Goal: Task Accomplishment & Management: Complete application form

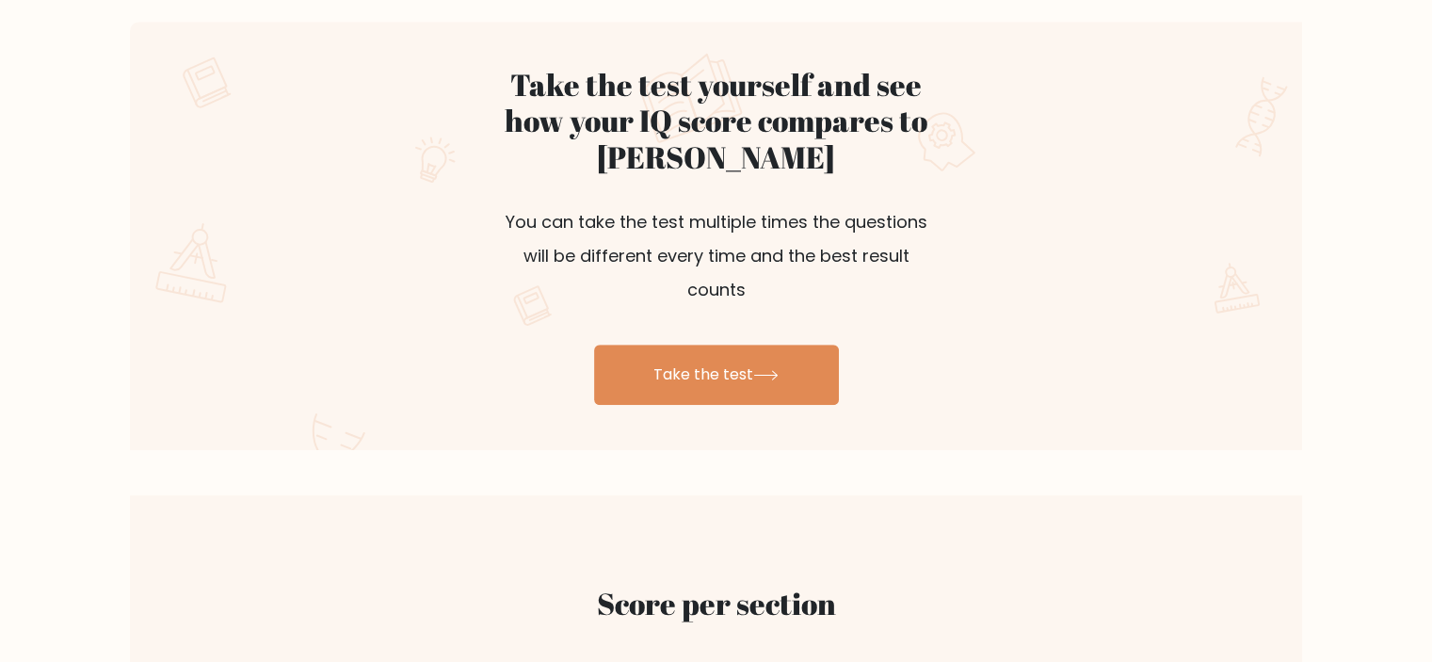
scroll to position [1036, 0]
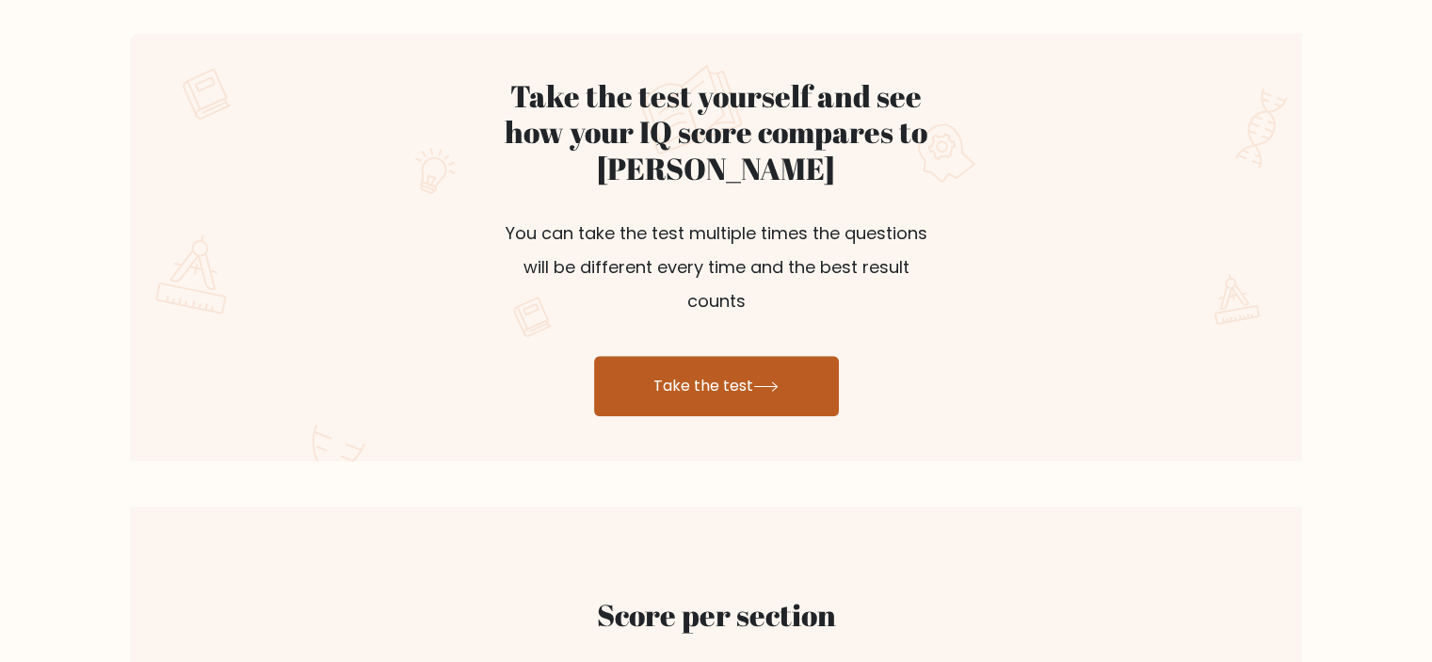
click at [612, 380] on link "Take the test" at bounding box center [716, 386] width 245 height 60
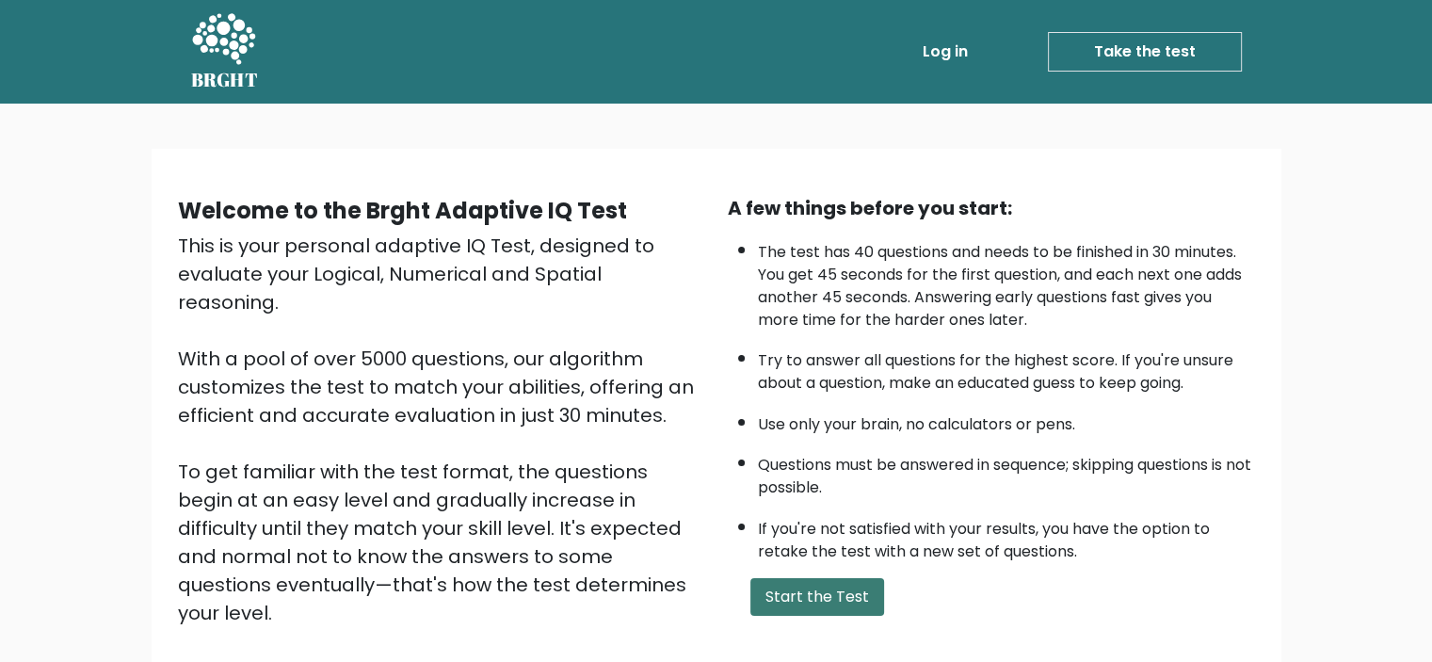
click at [778, 589] on button "Start the Test" at bounding box center [817, 597] width 134 height 38
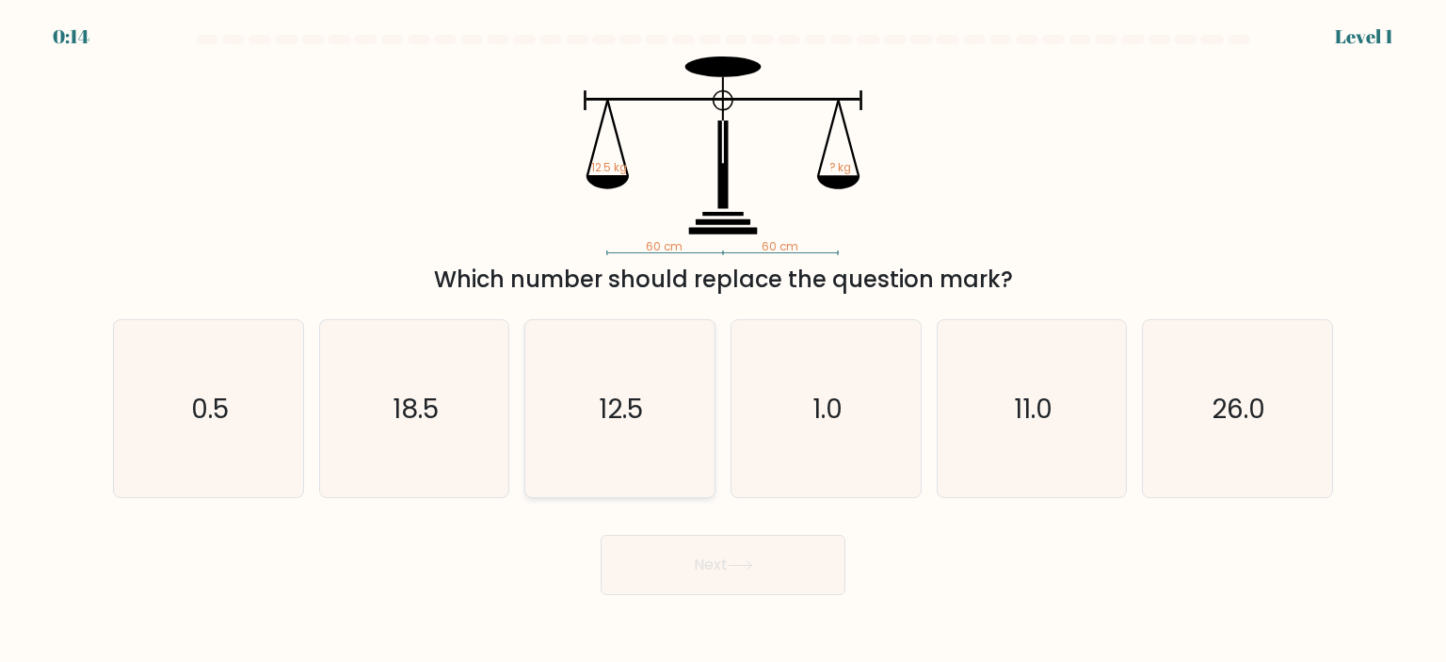
click at [662, 360] on icon "12.5" at bounding box center [619, 408] width 177 height 177
click at [723, 341] on input "c. 12.5" at bounding box center [723, 335] width 1 height 9
radio input "true"
click at [692, 560] on button "Next" at bounding box center [723, 565] width 245 height 60
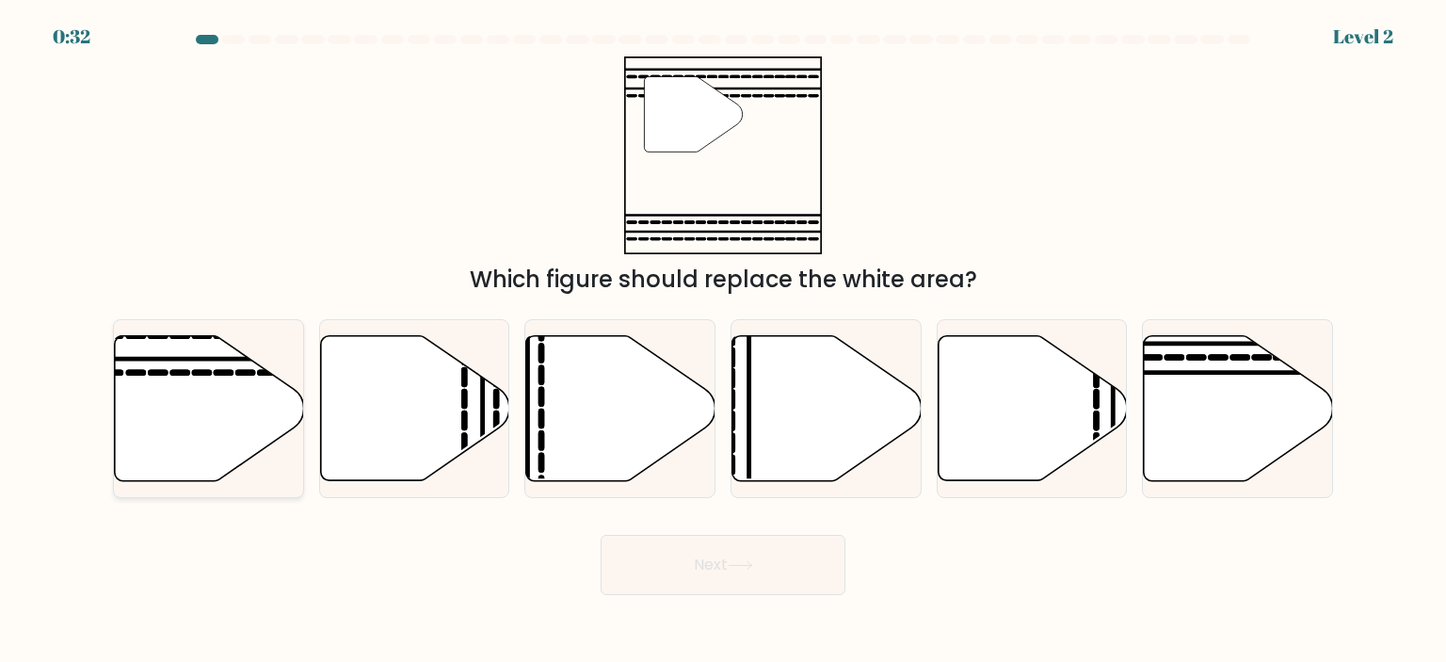
click at [250, 435] on icon at bounding box center [209, 407] width 189 height 145
click at [723, 341] on input "a." at bounding box center [723, 335] width 1 height 9
radio input "true"
click at [704, 556] on button "Next" at bounding box center [723, 565] width 245 height 60
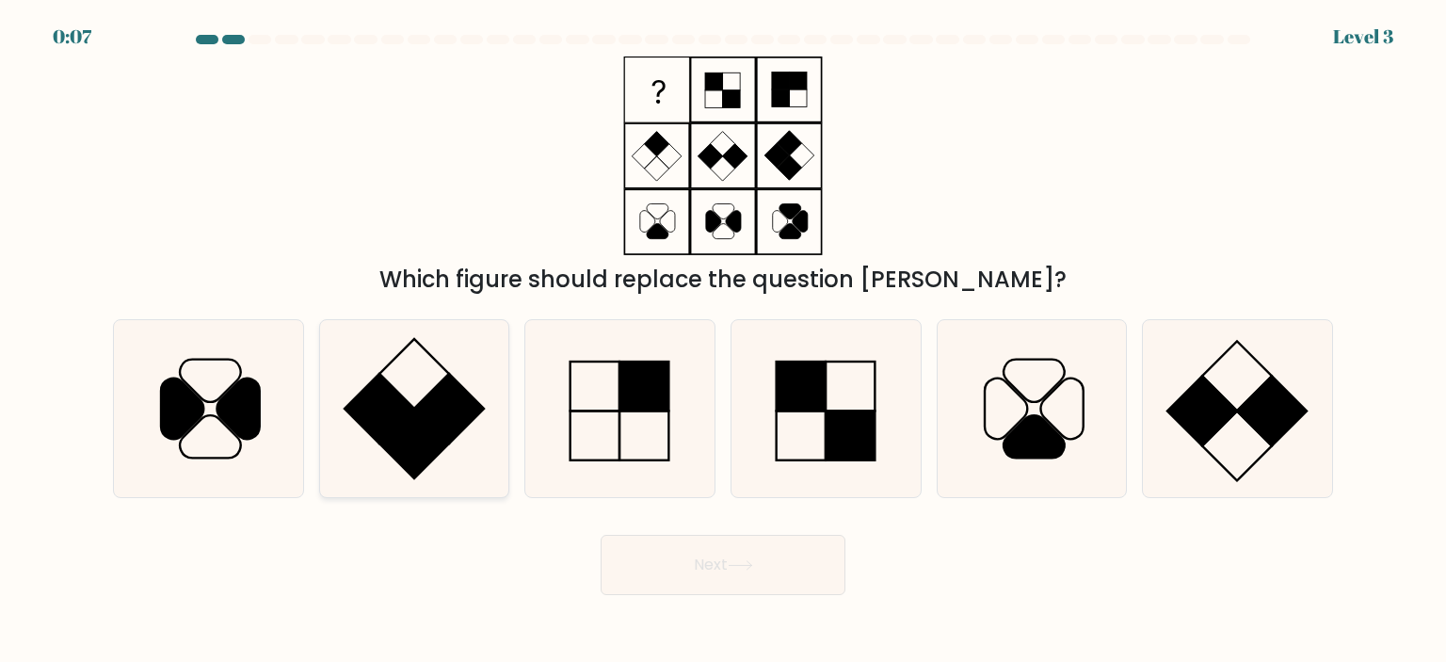
click at [448, 378] on rect at bounding box center [449, 409] width 70 height 70
click at [723, 341] on input "b." at bounding box center [723, 335] width 1 height 9
radio input "true"
click at [645, 555] on button "Next" at bounding box center [723, 565] width 245 height 60
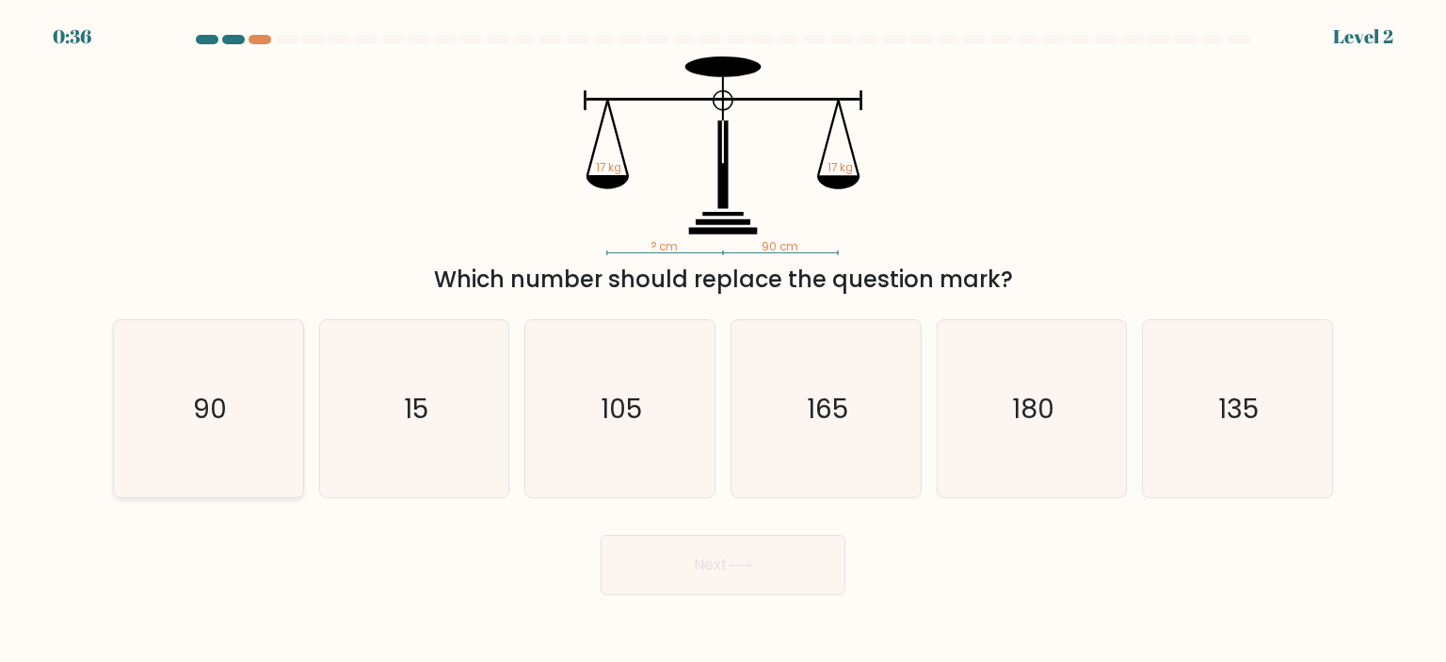
click at [198, 427] on icon "90" at bounding box center [208, 408] width 177 height 177
click at [723, 341] on input "a. 90" at bounding box center [723, 335] width 1 height 9
radio input "true"
click at [655, 582] on button "Next" at bounding box center [723, 565] width 245 height 60
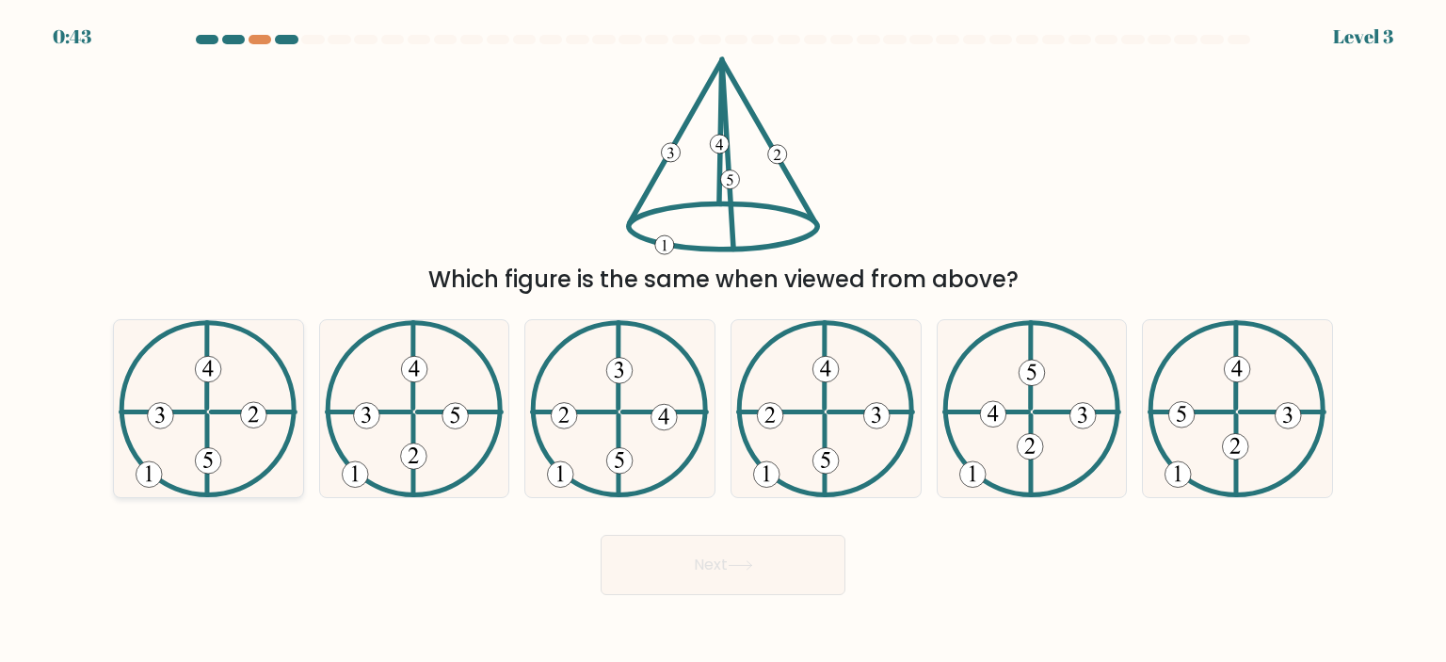
click at [258, 432] on icon at bounding box center [208, 408] width 179 height 177
click at [723, 341] on input "a." at bounding box center [723, 335] width 1 height 9
radio input "true"
click at [716, 576] on button "Next" at bounding box center [723, 565] width 245 height 60
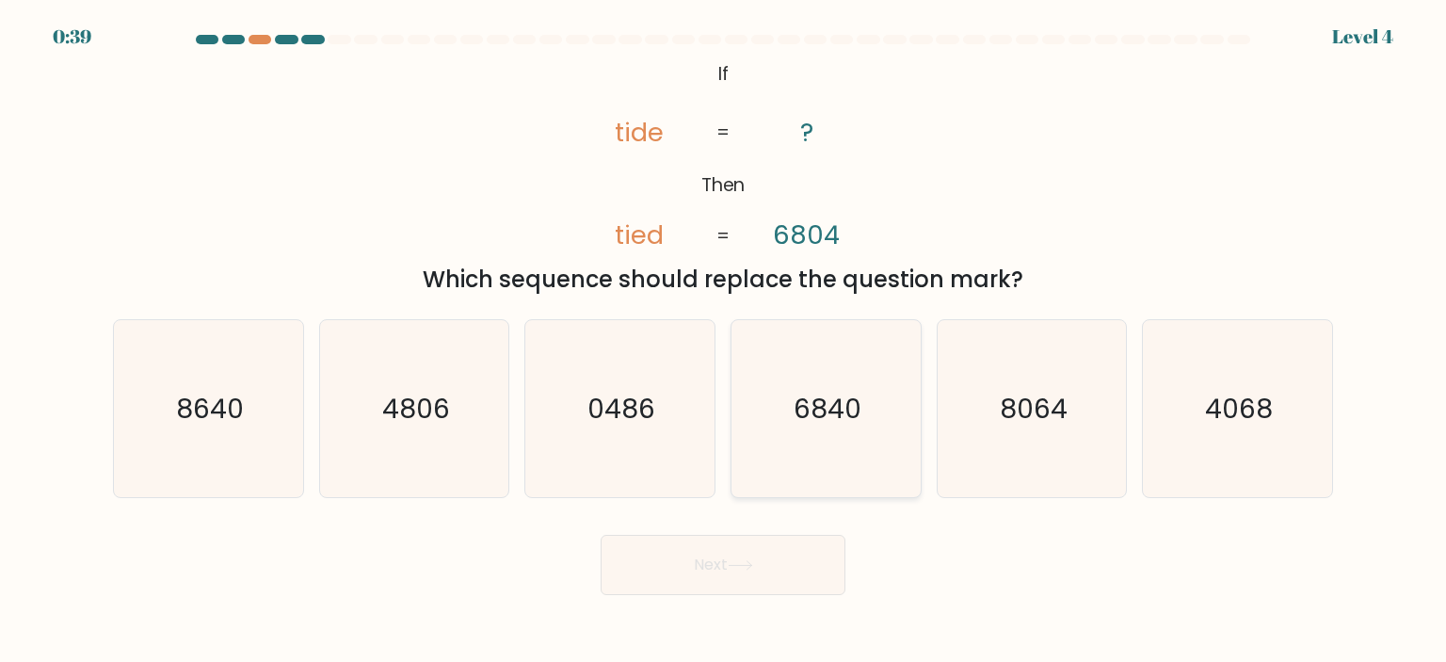
click at [831, 438] on icon "6840" at bounding box center [825, 408] width 177 height 177
click at [724, 341] on input "d. 6840" at bounding box center [723, 335] width 1 height 9
radio input "true"
click at [804, 556] on button "Next" at bounding box center [723, 565] width 245 height 60
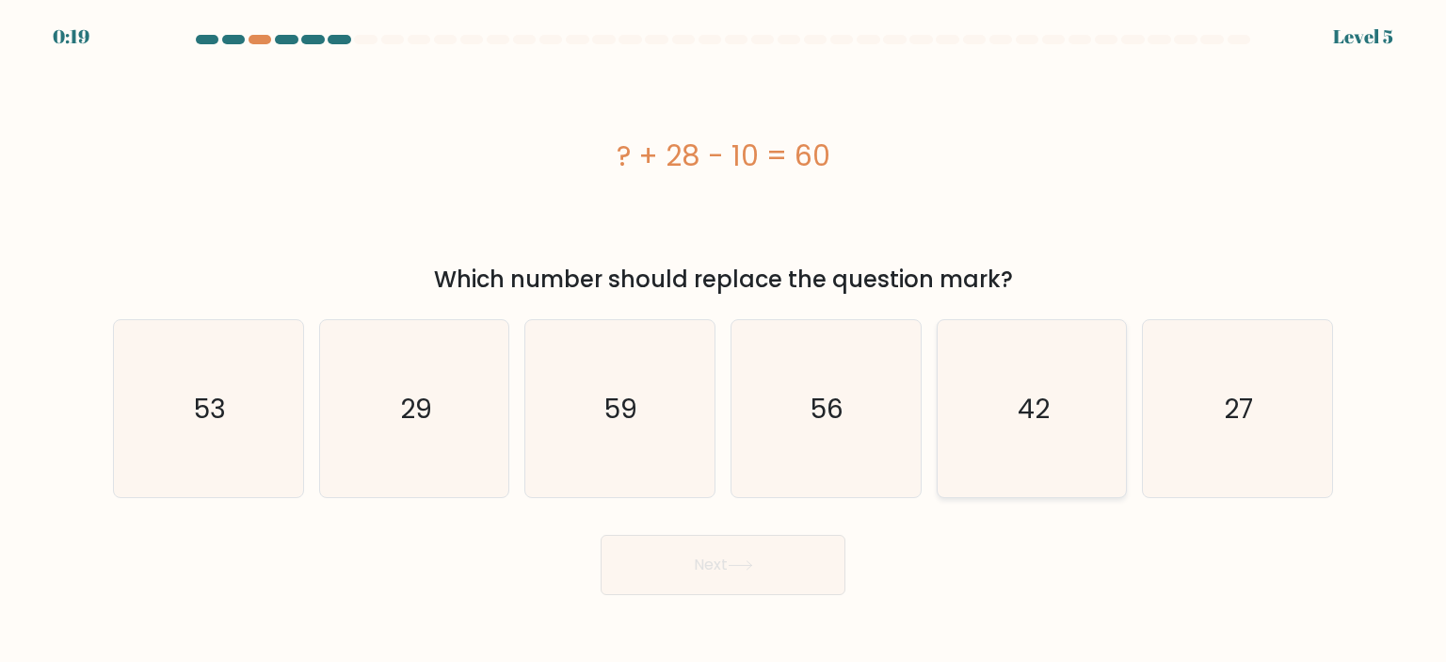
click at [1019, 437] on icon "42" at bounding box center [1031, 408] width 177 height 177
click at [724, 341] on input "e. 42" at bounding box center [723, 335] width 1 height 9
radio input "true"
click at [761, 554] on button "Next" at bounding box center [723, 565] width 245 height 60
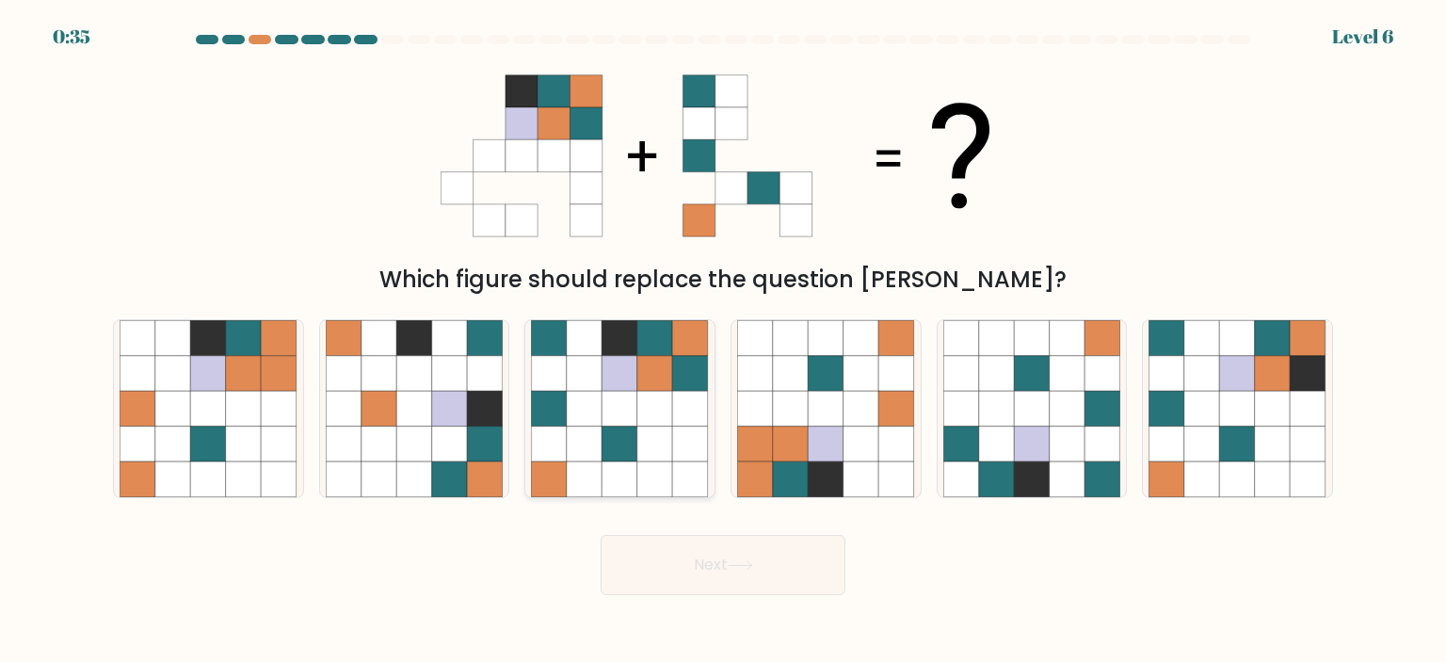
click at [668, 486] on icon at bounding box center [655, 479] width 36 height 36
click at [723, 341] on input "c." at bounding box center [723, 335] width 1 height 9
radio input "true"
click at [705, 558] on button "Next" at bounding box center [723, 565] width 245 height 60
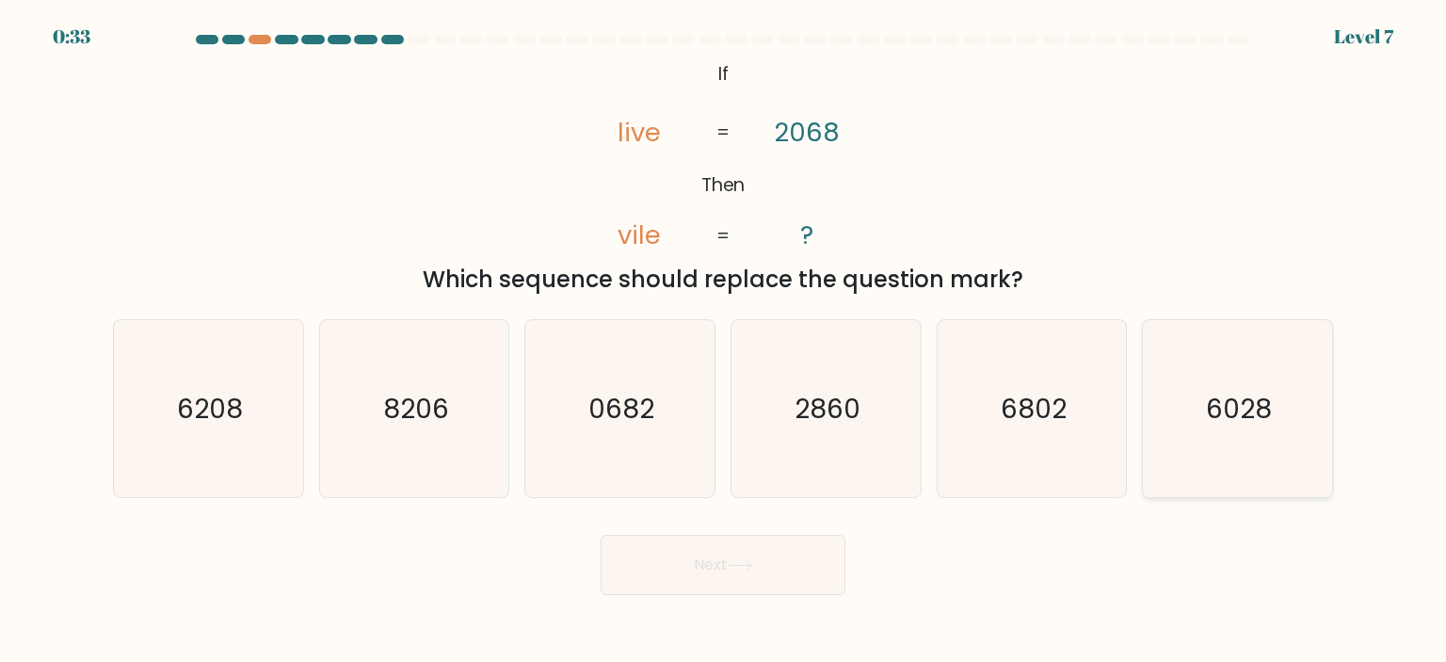
click at [1194, 432] on icon "6028" at bounding box center [1236, 408] width 177 height 177
click at [724, 341] on input "f. 6028" at bounding box center [723, 335] width 1 height 9
radio input "true"
click at [838, 571] on button "Next" at bounding box center [723, 565] width 245 height 60
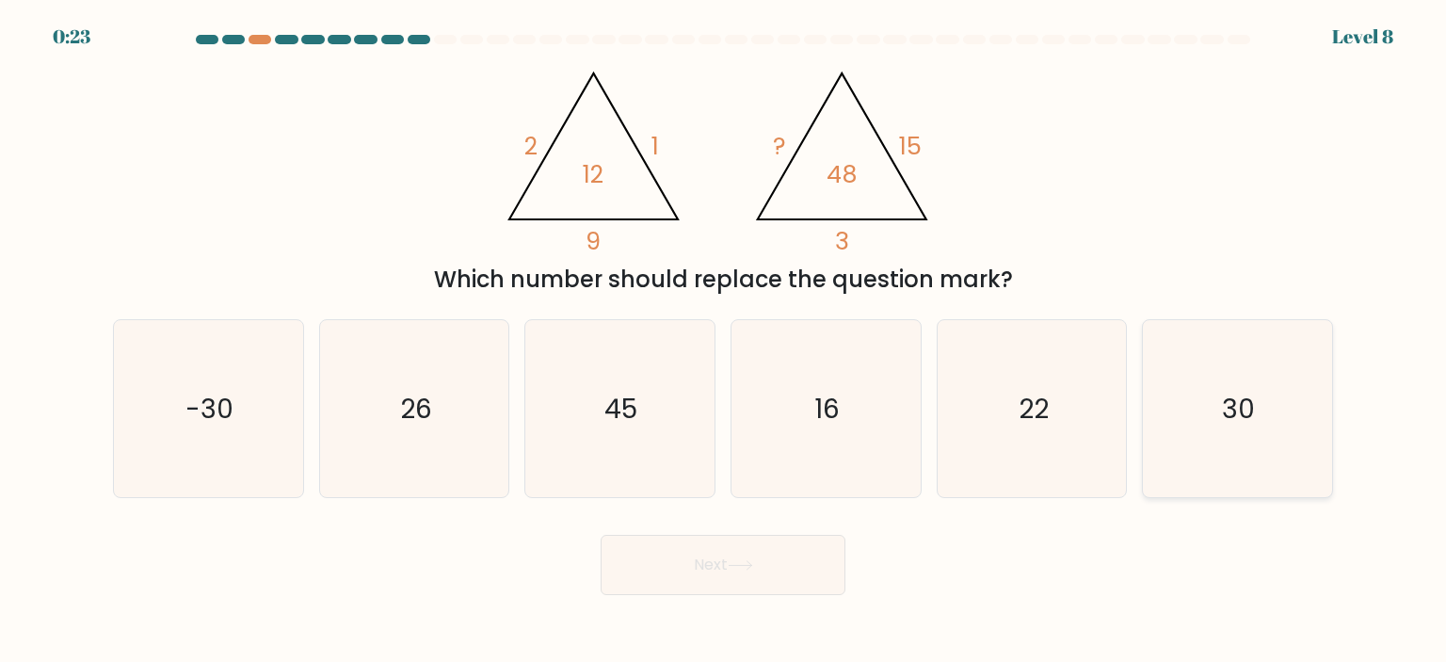
click at [1280, 445] on icon "30" at bounding box center [1236, 408] width 177 height 177
click at [724, 341] on input "f. 30" at bounding box center [723, 335] width 1 height 9
radio input "true"
click at [771, 567] on button "Next" at bounding box center [723, 565] width 245 height 60
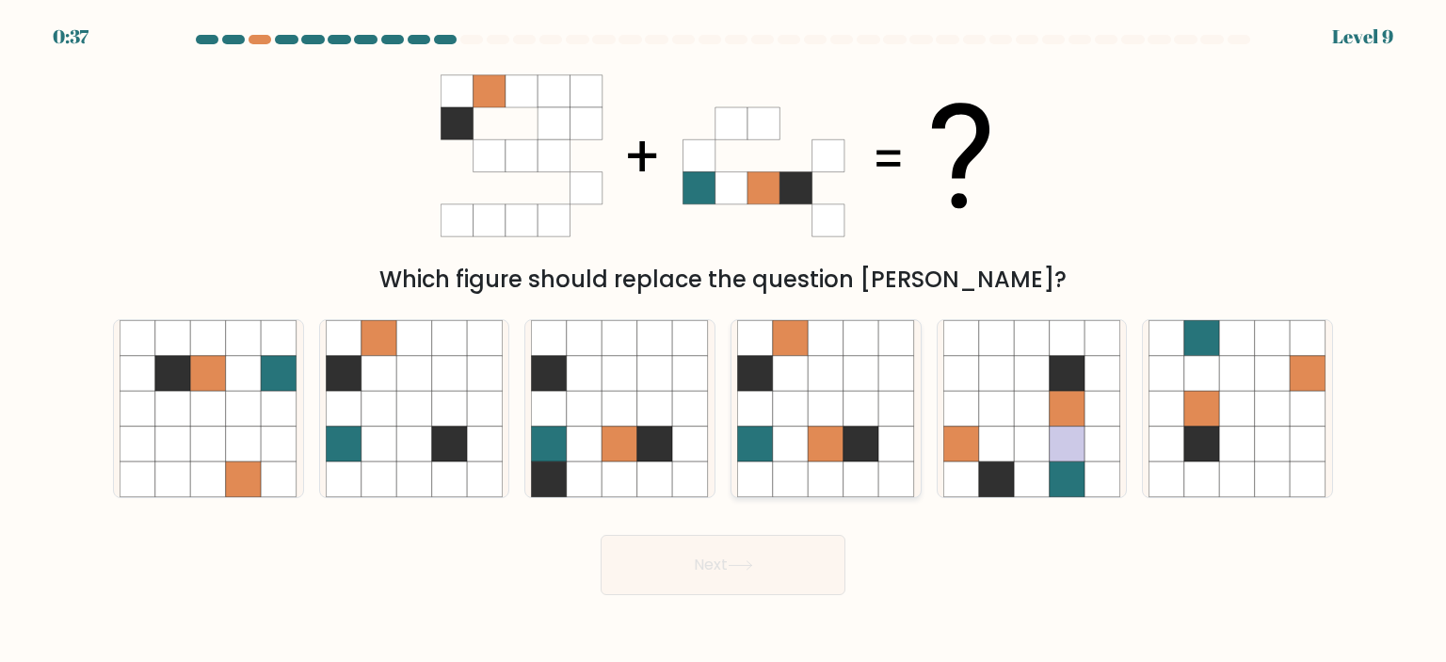
click at [839, 489] on icon at bounding box center [827, 479] width 36 height 36
click at [724, 341] on input "d." at bounding box center [723, 335] width 1 height 9
radio input "true"
click at [801, 583] on button "Next" at bounding box center [723, 565] width 245 height 60
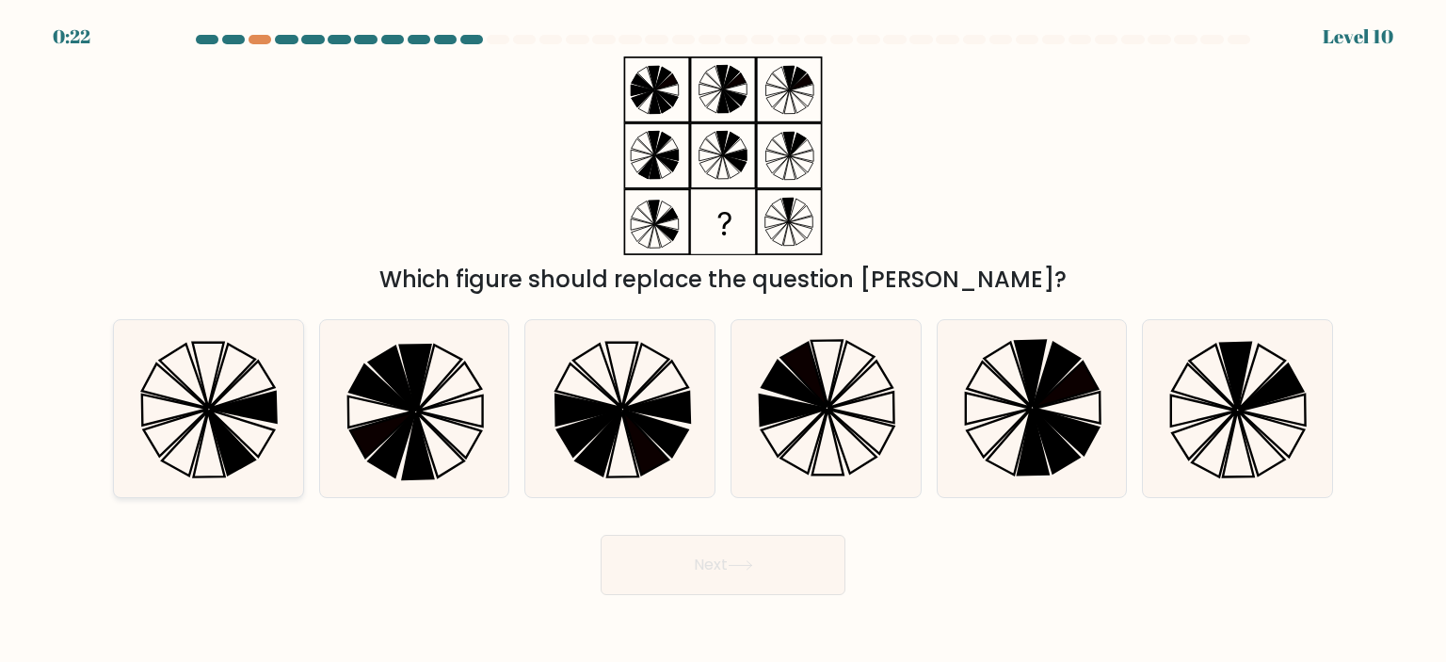
click at [258, 427] on icon at bounding box center [208, 408] width 177 height 177
click at [723, 341] on input "a." at bounding box center [723, 335] width 1 height 9
radio input "true"
click at [628, 556] on button "Next" at bounding box center [723, 565] width 245 height 60
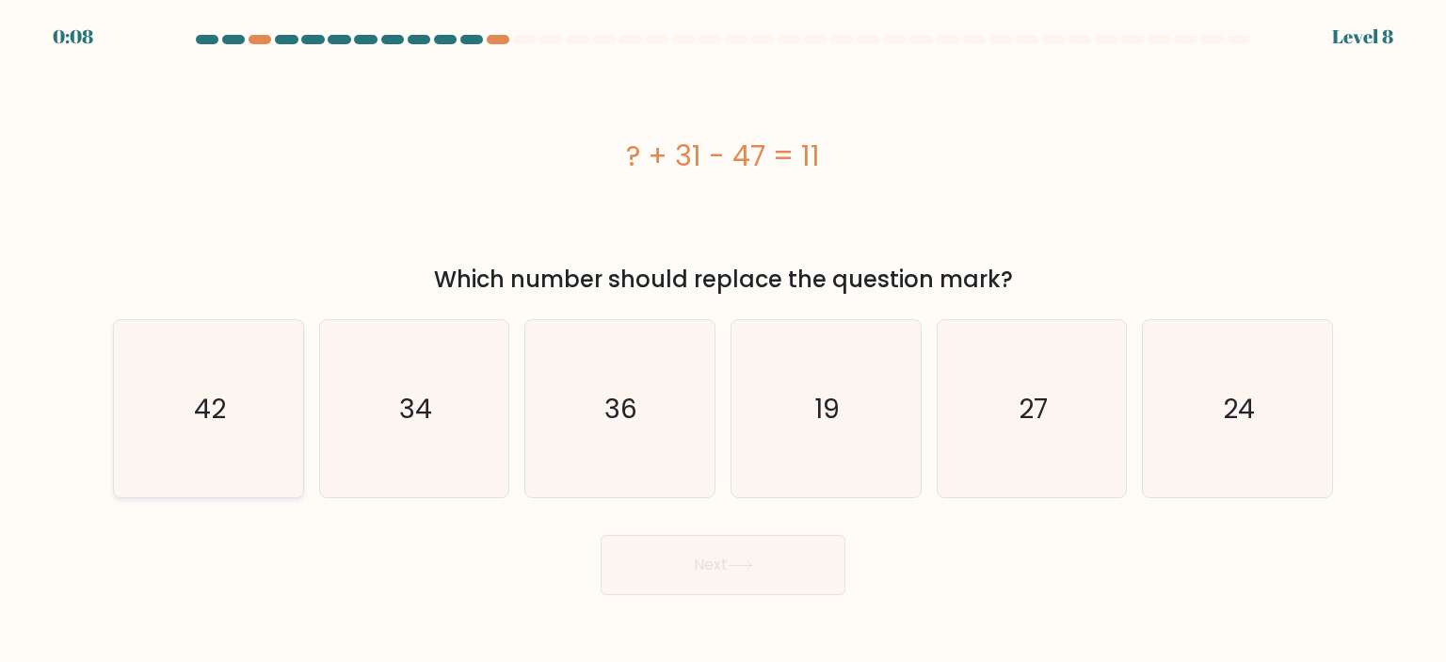
click at [255, 441] on icon "42" at bounding box center [208, 408] width 177 height 177
click at [723, 341] on input "a. 42" at bounding box center [723, 335] width 1 height 9
radio input "true"
click at [763, 583] on button "Next" at bounding box center [723, 565] width 245 height 60
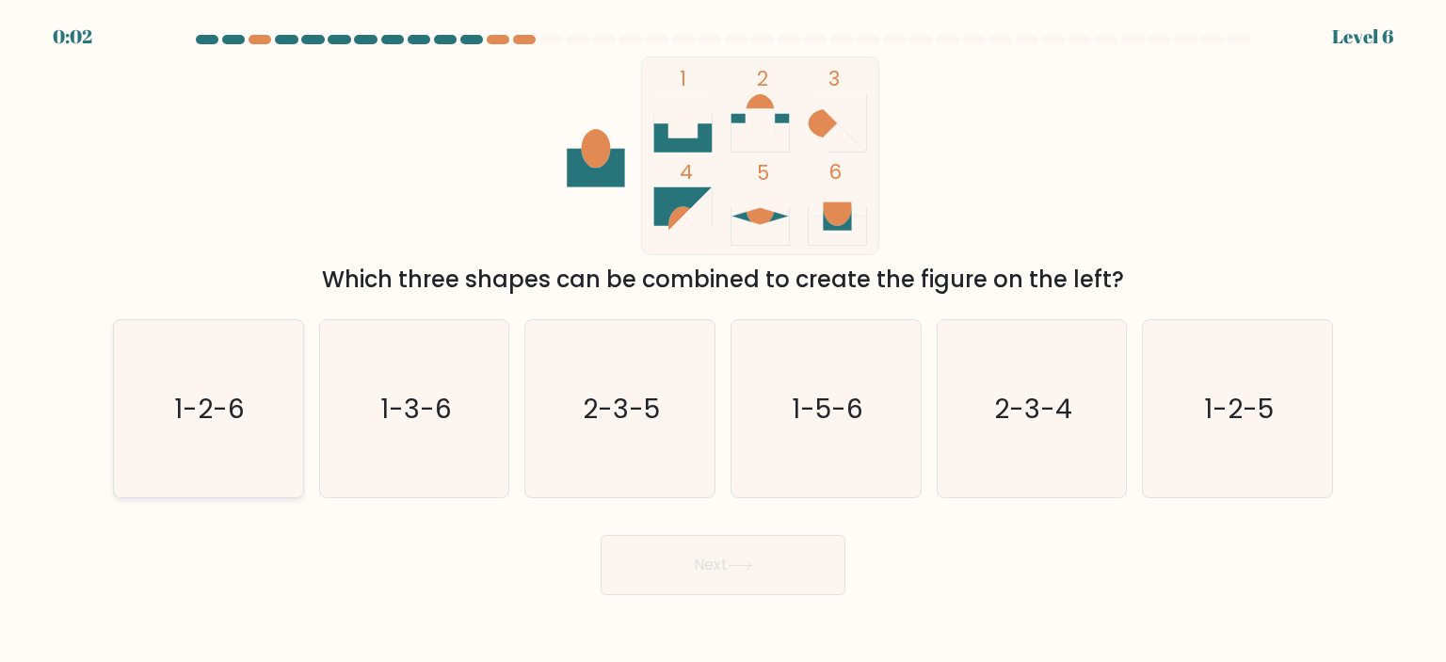
click at [257, 426] on icon "1-2-6" at bounding box center [208, 408] width 177 height 177
click at [723, 341] on input "a. 1-2-6" at bounding box center [723, 335] width 1 height 9
radio input "true"
click at [789, 568] on button "Next" at bounding box center [723, 565] width 245 height 60
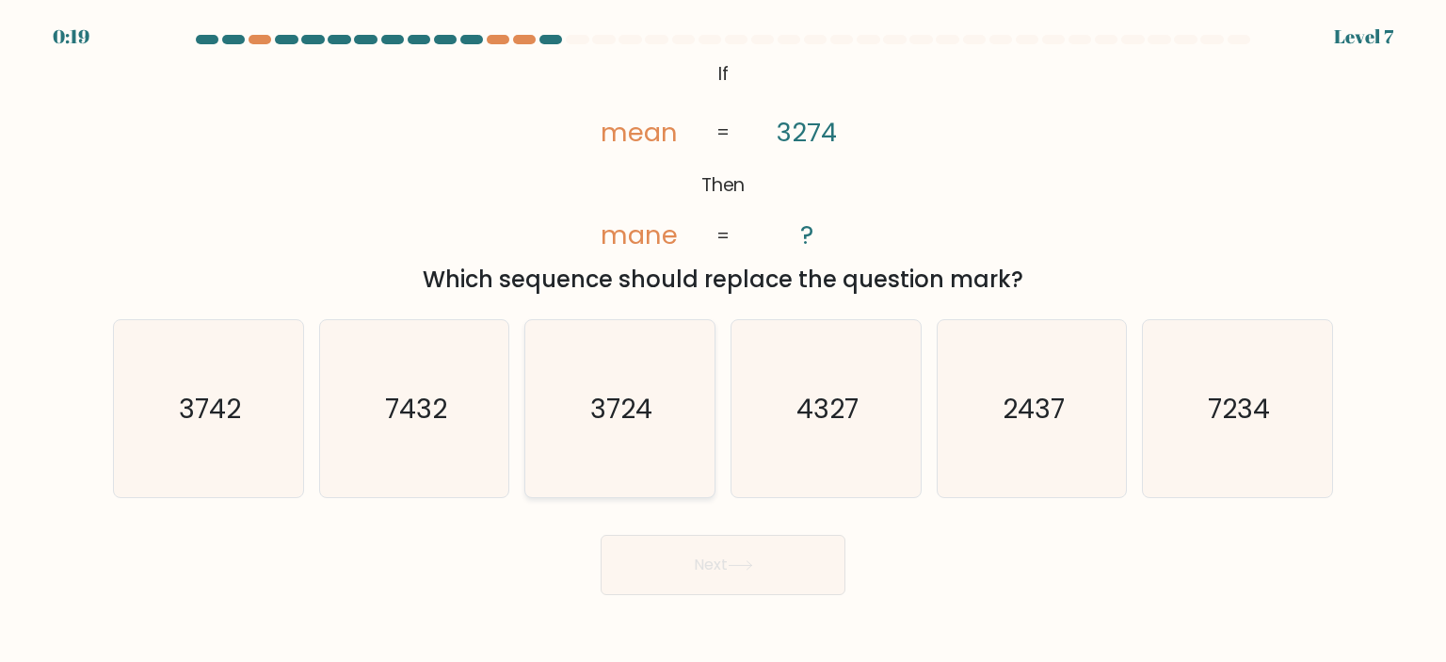
click at [659, 432] on icon "3724" at bounding box center [619, 408] width 177 height 177
click at [723, 341] on input "c. 3724" at bounding box center [723, 335] width 1 height 9
radio input "true"
click at [755, 537] on button "Next" at bounding box center [723, 565] width 245 height 60
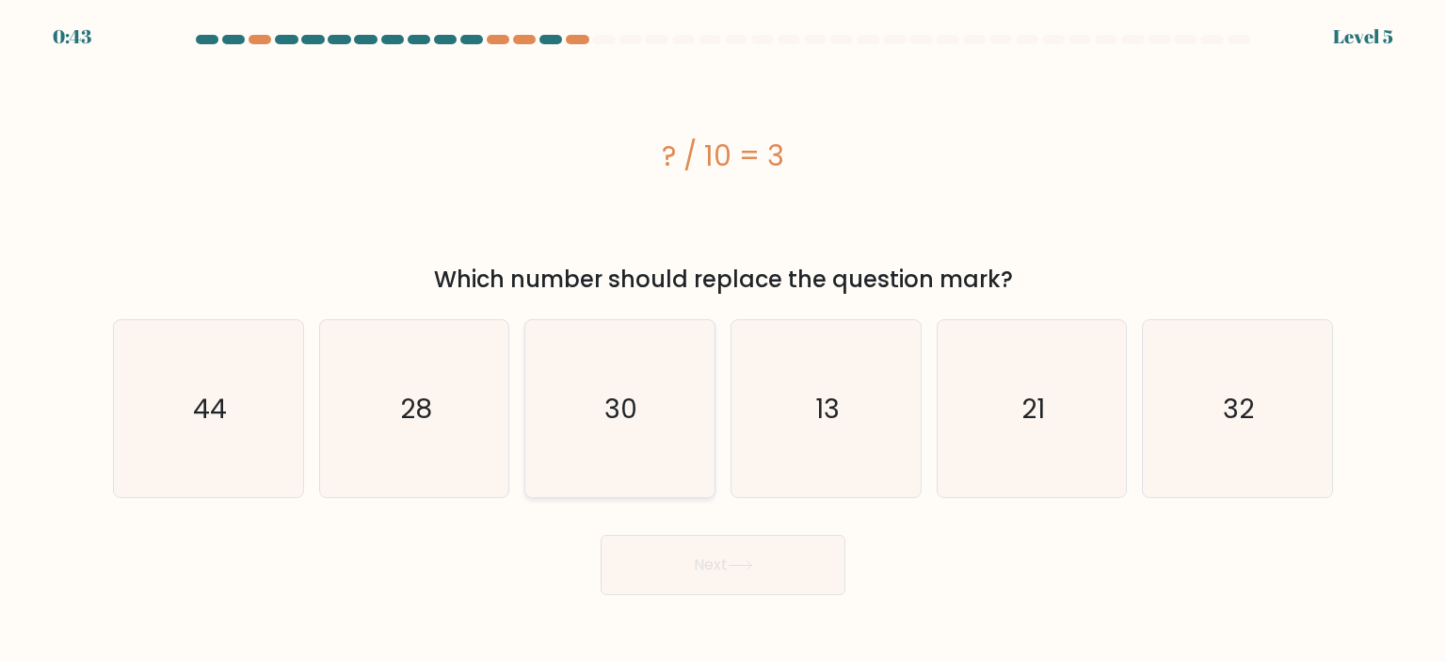
click at [673, 431] on icon "30" at bounding box center [619, 408] width 177 height 177
click at [723, 341] on input "c. 30" at bounding box center [723, 335] width 1 height 9
radio input "true"
click at [787, 560] on button "Next" at bounding box center [723, 565] width 245 height 60
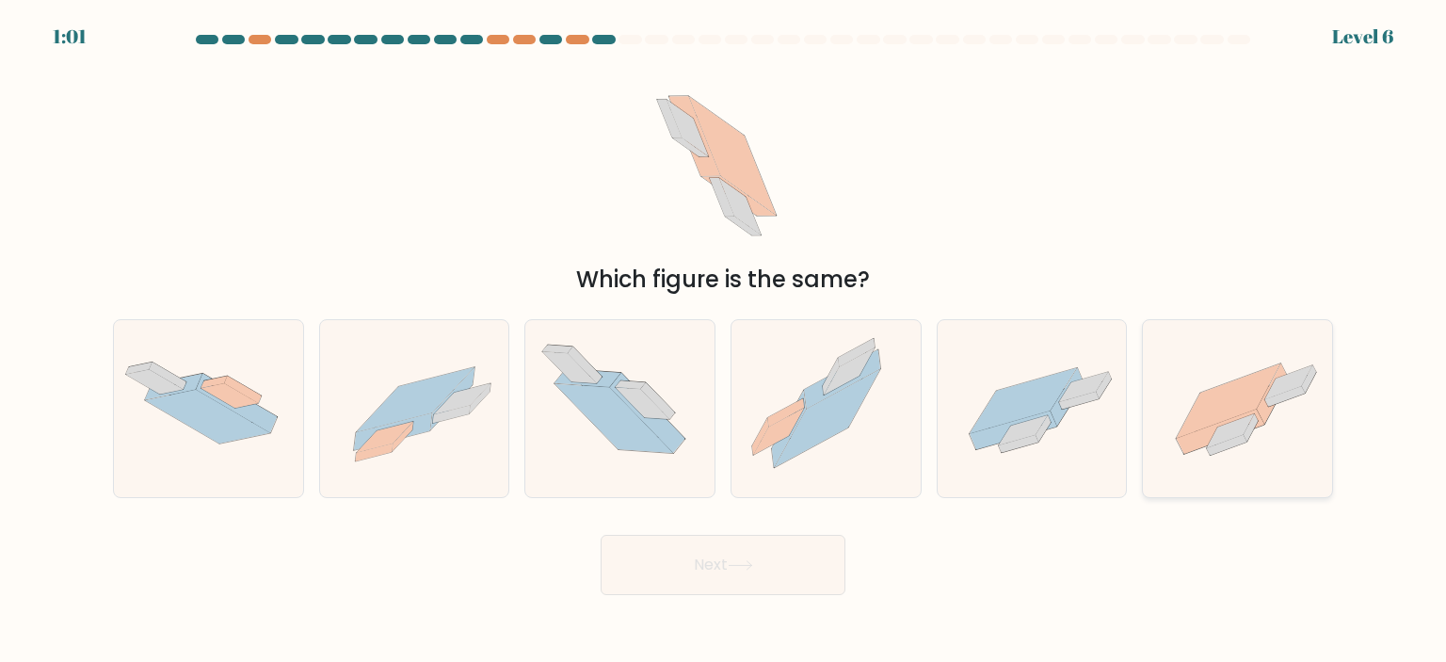
click at [1185, 466] on icon at bounding box center [1237, 408] width 189 height 141
click at [724, 341] on input "f." at bounding box center [723, 335] width 1 height 9
radio input "true"
click at [780, 575] on button "Next" at bounding box center [723, 565] width 245 height 60
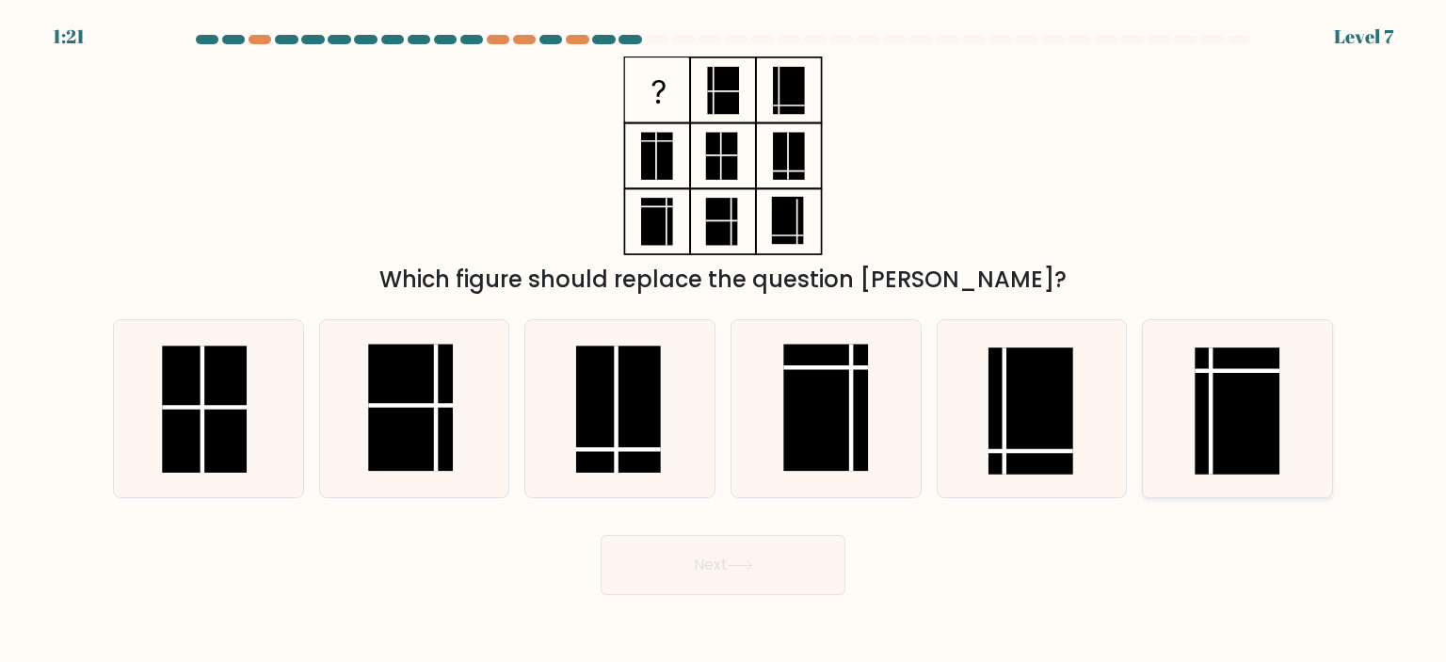
click at [1267, 379] on rect at bounding box center [1238, 410] width 85 height 127
click at [724, 341] on input "f." at bounding box center [723, 335] width 1 height 9
radio input "true"
click at [666, 555] on button "Next" at bounding box center [723, 565] width 245 height 60
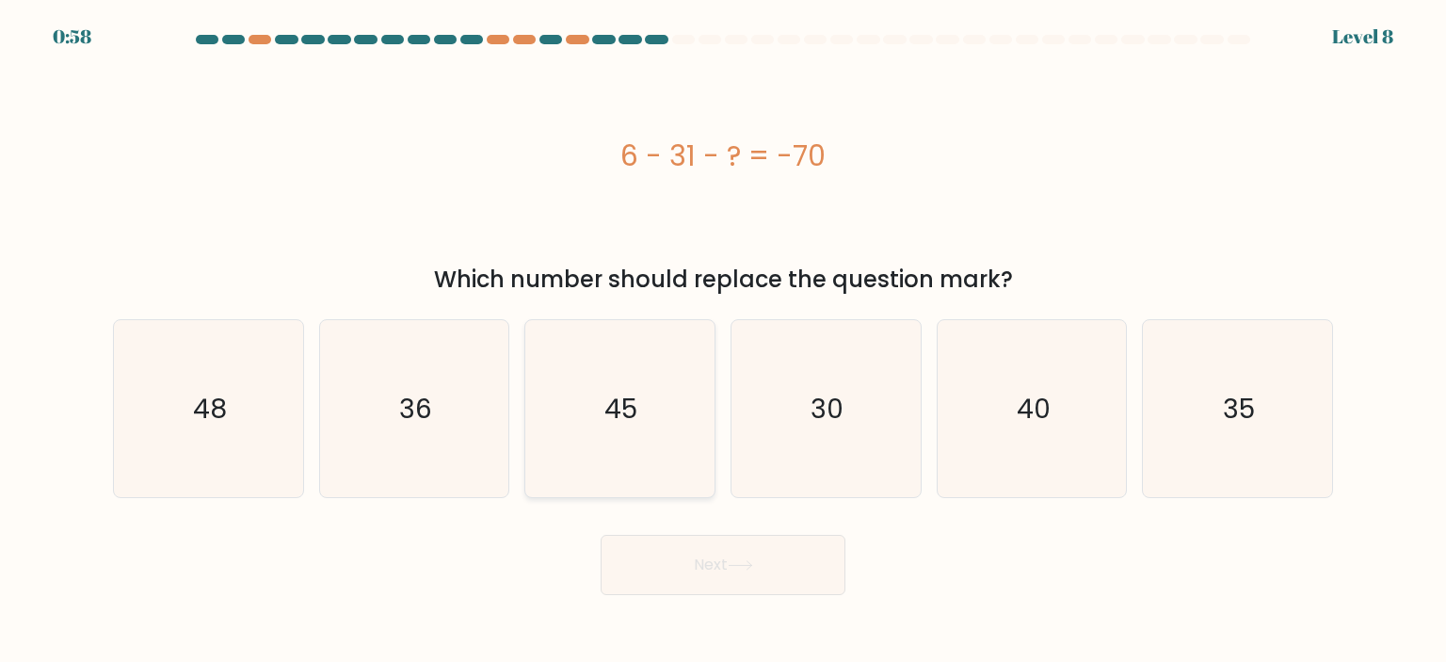
click at [659, 442] on icon "45" at bounding box center [619, 408] width 177 height 177
click at [723, 341] on input "c. 45" at bounding box center [723, 335] width 1 height 9
radio input "true"
click at [682, 551] on button "Next" at bounding box center [723, 565] width 245 height 60
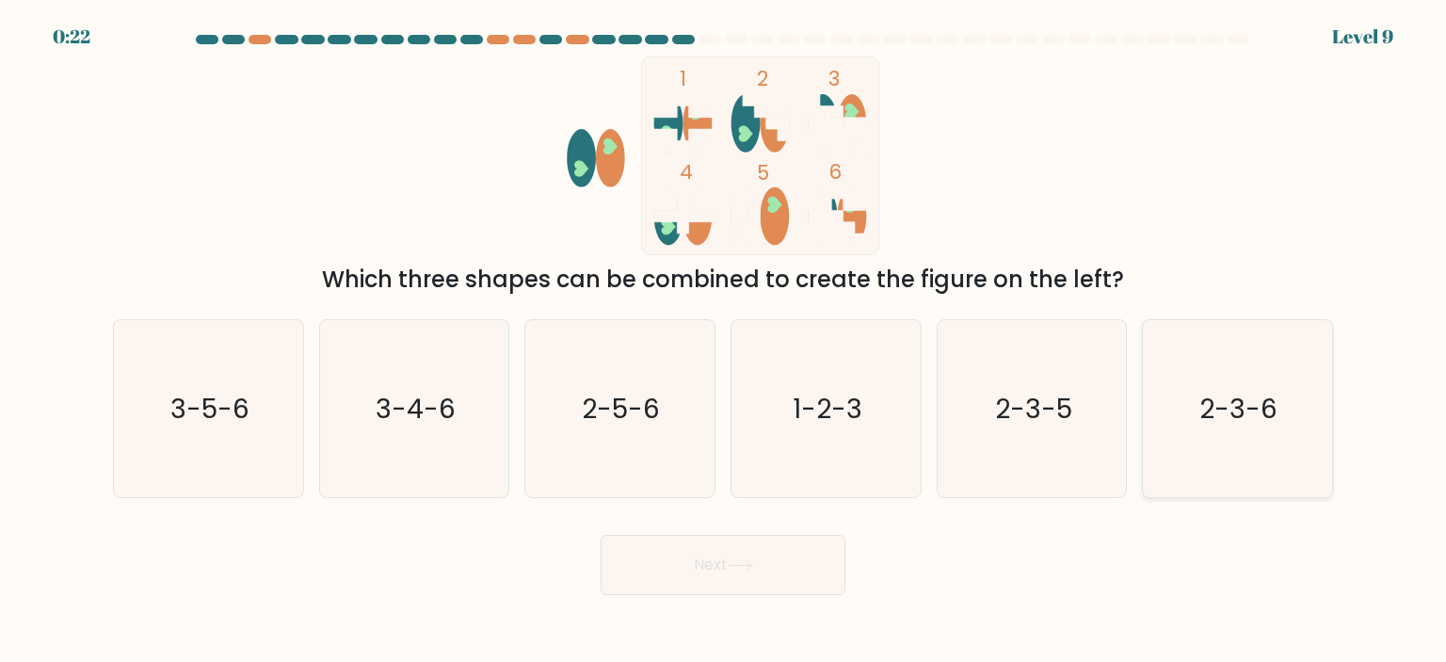
click at [1243, 398] on text "2-3-6" at bounding box center [1239, 409] width 78 height 38
click at [724, 341] on input "f. 2-3-6" at bounding box center [723, 335] width 1 height 9
radio input "true"
click at [690, 579] on button "Next" at bounding box center [723, 565] width 245 height 60
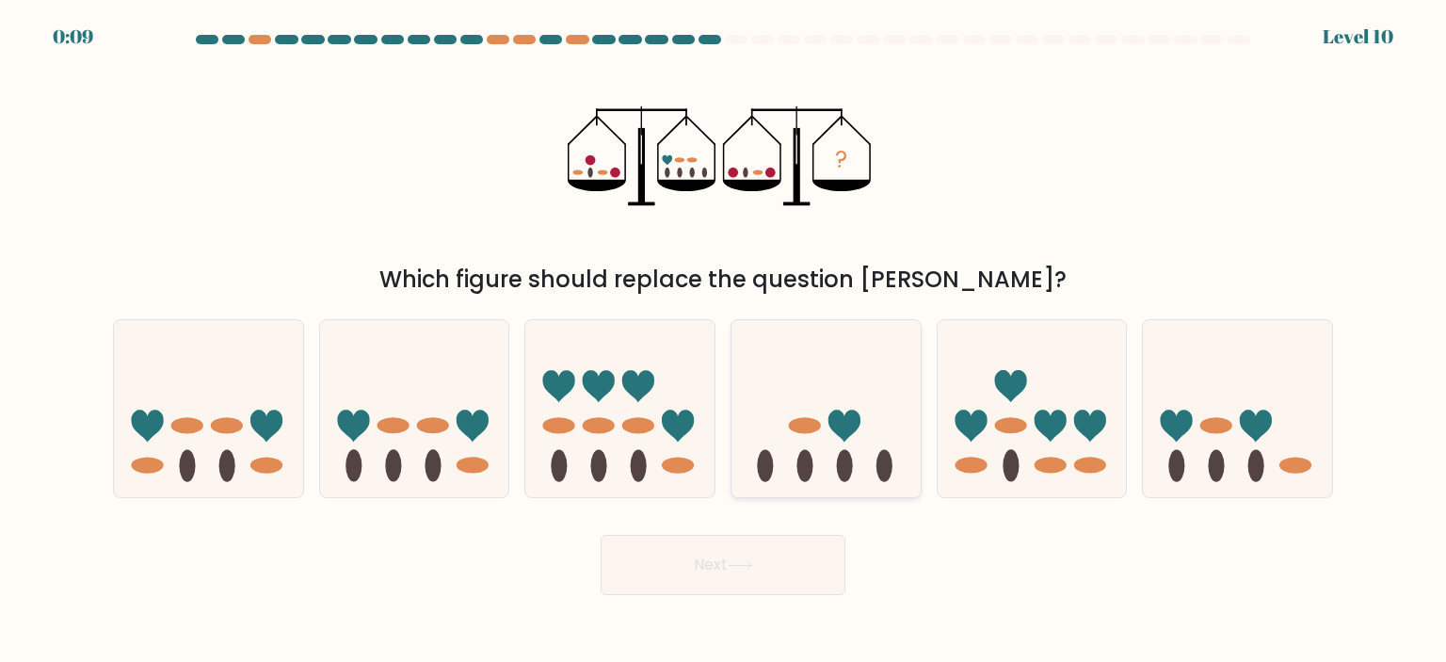
click at [831, 422] on icon at bounding box center [844, 425] width 32 height 32
click at [724, 341] on input "d." at bounding box center [723, 335] width 1 height 9
radio input "true"
click at [749, 557] on button "Next" at bounding box center [723, 565] width 245 height 60
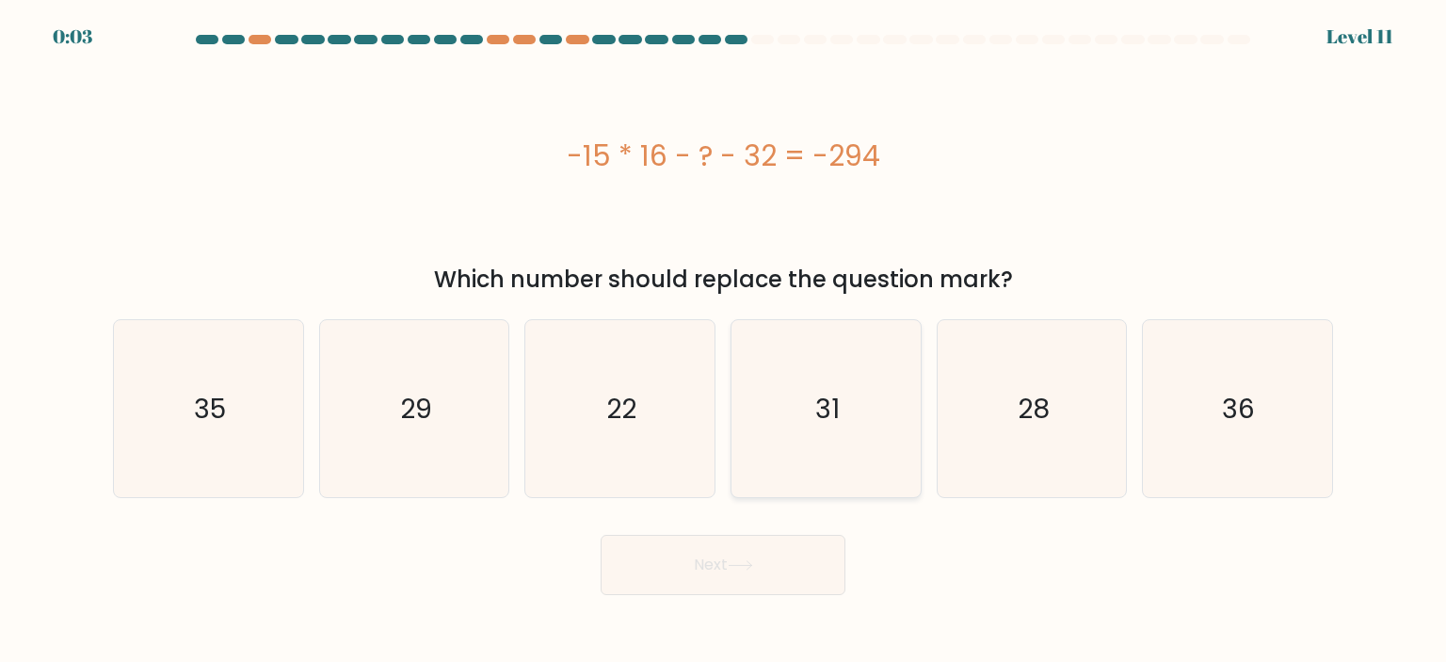
click at [833, 464] on icon "31" at bounding box center [825, 408] width 177 height 177
click at [724, 341] on input "d. 31" at bounding box center [723, 335] width 1 height 9
radio input "true"
click at [762, 562] on button "Next" at bounding box center [723, 565] width 245 height 60
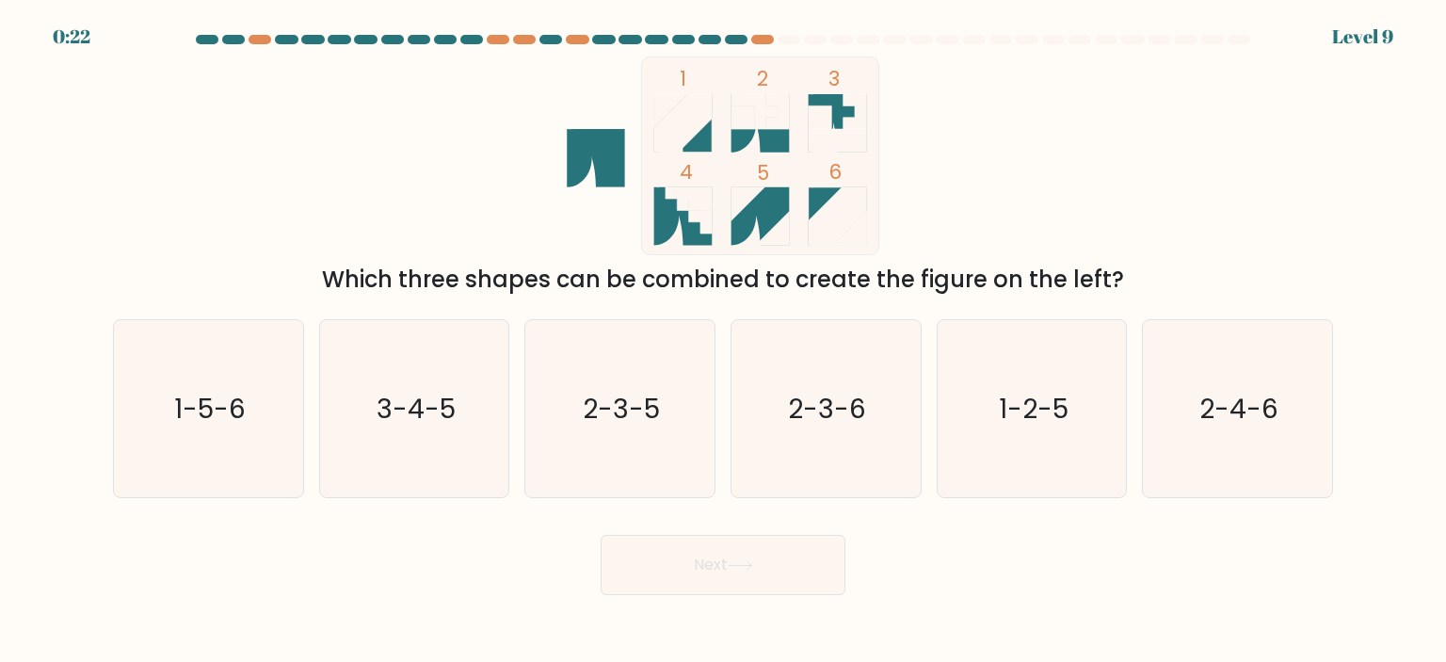
drag, startPoint x: 241, startPoint y: 427, endPoint x: 594, endPoint y: 605, distance: 395.3
click at [241, 428] on icon "1-5-6" at bounding box center [208, 408] width 177 height 177
click at [723, 341] on input "a. 1-5-6" at bounding box center [723, 335] width 1 height 9
radio input "true"
click at [722, 573] on button "Next" at bounding box center [723, 565] width 245 height 60
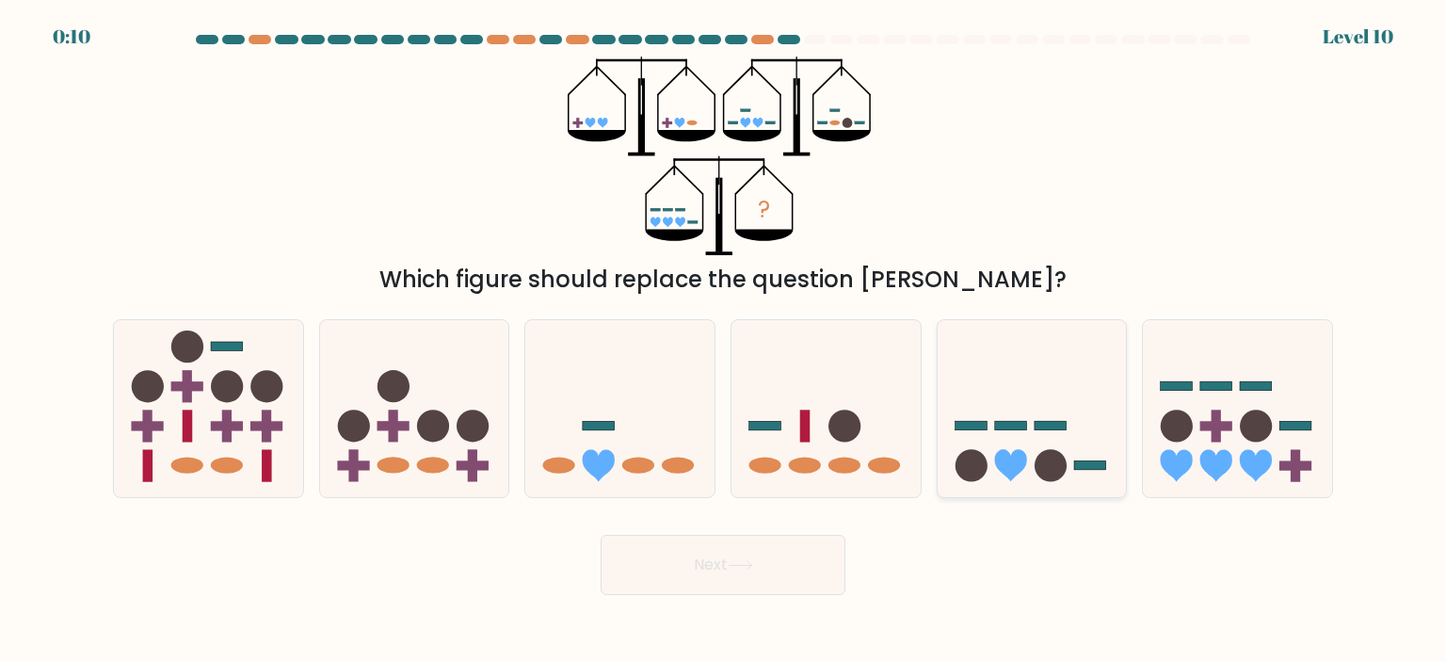
click at [1016, 462] on icon at bounding box center [1010, 466] width 32 height 32
click at [724, 341] on input "e." at bounding box center [723, 335] width 1 height 9
radio input "true"
click at [771, 552] on button "Next" at bounding box center [723, 565] width 245 height 60
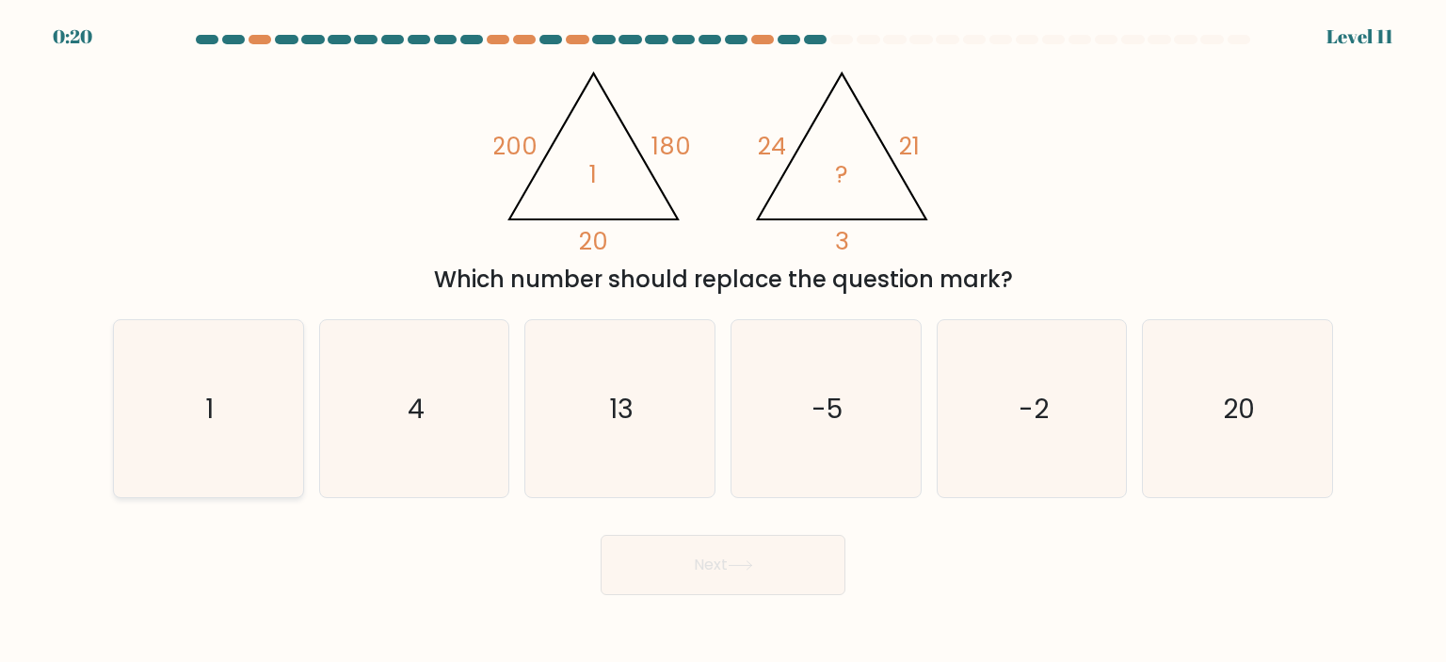
click at [278, 409] on icon "1" at bounding box center [208, 408] width 177 height 177
click at [723, 341] on input "a. 1" at bounding box center [723, 335] width 1 height 9
radio input "true"
click at [639, 554] on button "Next" at bounding box center [723, 565] width 245 height 60
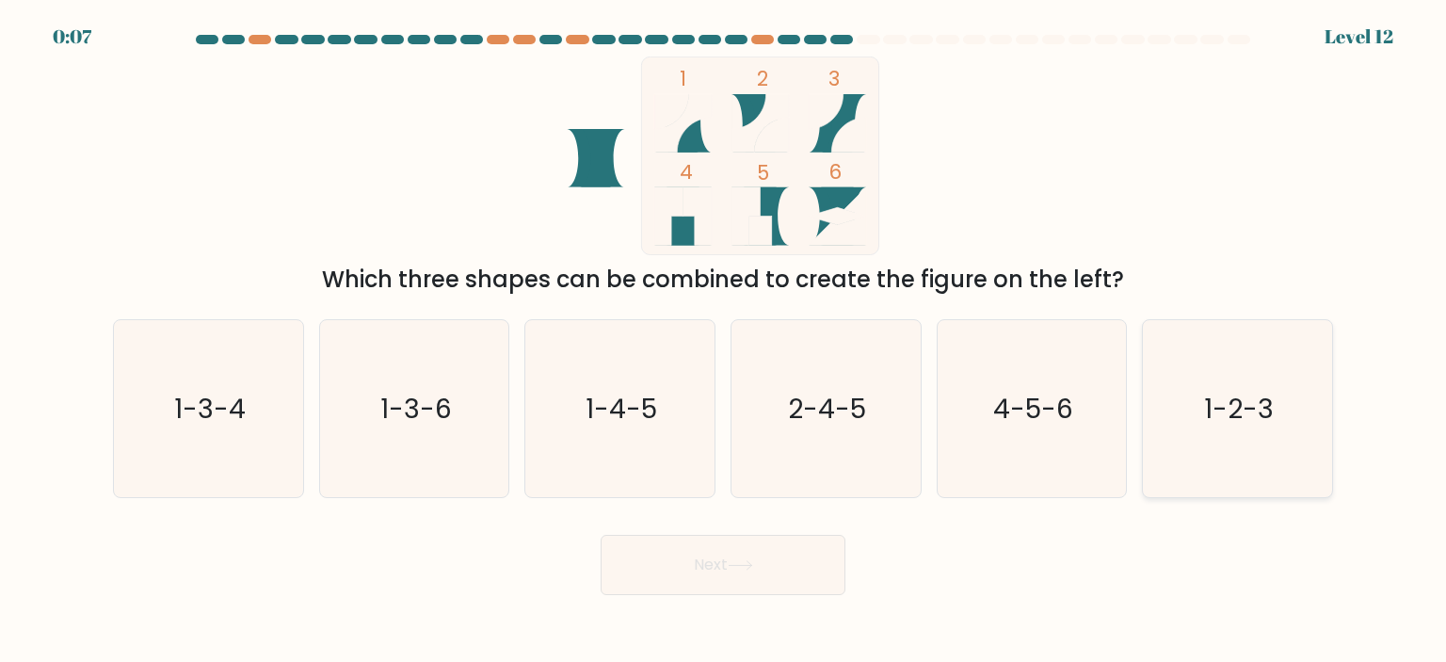
click at [1228, 444] on icon "1-2-3" at bounding box center [1236, 408] width 177 height 177
click at [724, 341] on input "f. 1-2-3" at bounding box center [723, 335] width 1 height 9
radio input "true"
click at [790, 575] on button "Next" at bounding box center [723, 565] width 245 height 60
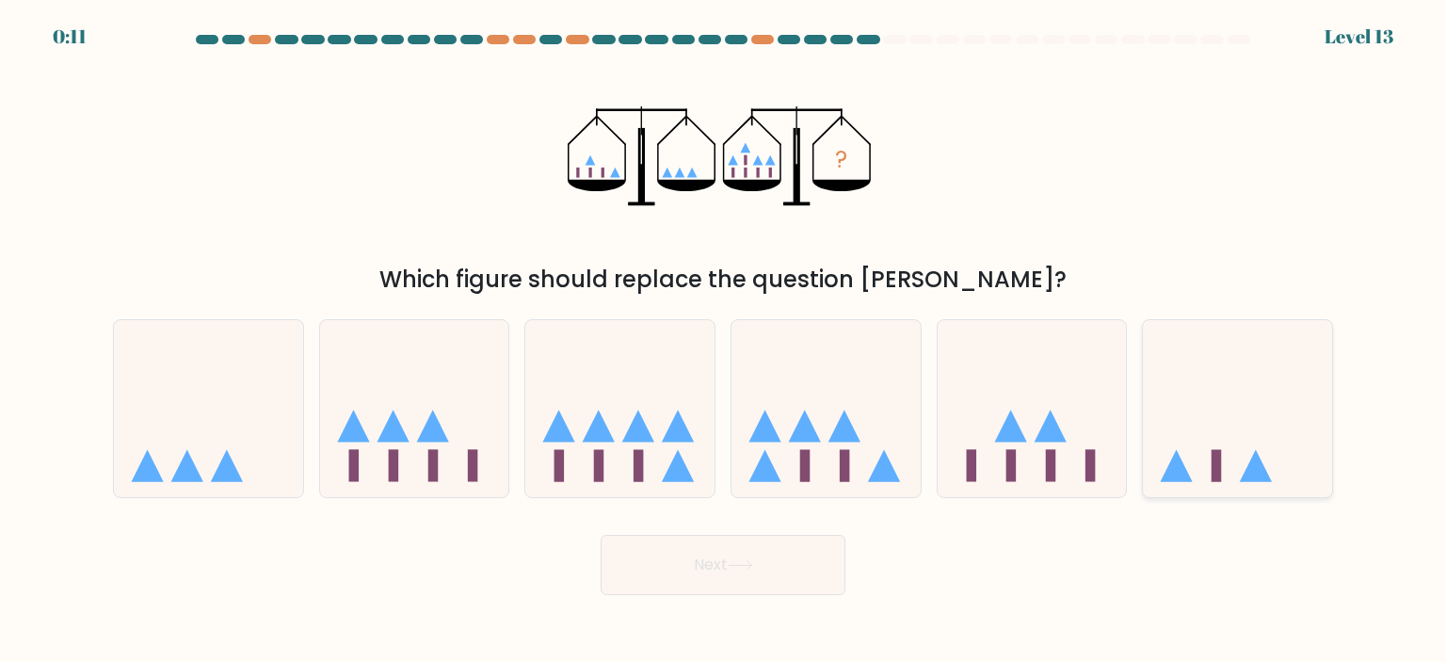
click at [1180, 448] on icon at bounding box center [1237, 408] width 189 height 156
click at [724, 341] on input "f." at bounding box center [723, 335] width 1 height 9
radio input "true"
click at [825, 568] on button "Next" at bounding box center [723, 565] width 245 height 60
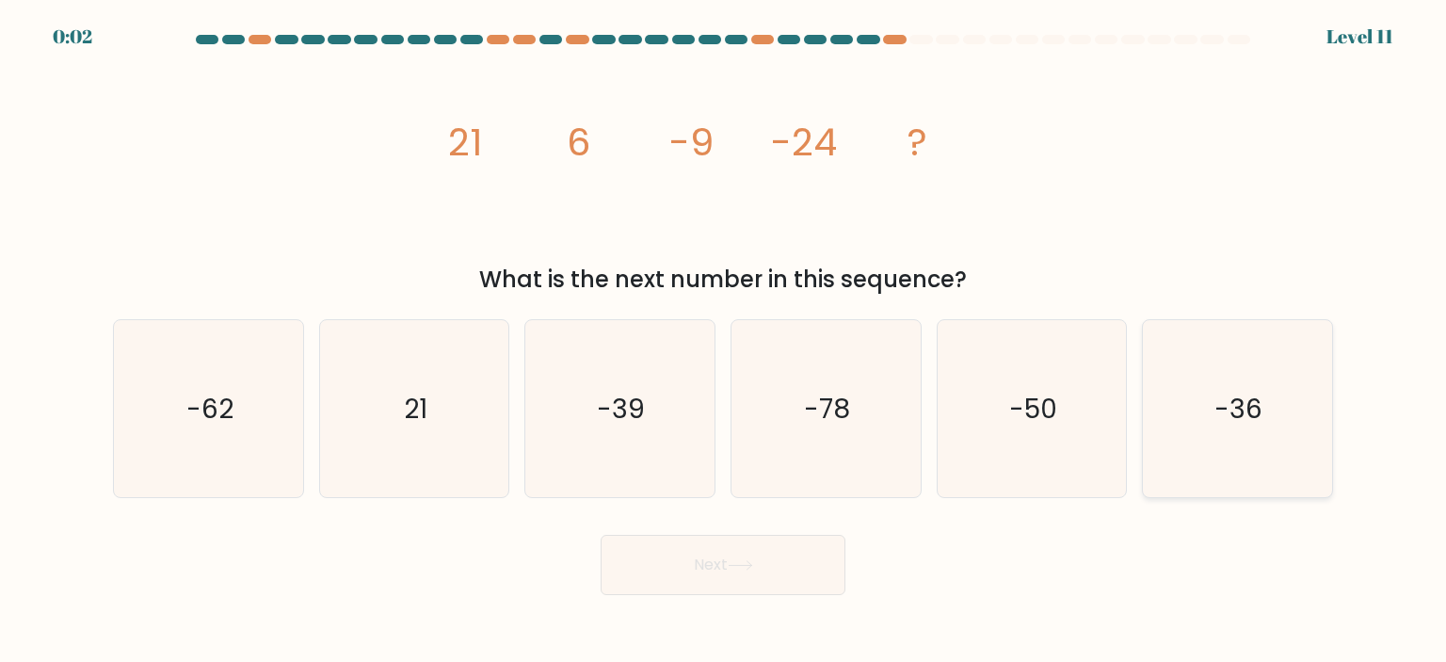
click at [1212, 443] on icon "-36" at bounding box center [1236, 408] width 177 height 177
click at [724, 341] on input "f. -36" at bounding box center [723, 335] width 1 height 9
radio input "true"
click at [783, 586] on button "Next" at bounding box center [723, 565] width 245 height 60
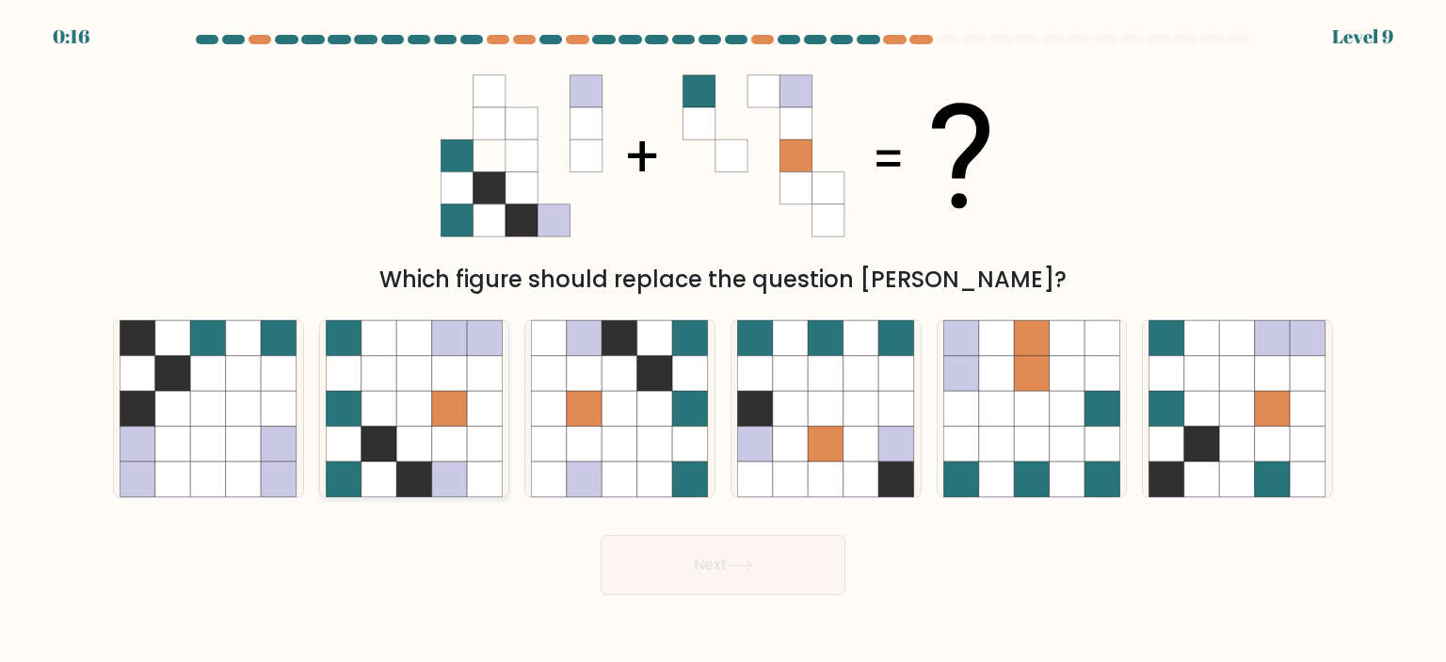
click at [448, 465] on icon at bounding box center [450, 479] width 36 height 36
click at [723, 341] on input "b." at bounding box center [723, 335] width 1 height 9
radio input "true"
click at [710, 574] on button "Next" at bounding box center [723, 565] width 245 height 60
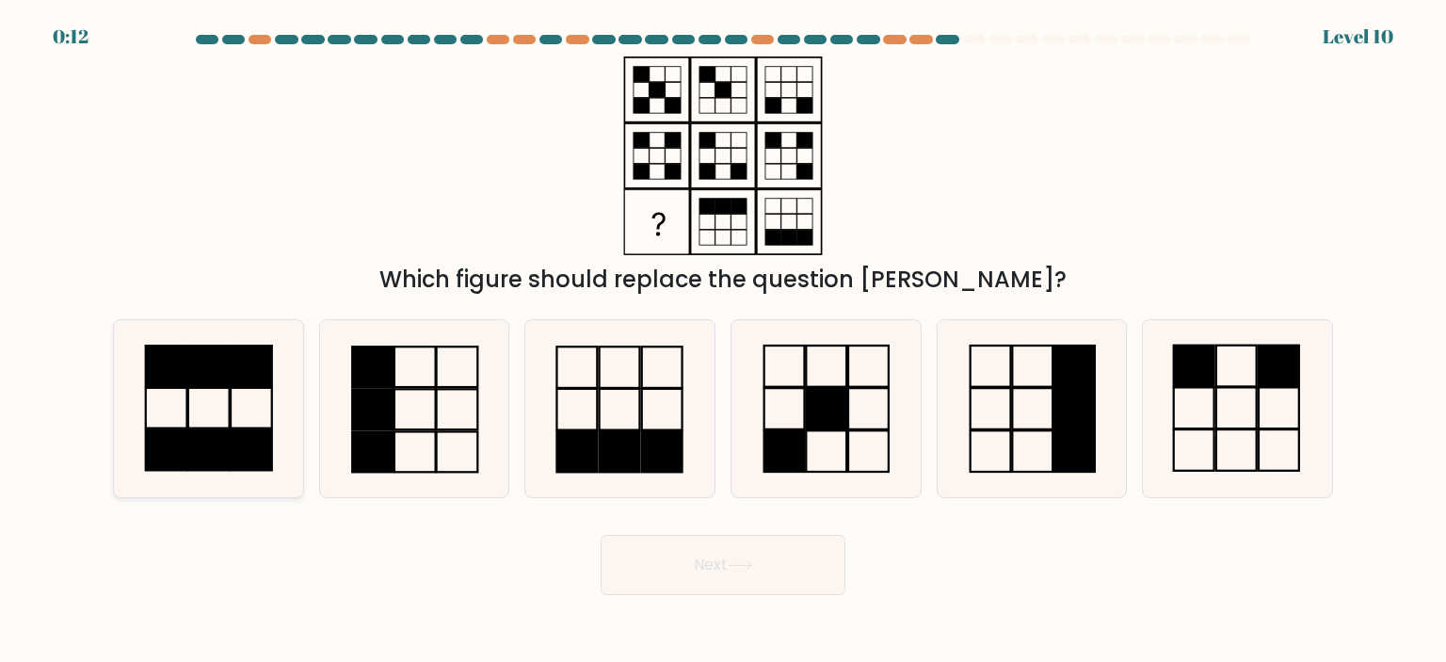
click at [255, 401] on icon at bounding box center [208, 408] width 177 height 177
click at [723, 341] on input "a." at bounding box center [723, 335] width 1 height 9
radio input "true"
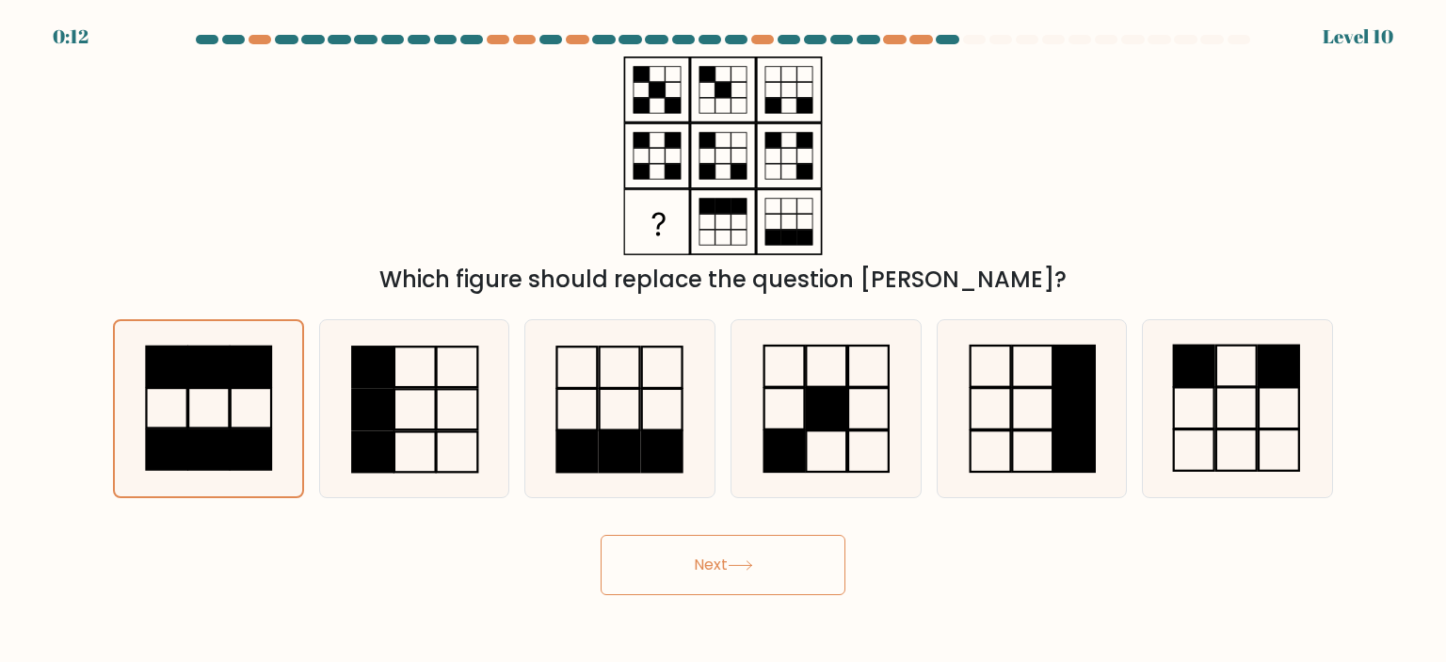
click at [730, 588] on button "Next" at bounding box center [723, 565] width 245 height 60
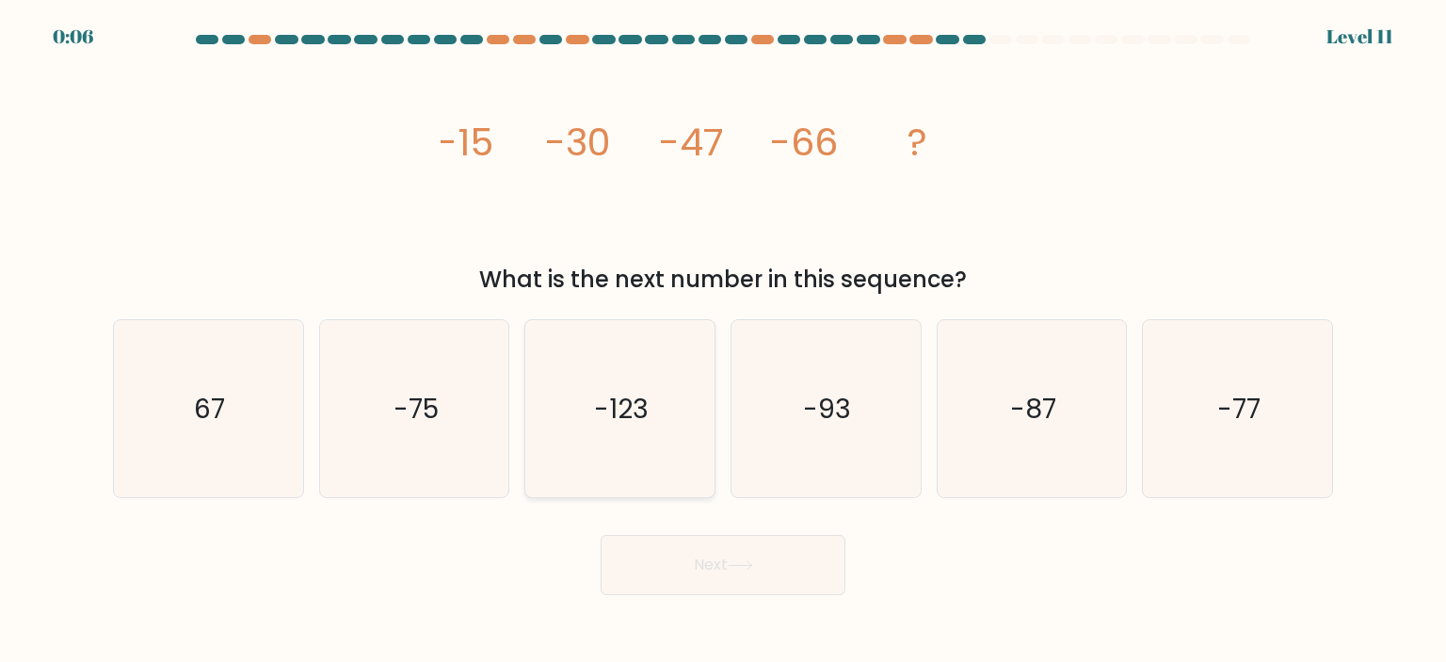
click at [648, 455] on icon "-123" at bounding box center [619, 408] width 177 height 177
click at [723, 341] on input "c. -123" at bounding box center [723, 335] width 1 height 9
radio input "true"
click at [780, 585] on button "Next" at bounding box center [723, 565] width 245 height 60
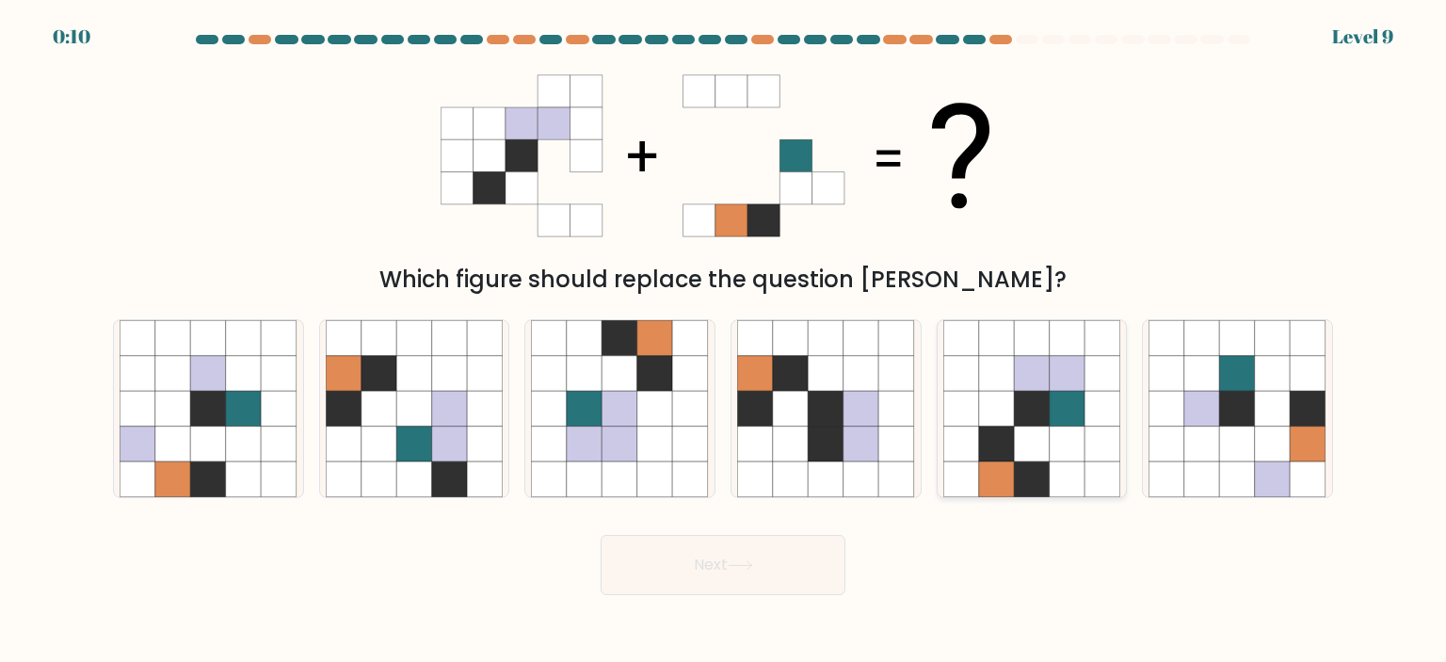
click at [1015, 482] on icon at bounding box center [1032, 479] width 36 height 36
click at [724, 341] on input "e." at bounding box center [723, 335] width 1 height 9
radio input "true"
click at [772, 571] on button "Next" at bounding box center [723, 565] width 245 height 60
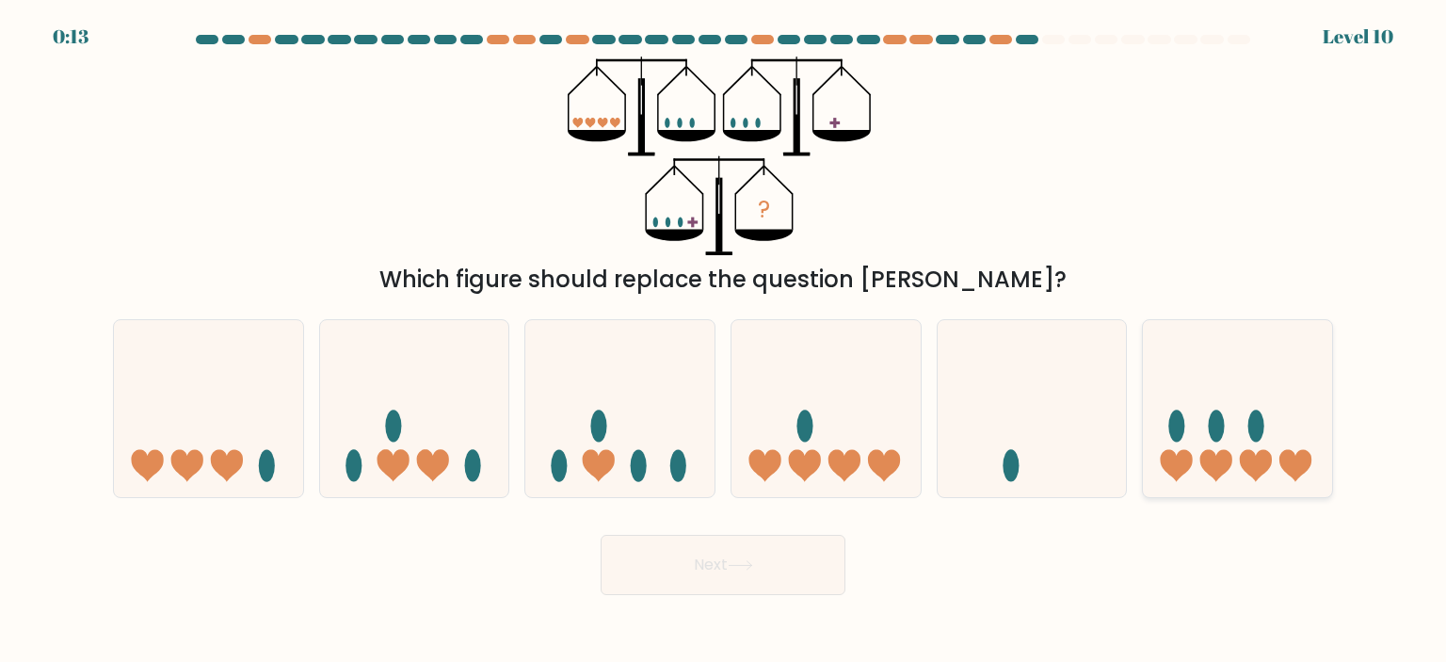
click at [1180, 446] on icon at bounding box center [1237, 408] width 189 height 156
click at [724, 341] on input "f." at bounding box center [723, 335] width 1 height 9
radio input "true"
click at [782, 570] on button "Next" at bounding box center [723, 565] width 245 height 60
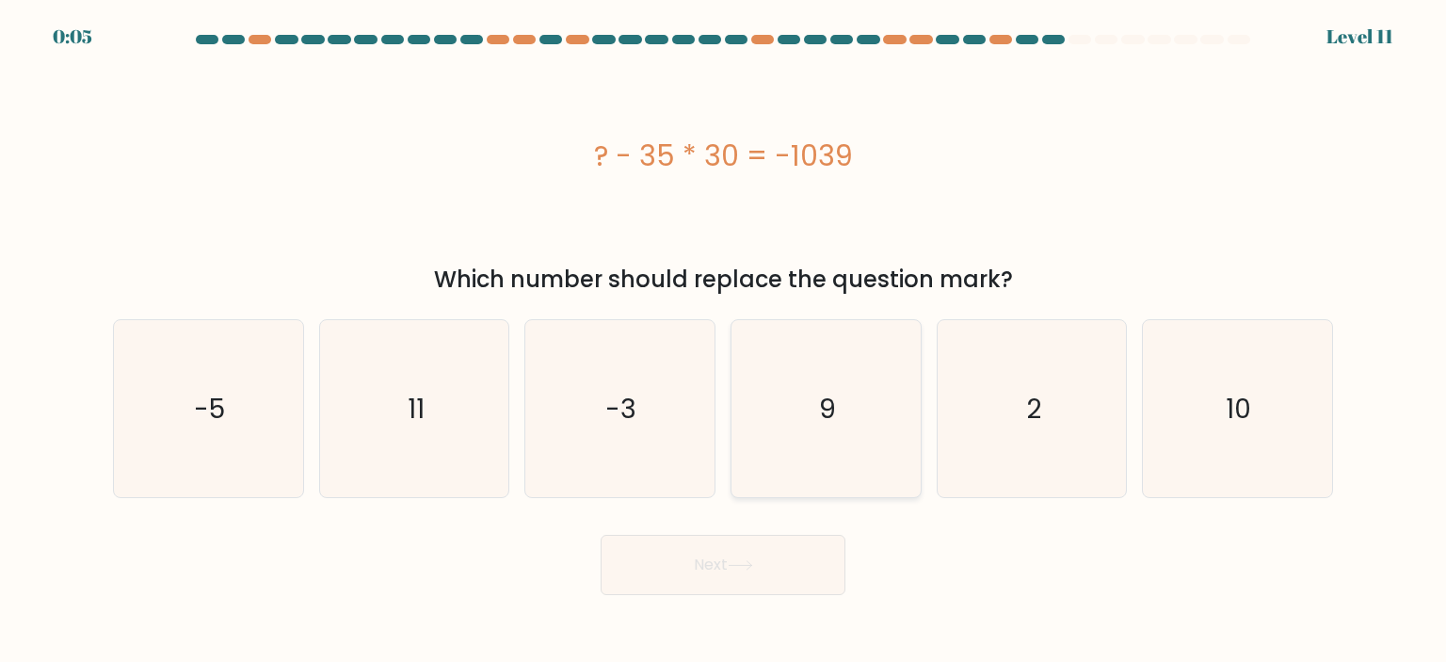
click at [825, 342] on icon "9" at bounding box center [825, 408] width 177 height 177
click at [724, 341] on input "d. 9" at bounding box center [723, 335] width 1 height 9
radio input "true"
click at [819, 567] on button "Next" at bounding box center [723, 565] width 245 height 60
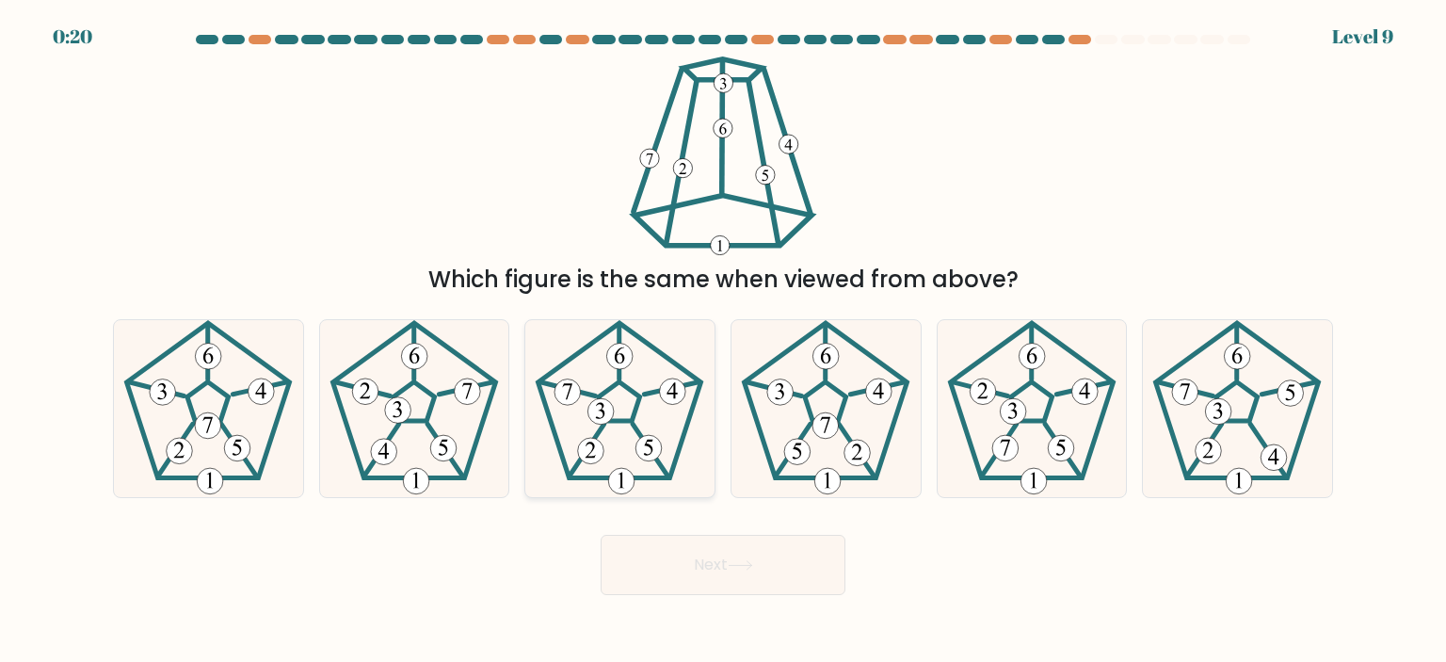
click at [677, 402] on 300 at bounding box center [673, 391] width 26 height 26
click at [723, 341] on input "c." at bounding box center [723, 335] width 1 height 9
radio input "true"
click at [787, 571] on button "Next" at bounding box center [723, 565] width 245 height 60
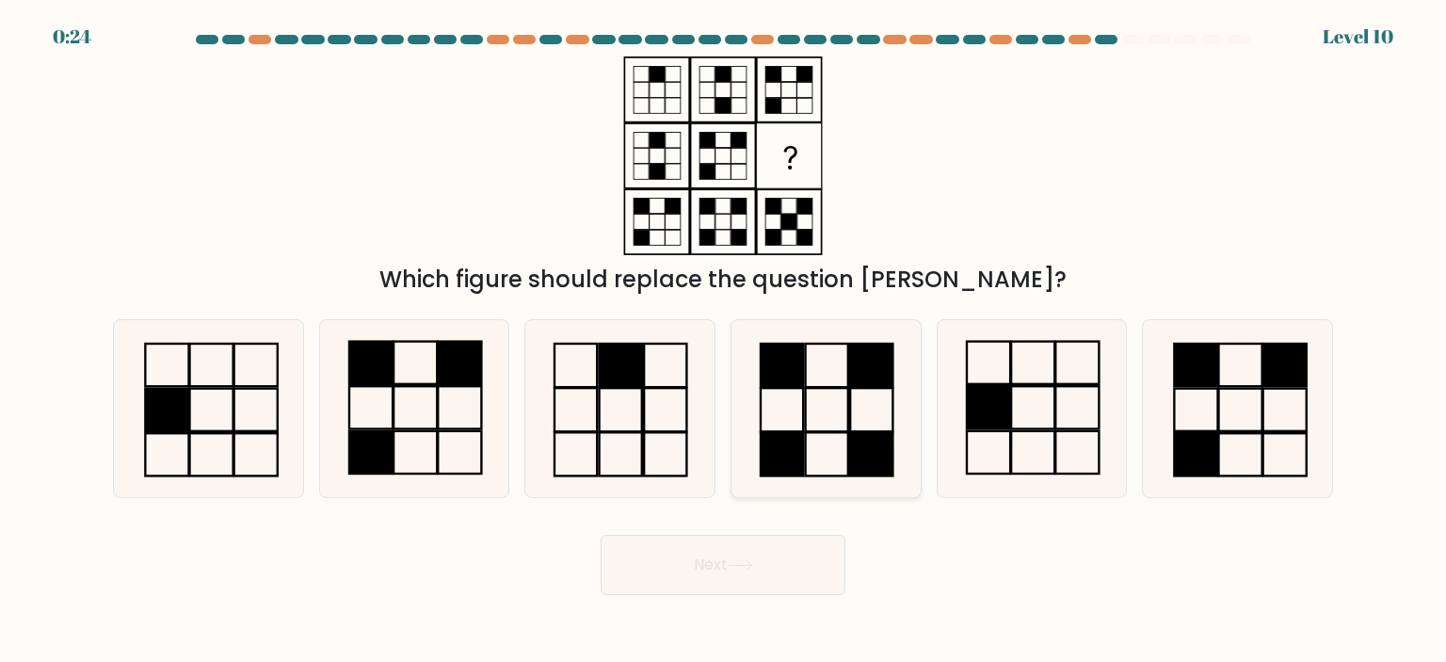
click at [822, 406] on icon at bounding box center [825, 408] width 177 height 177
click at [724, 341] on input "d." at bounding box center [723, 335] width 1 height 9
radio input "true"
click at [804, 556] on button "Next" at bounding box center [723, 565] width 245 height 60
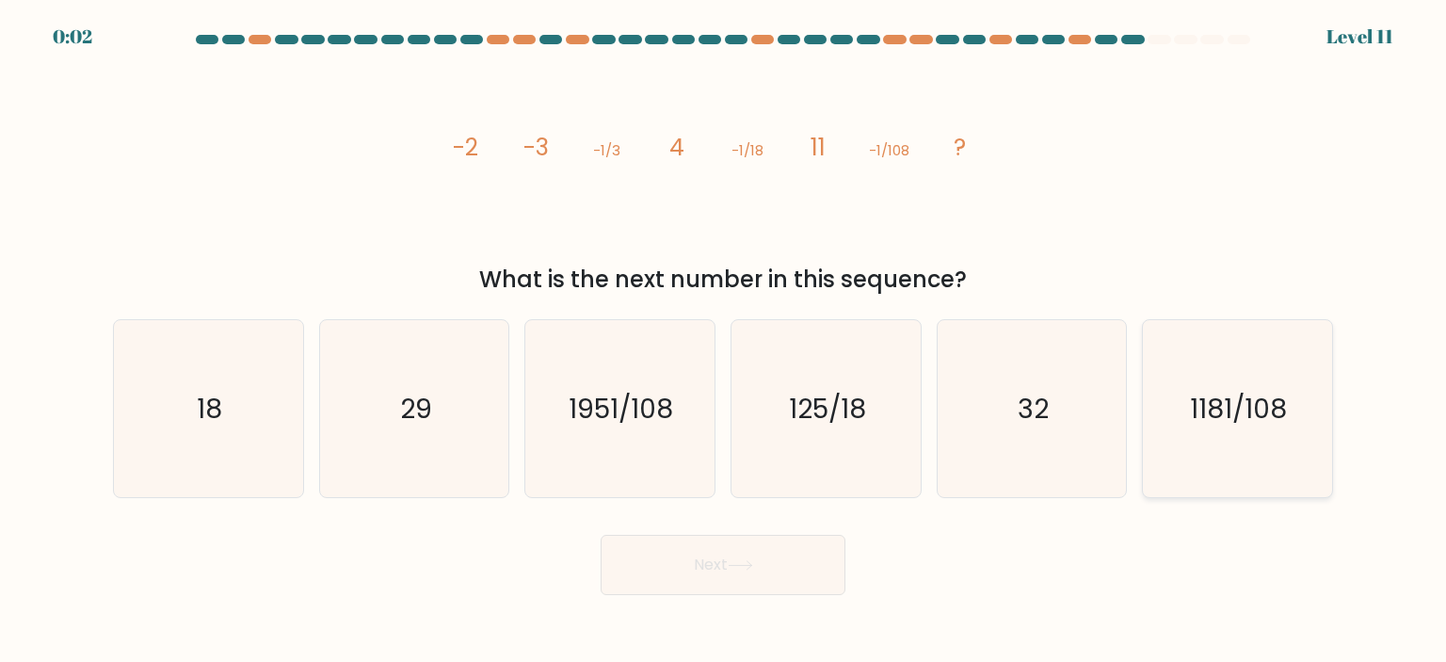
click at [1169, 428] on icon "1181/108" at bounding box center [1236, 408] width 177 height 177
click at [724, 341] on input "f. 1181/108" at bounding box center [723, 335] width 1 height 9
radio input "true"
click at [811, 550] on button "Next" at bounding box center [723, 565] width 245 height 60
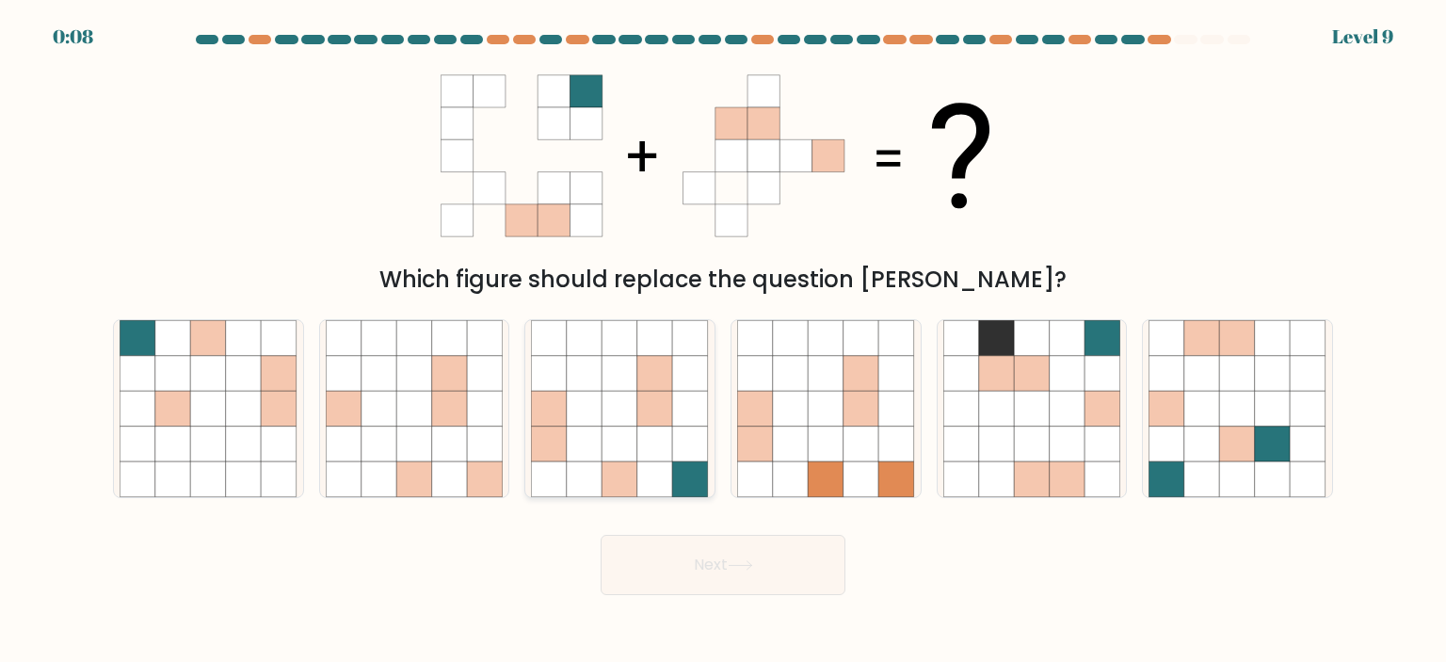
click at [618, 429] on icon at bounding box center [620, 444] width 36 height 36
click at [723, 341] on input "c." at bounding box center [723, 335] width 1 height 9
radio input "true"
click at [764, 580] on button "Next" at bounding box center [723, 565] width 245 height 60
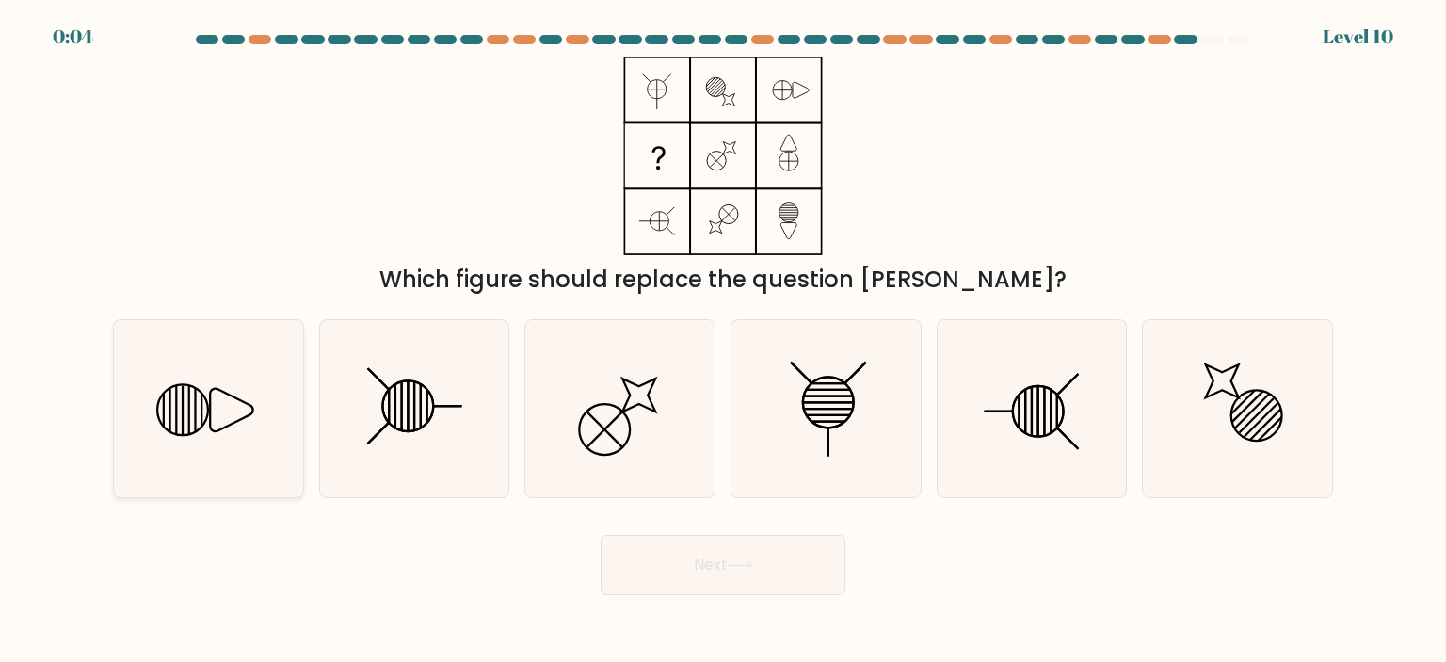
click at [301, 394] on div at bounding box center [208, 408] width 191 height 179
click at [723, 341] on input "a." at bounding box center [723, 335] width 1 height 9
radio input "true"
click at [1280, 382] on icon at bounding box center [1236, 408] width 177 height 177
click at [724, 341] on input "f." at bounding box center [723, 335] width 1 height 9
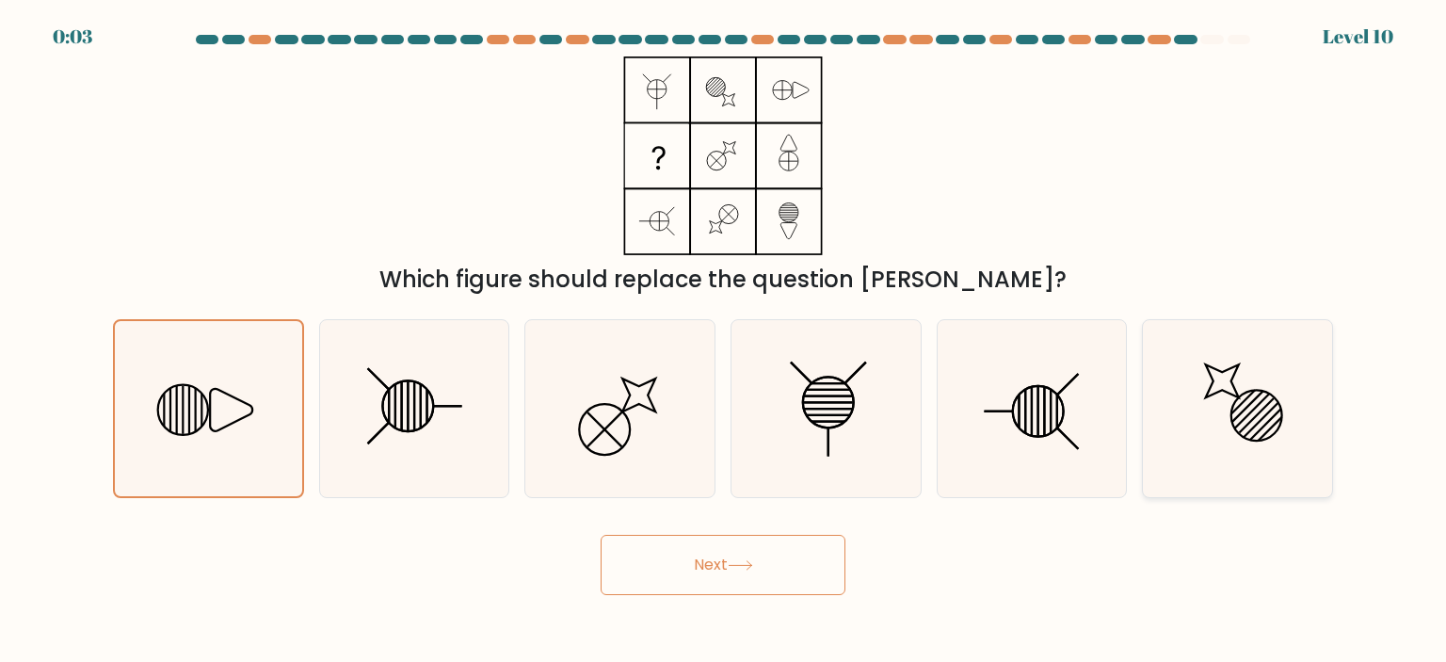
radio input "true"
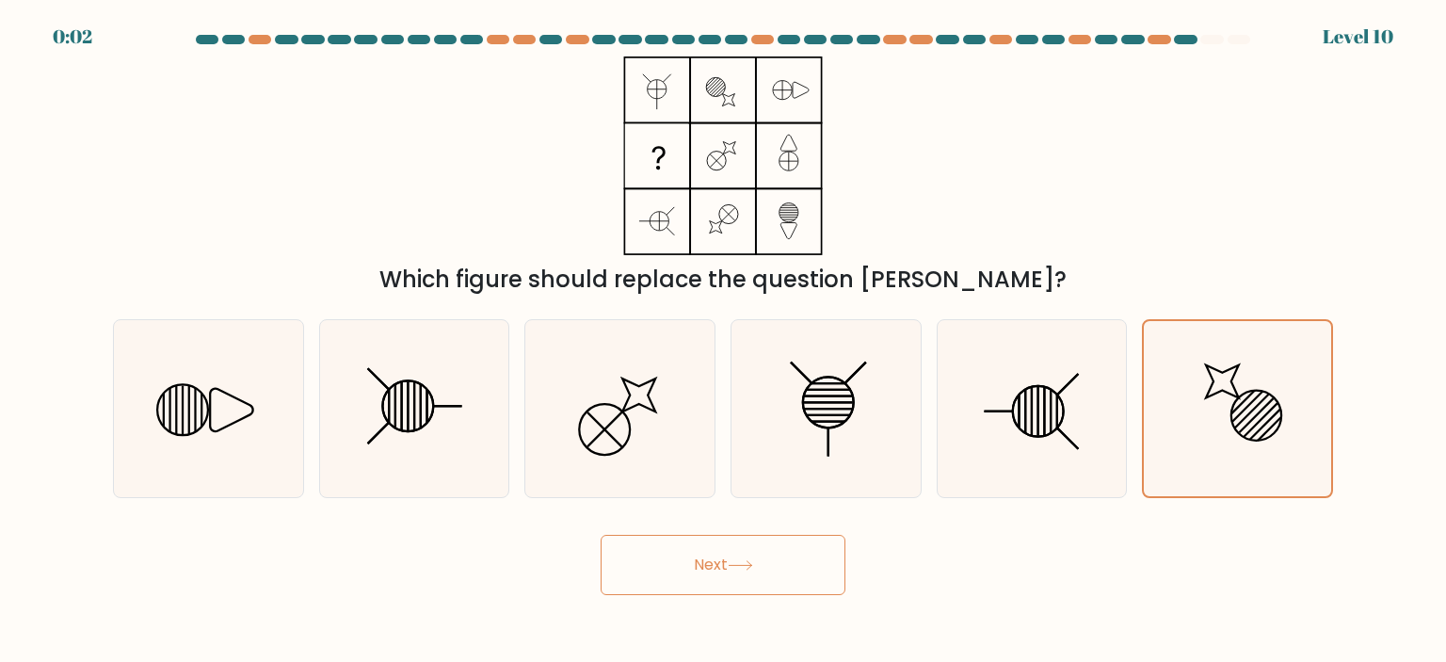
click at [691, 571] on button "Next" at bounding box center [723, 565] width 245 height 60
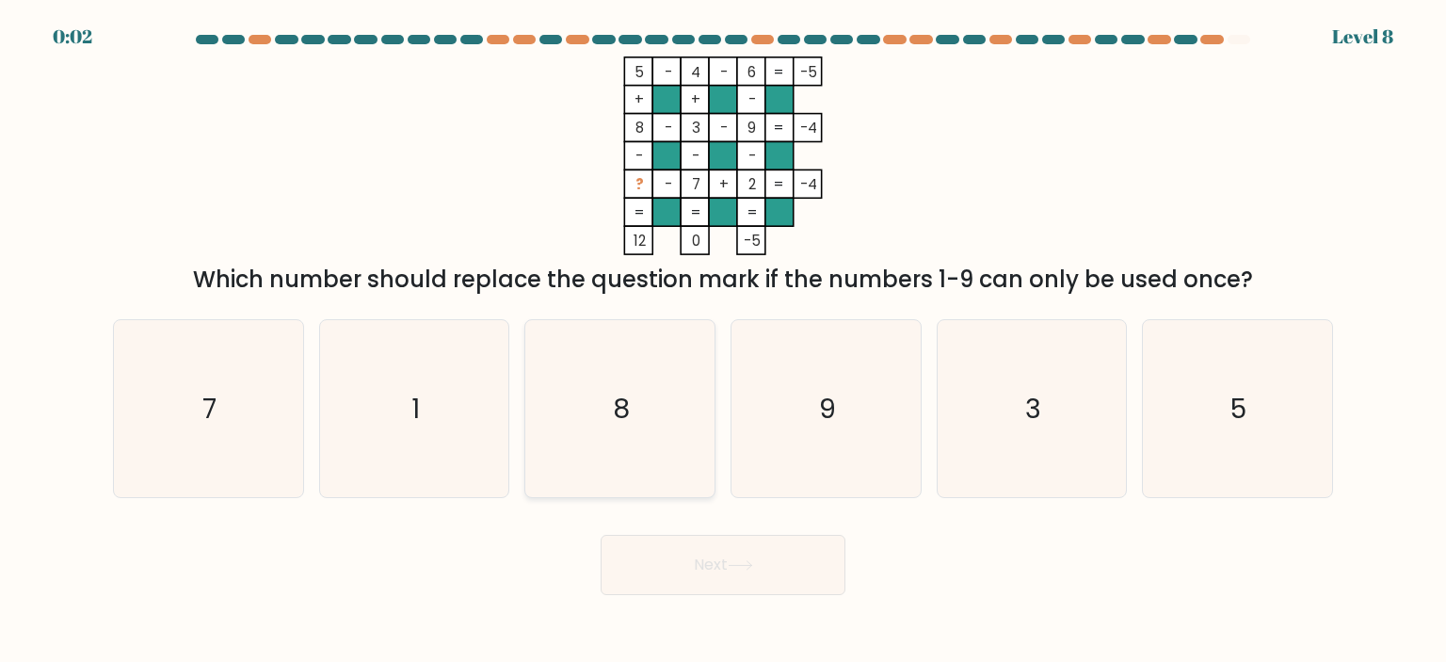
click at [633, 394] on icon "8" at bounding box center [619, 408] width 177 height 177
click at [723, 341] on input "c. 8" at bounding box center [723, 335] width 1 height 9
radio input "true"
click at [598, 577] on div "Next" at bounding box center [723, 558] width 1243 height 74
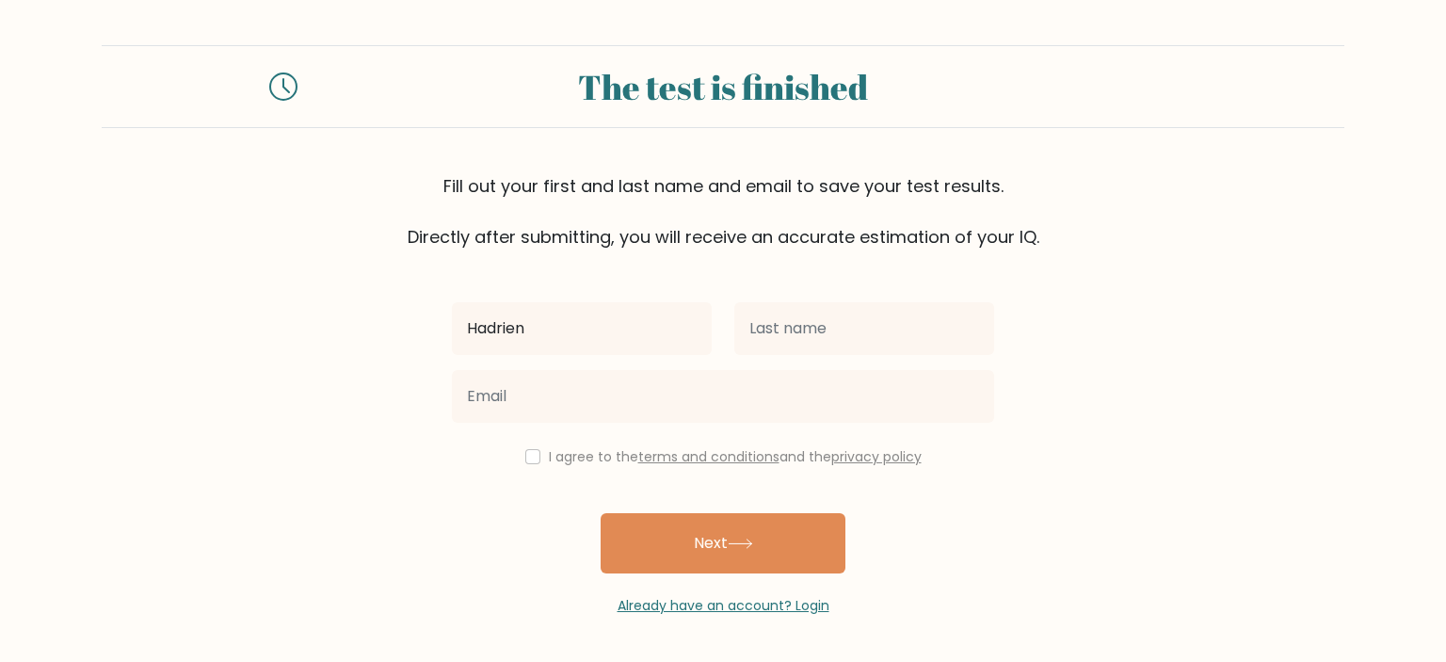
type input "Hadrien"
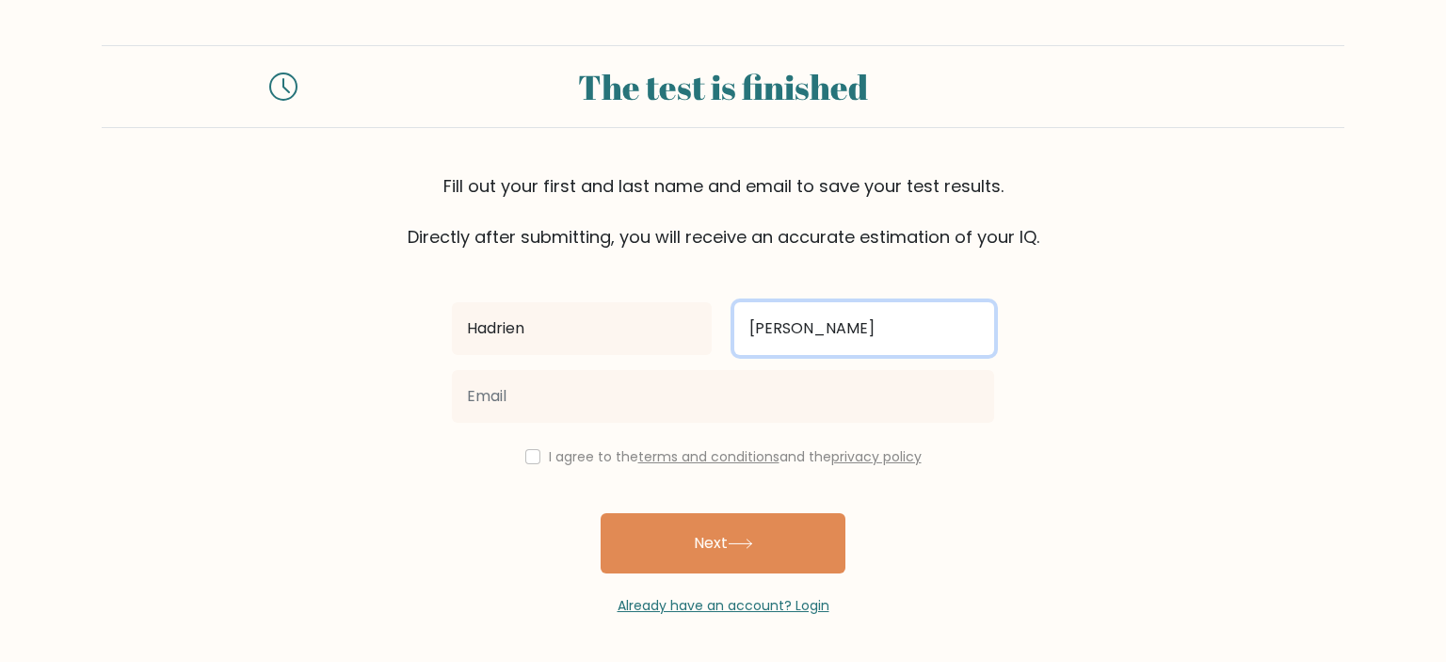
type input "[PERSON_NAME]"
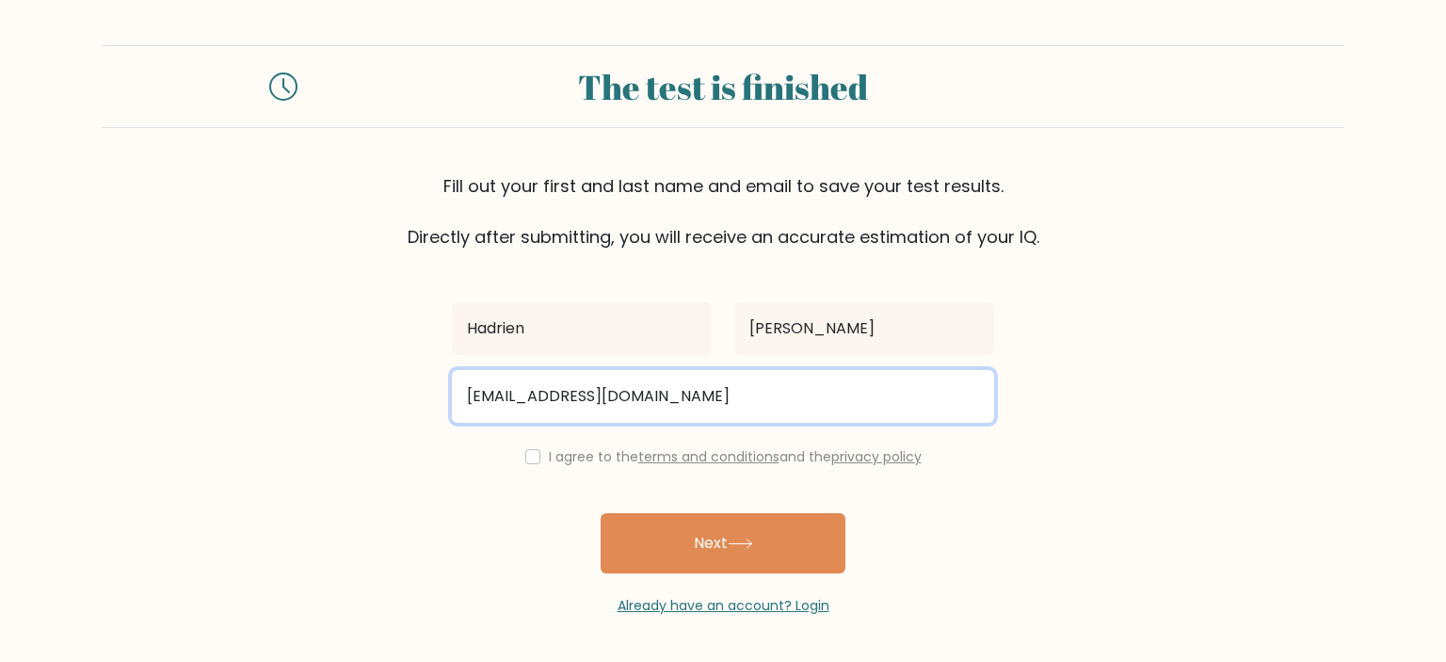
drag, startPoint x: 729, startPoint y: 400, endPoint x: 354, endPoint y: 413, distance: 374.9
click at [354, 413] on form "The test is finished Fill out your first and last name and email to save your t…" at bounding box center [723, 330] width 1446 height 570
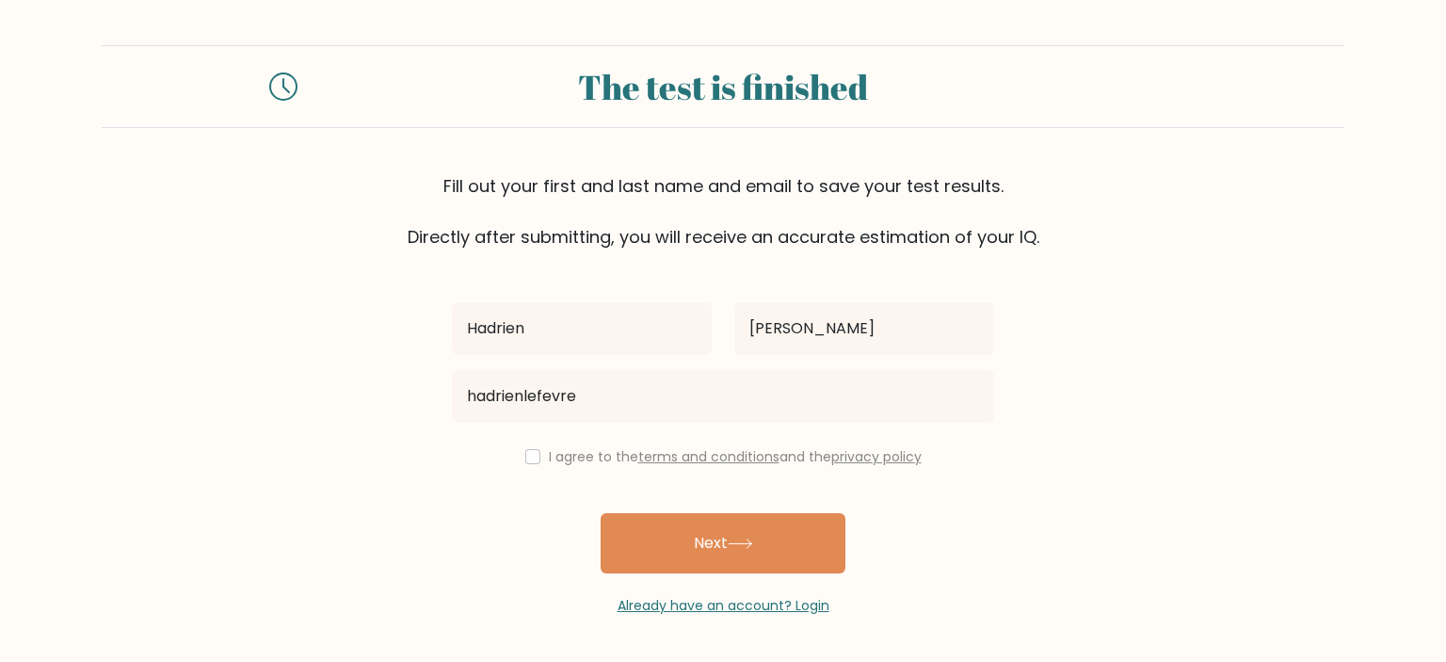
click at [708, 457] on link "terms and conditions" at bounding box center [708, 456] width 141 height 19
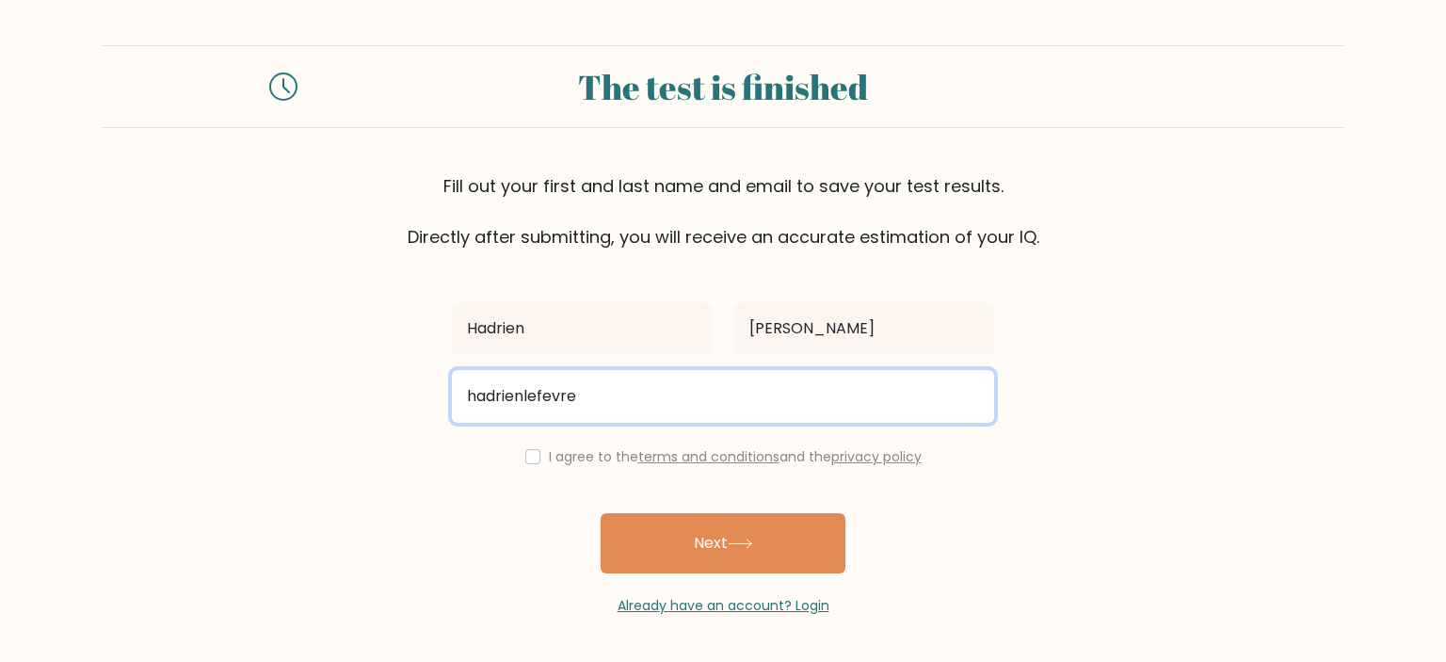
click at [648, 393] on input "hadrienlefevre" at bounding box center [723, 396] width 542 height 53
drag, startPoint x: 649, startPoint y: 393, endPoint x: 210, endPoint y: 384, distance: 438.8
click at [209, 385] on form "The test is finished Fill out your first and last name and email to save your t…" at bounding box center [723, 330] width 1446 height 570
type input "hadrien@exotravel.com"
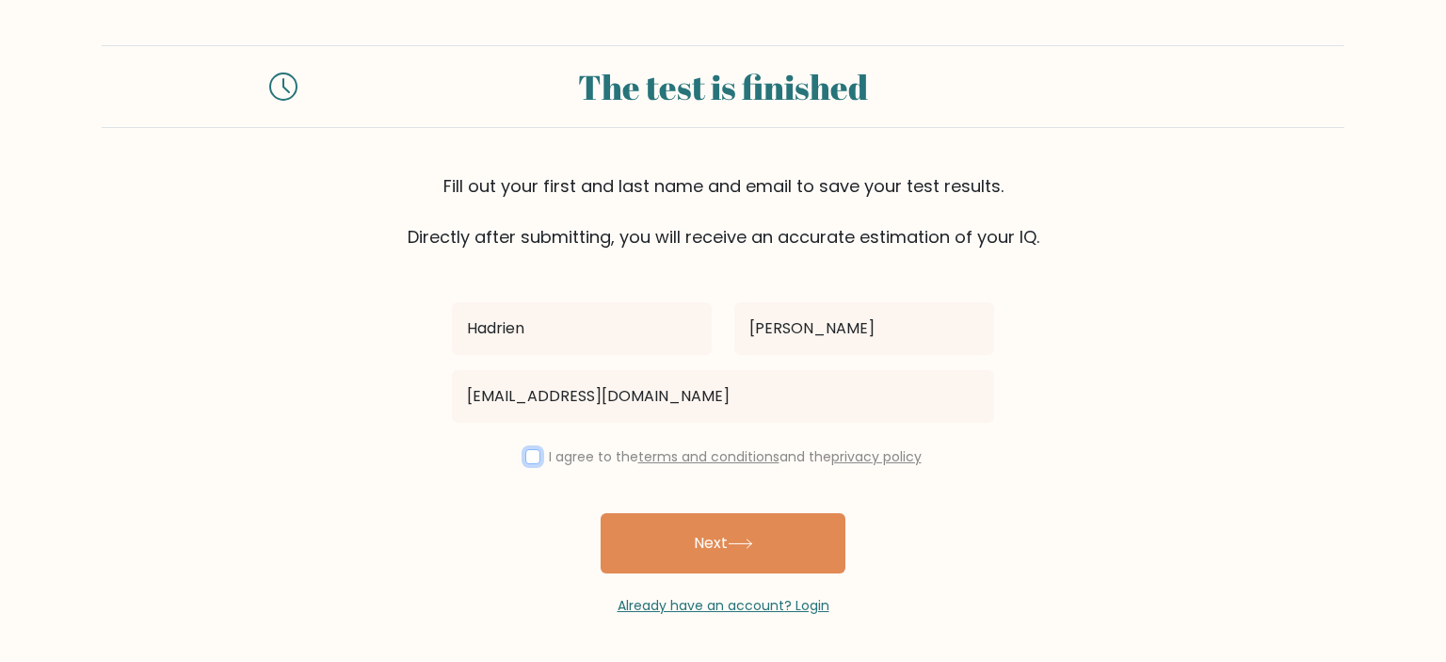
click at [533, 452] on input "checkbox" at bounding box center [532, 456] width 15 height 15
checkbox input "true"
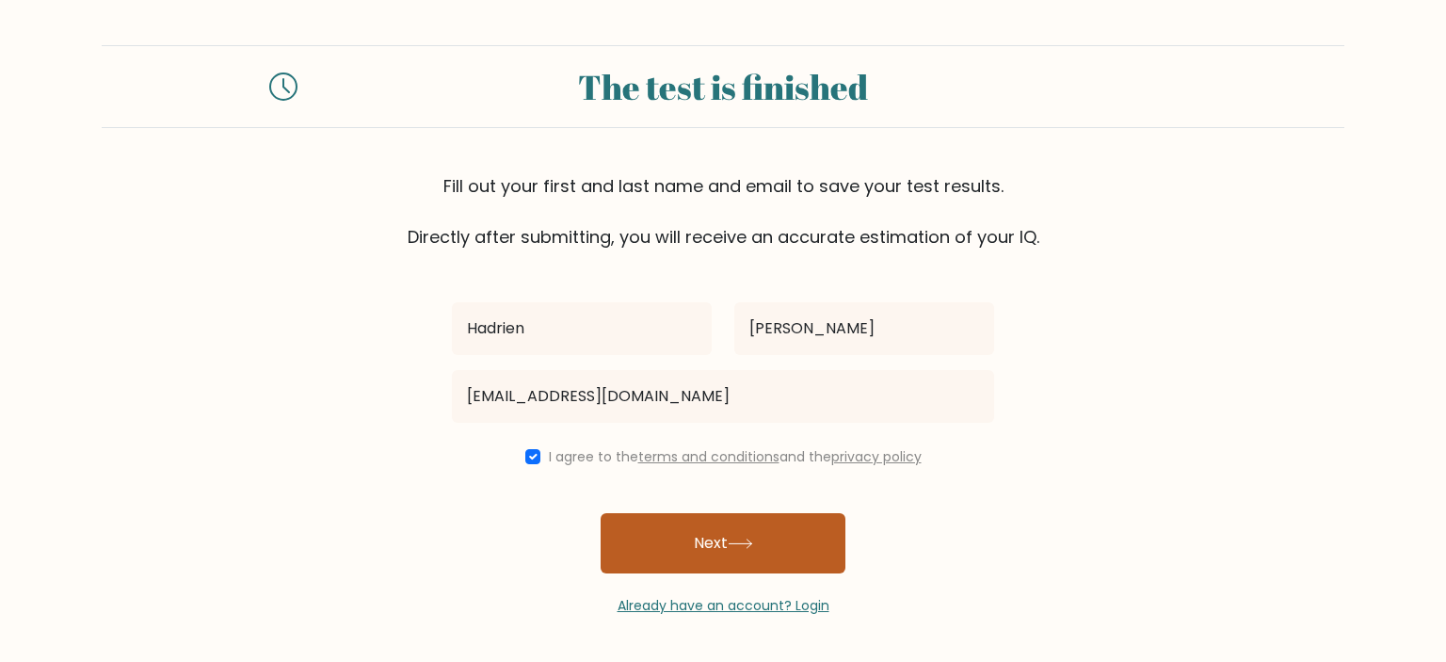
click at [640, 534] on button "Next" at bounding box center [723, 543] width 245 height 60
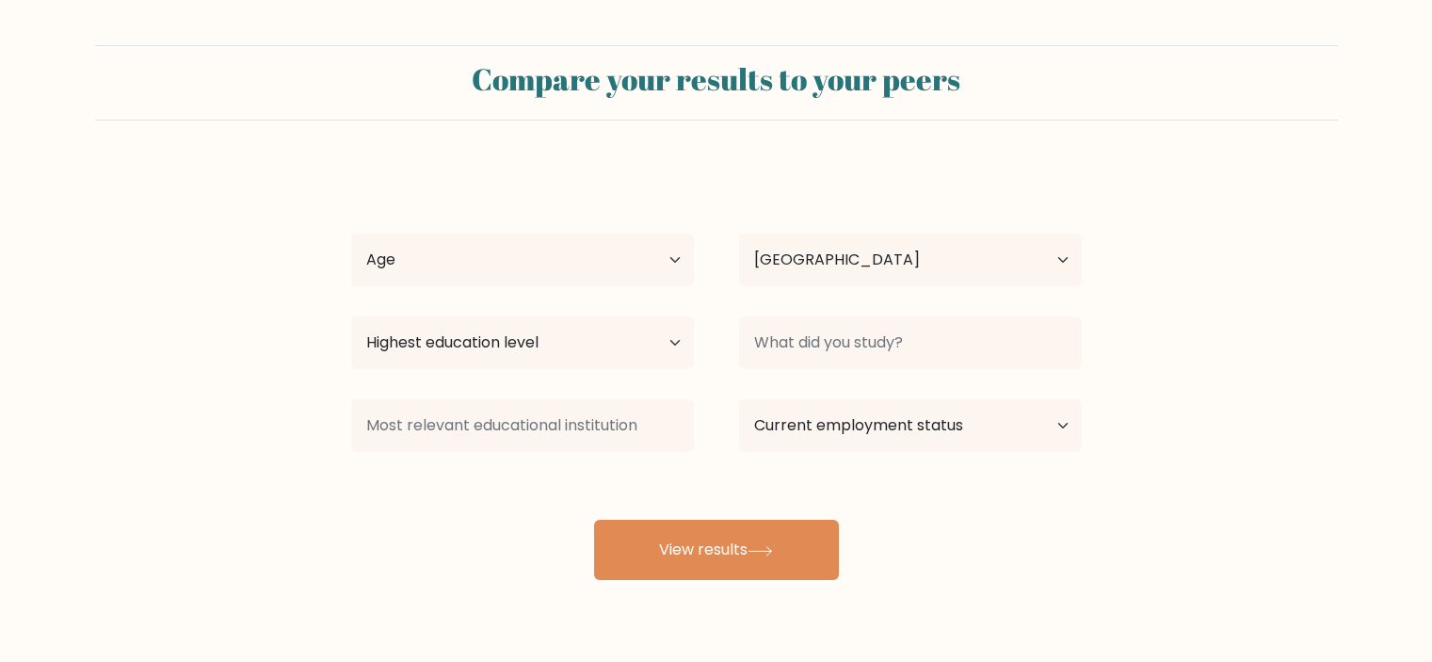
select select "TH"
click at [634, 278] on select "Age Under 18 years old 18-24 years old 25-34 years old 35-44 years old 45-54 ye…" at bounding box center [522, 259] width 343 height 53
select select "25_34"
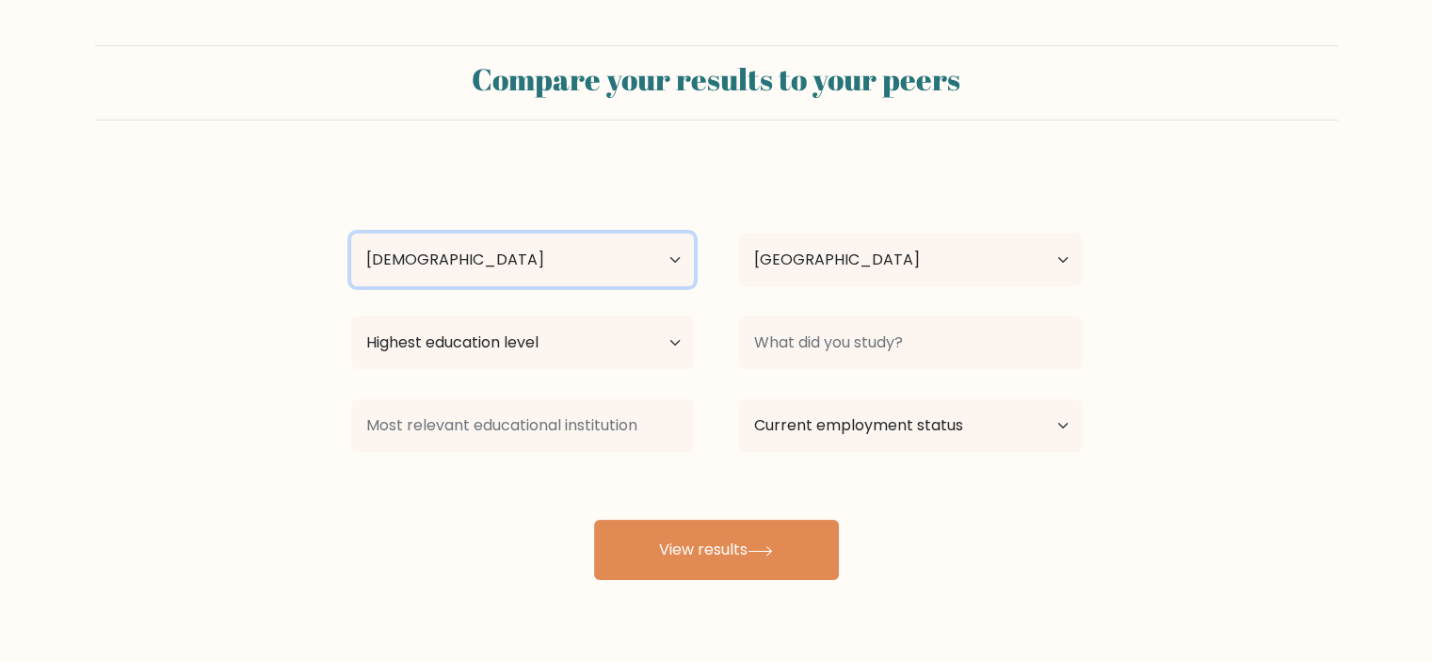
click at [351, 233] on select "Age Under 18 years old 18-24 years old 25-34 years old 35-44 years old 45-54 ye…" at bounding box center [522, 259] width 343 height 53
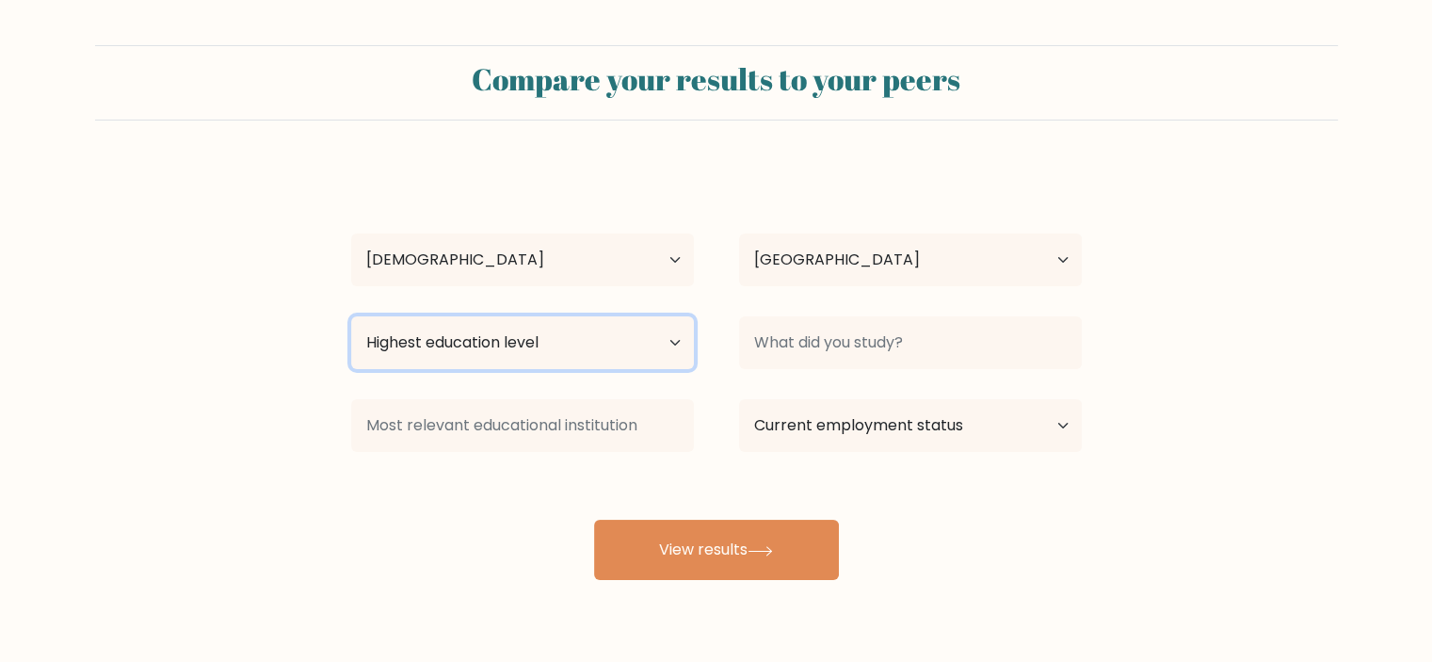
click at [597, 345] on select "Highest education level No schooling Primary Lower Secondary Upper Secondary Oc…" at bounding box center [522, 342] width 343 height 53
select select "bachelors_degree"
click at [351, 316] on select "Highest education level No schooling Primary Lower Secondary Upper Secondary Oc…" at bounding box center [522, 342] width 343 height 53
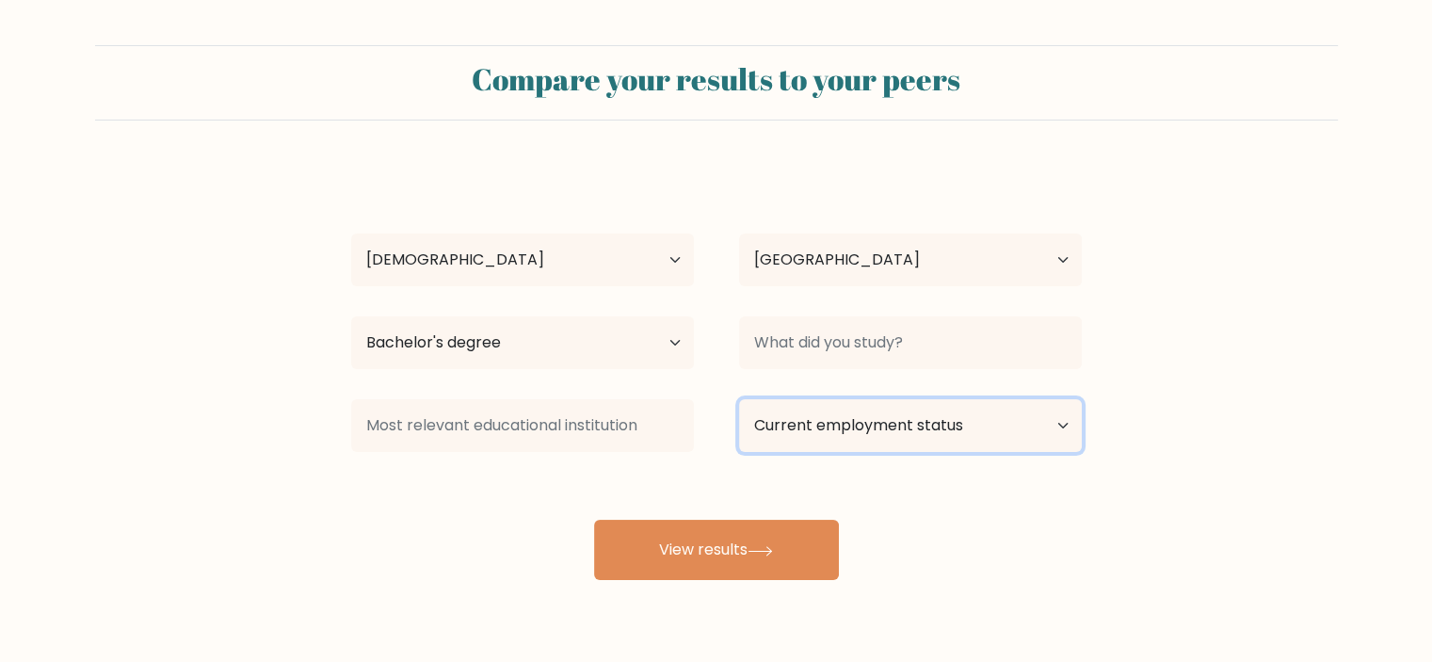
click at [919, 436] on select "Current employment status Employed Student Retired Other / prefer not to answer" at bounding box center [910, 425] width 343 height 53
select select "employed"
click at [739, 399] on select "Current employment status Employed Student Retired Other / prefer not to answer" at bounding box center [910, 425] width 343 height 53
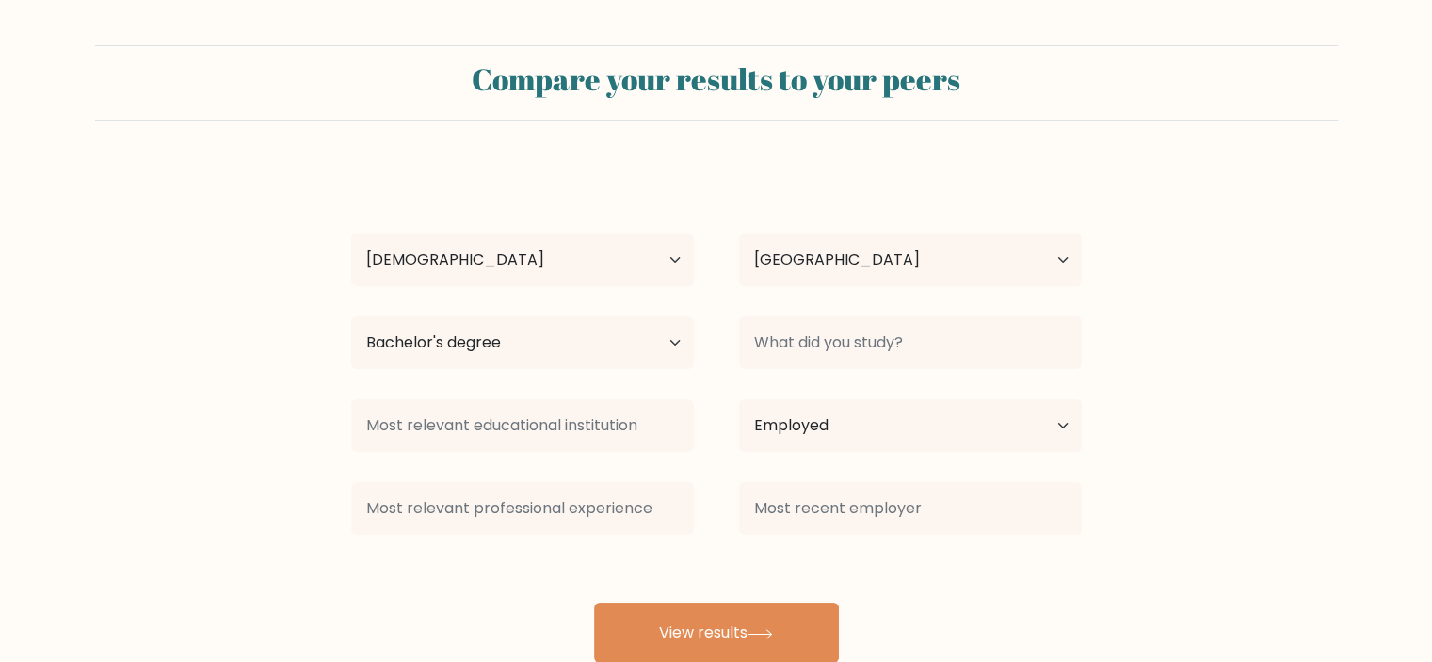
click at [632, 453] on div at bounding box center [523, 426] width 388 height 68
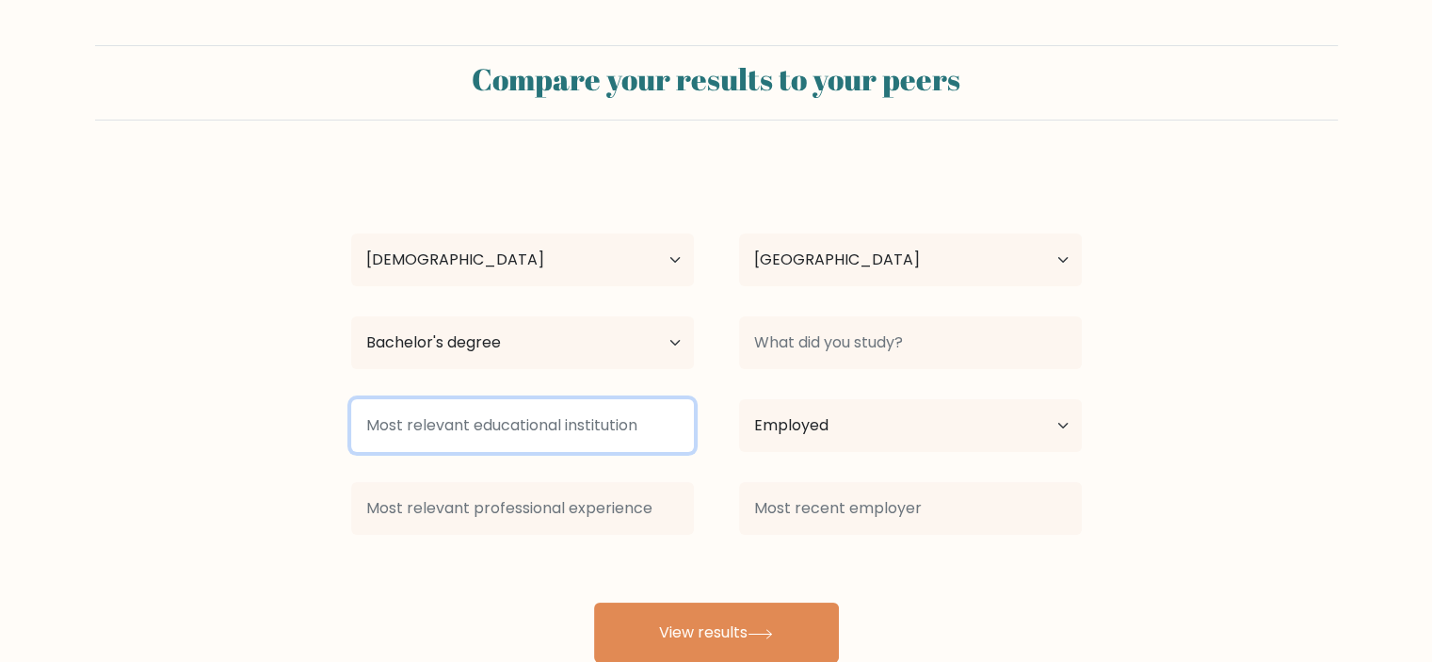
click at [631, 430] on input at bounding box center [522, 425] width 343 height 53
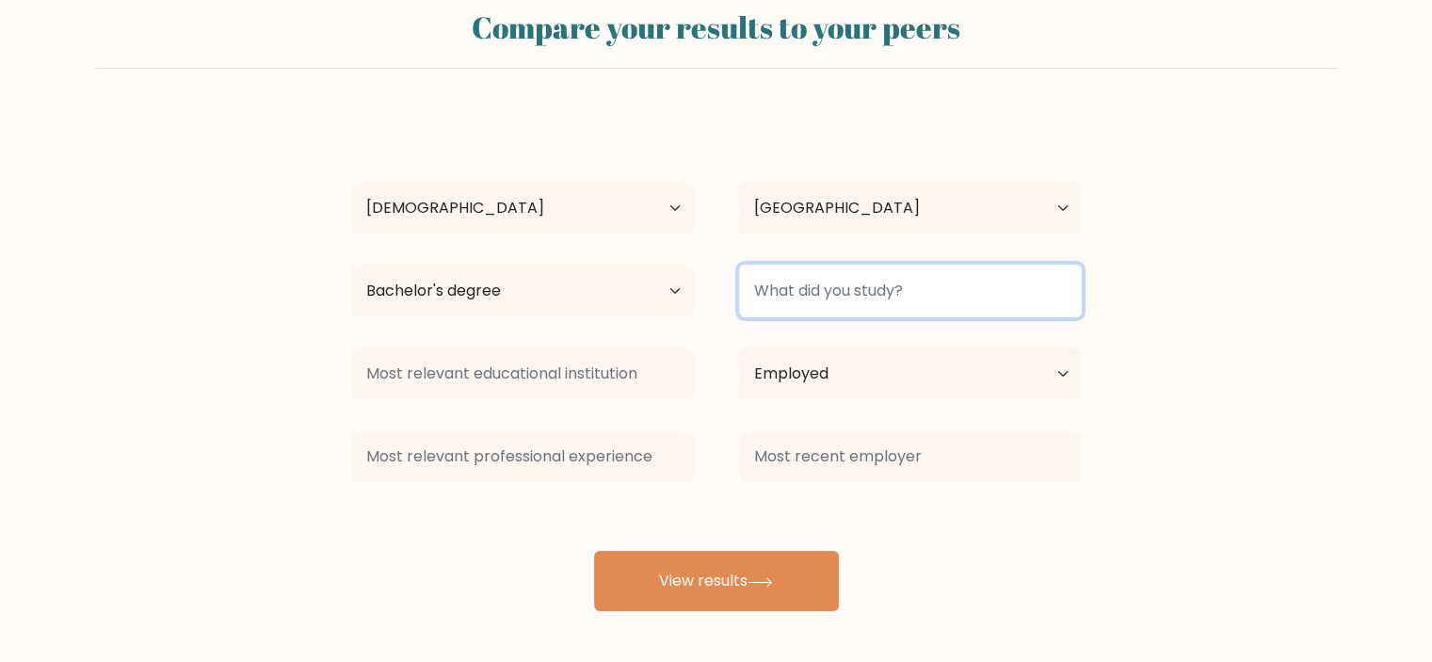
click at [829, 289] on input at bounding box center [910, 291] width 343 height 53
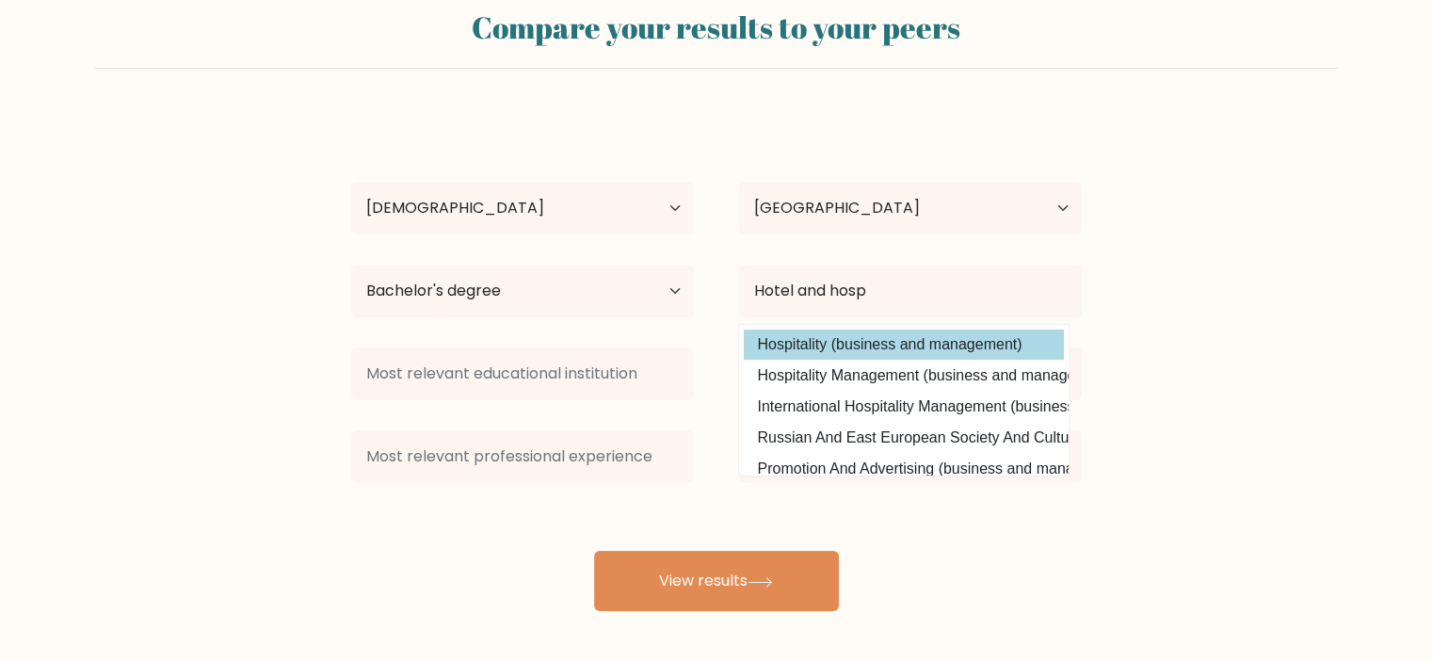
click at [820, 340] on option "Hospitality (business and management)" at bounding box center [904, 344] width 320 height 30
type input "Hospitality"
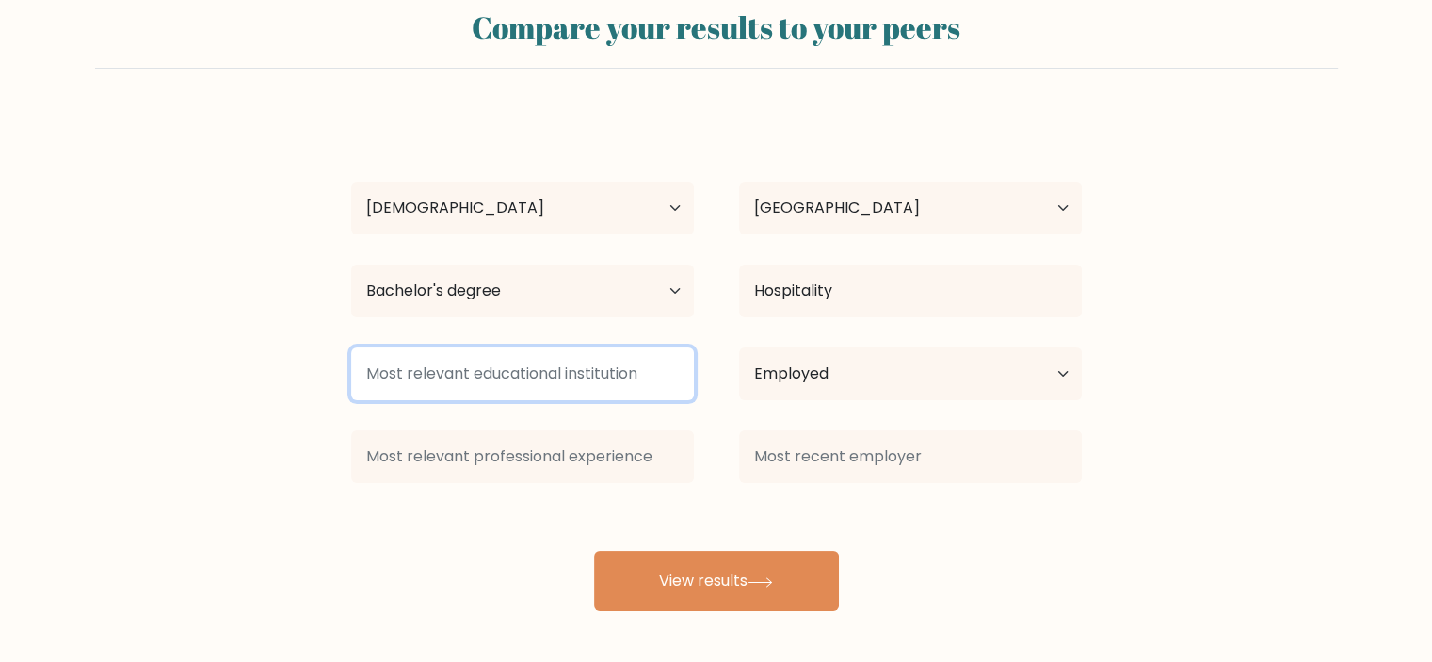
click at [573, 380] on input at bounding box center [522, 373] width 343 height 53
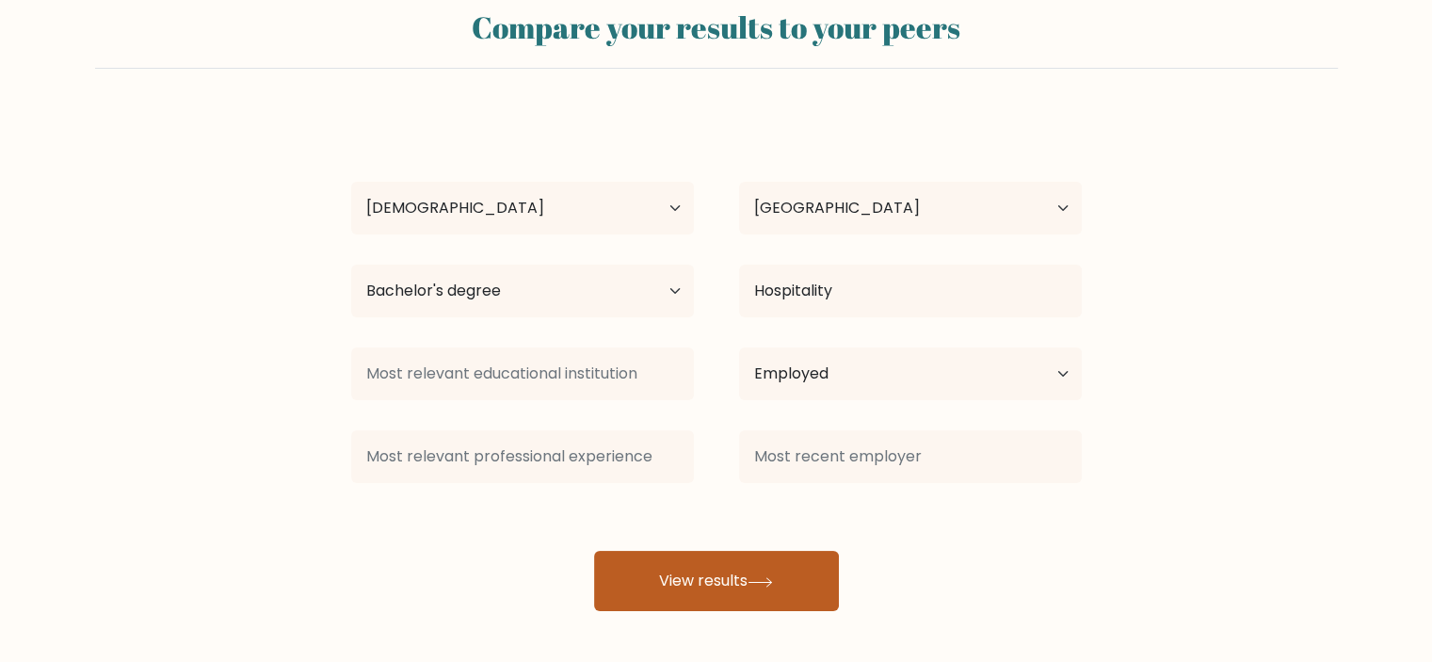
click at [757, 568] on button "View results" at bounding box center [716, 581] width 245 height 60
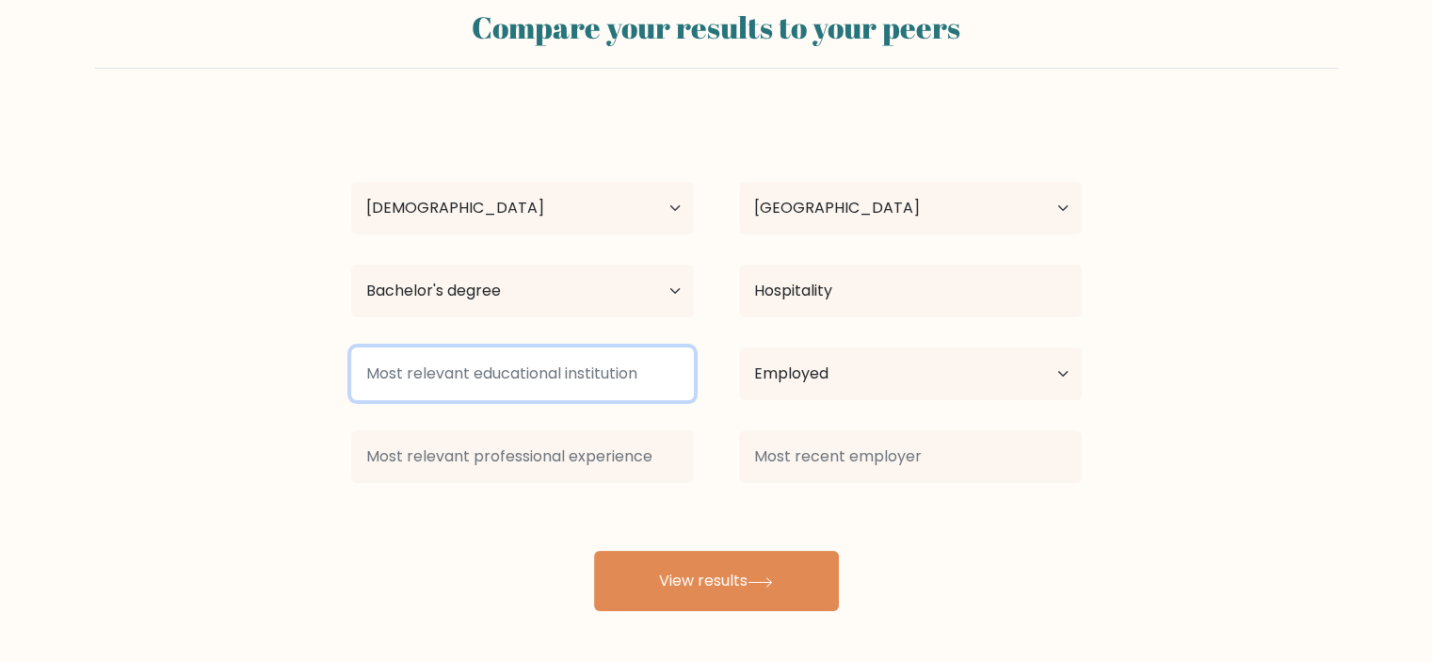
click at [619, 375] on input at bounding box center [522, 373] width 343 height 53
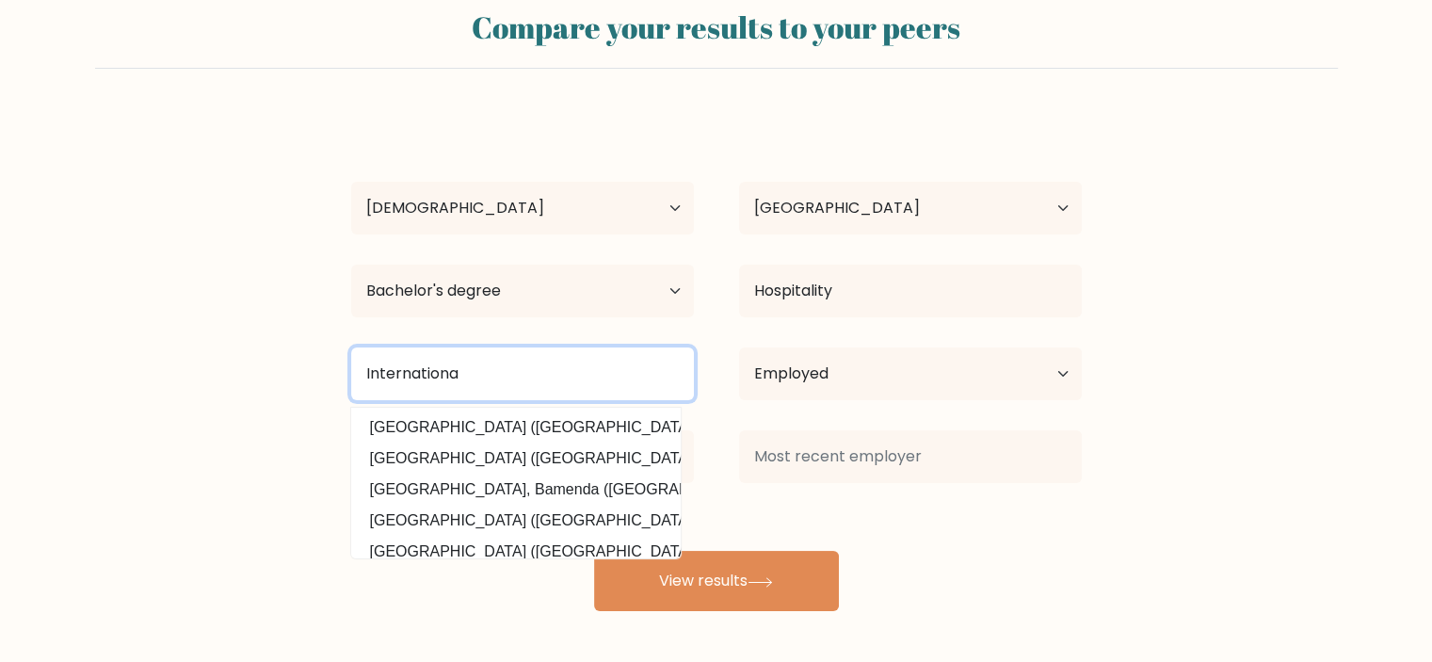
type input "International"
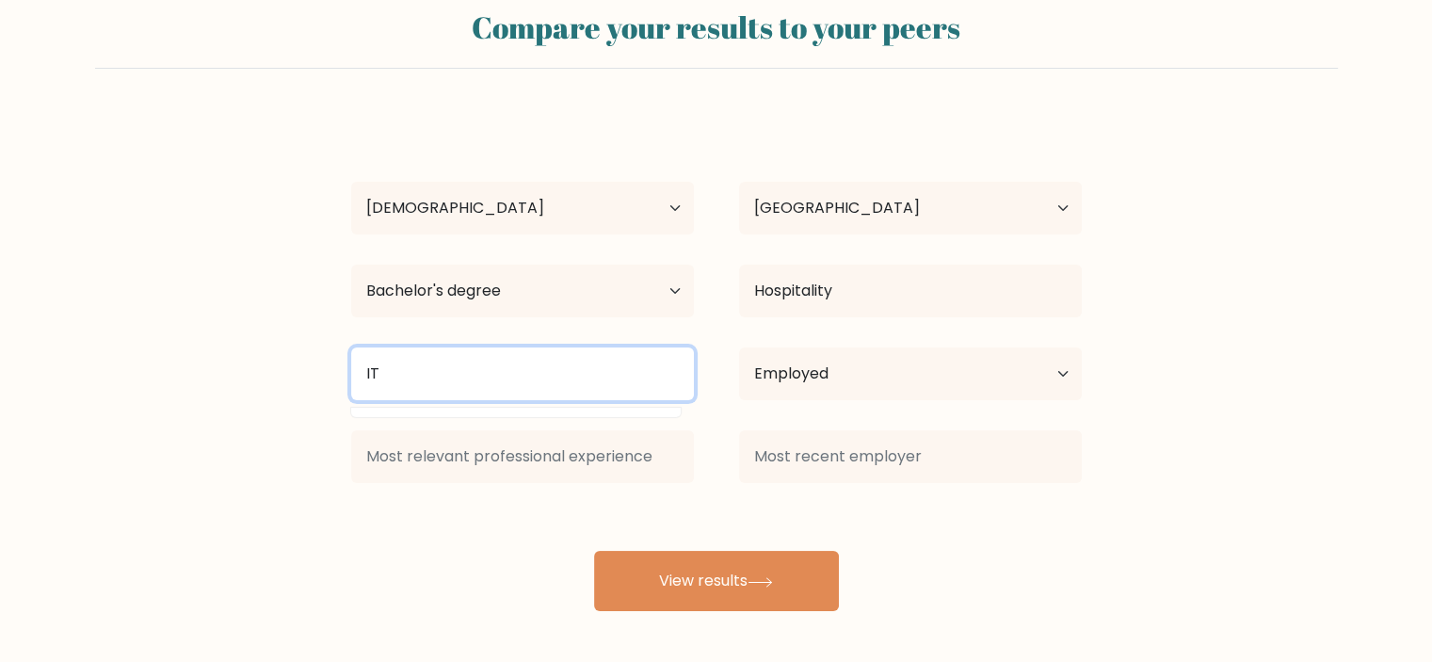
type input "I"
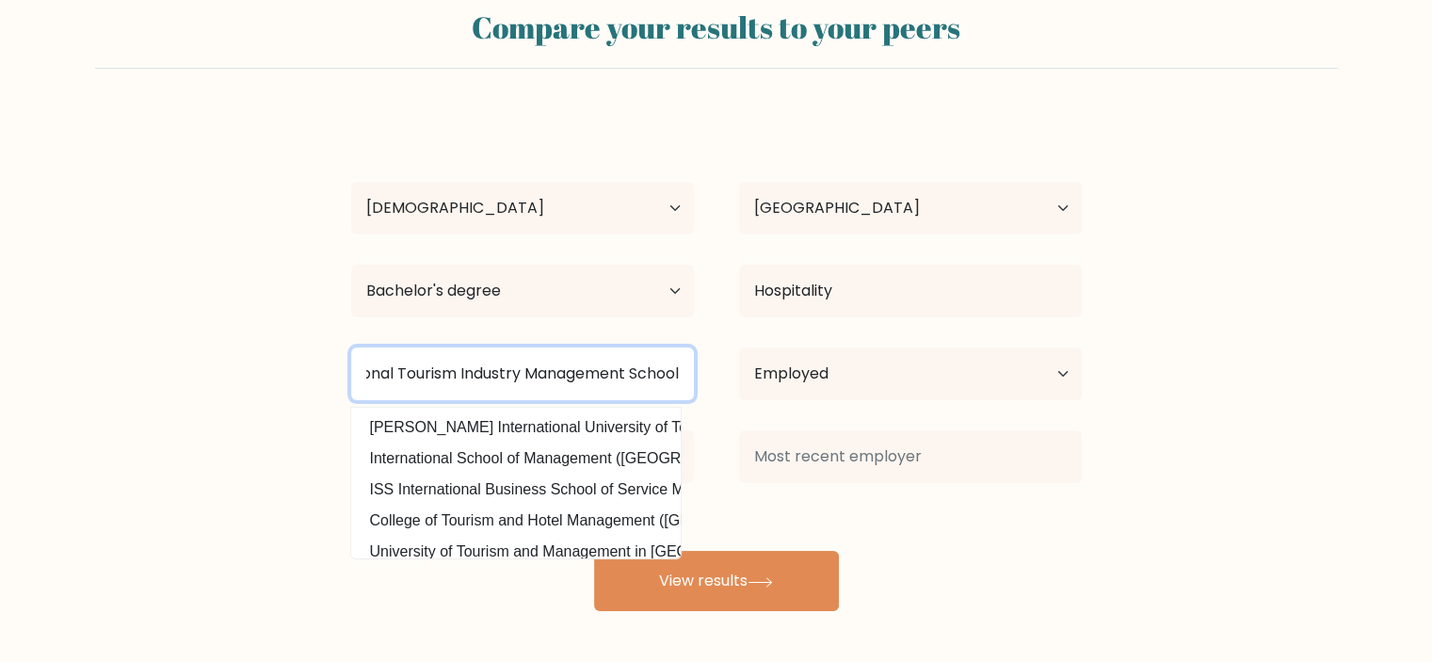
scroll to position [0, 72]
type input "International Tourism Industry Management School"
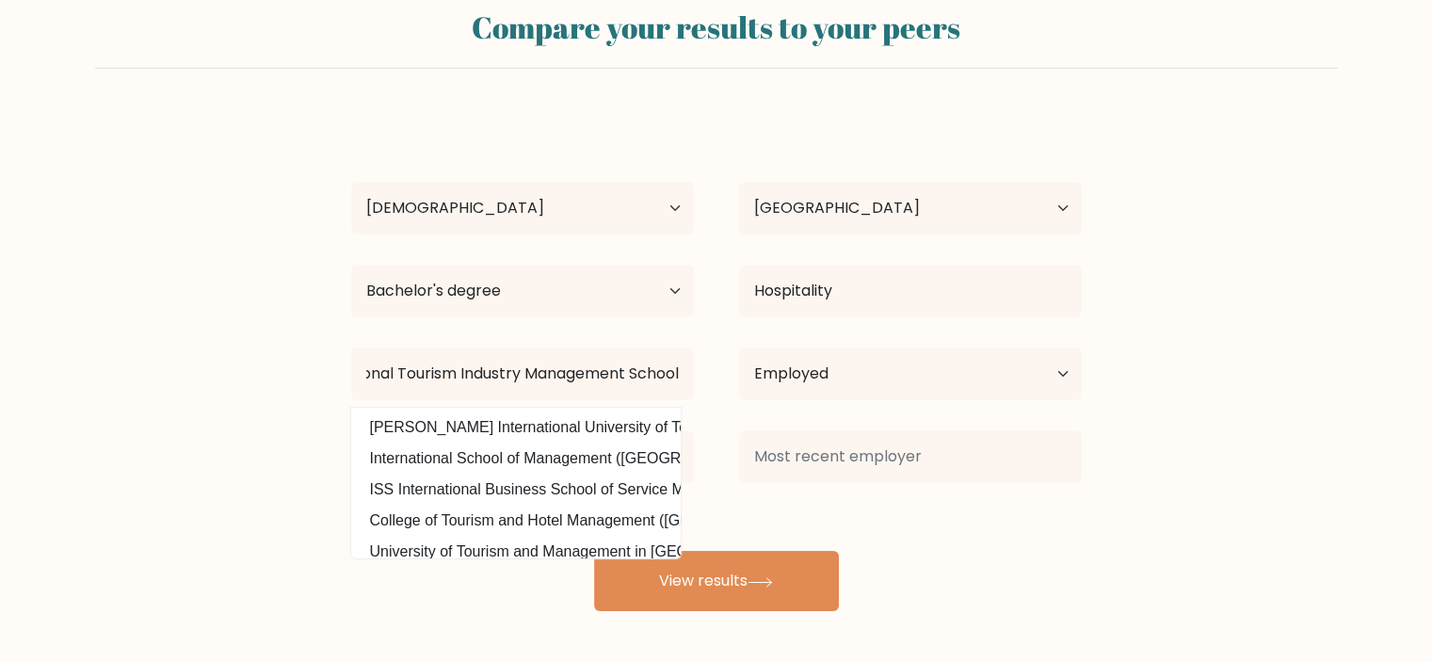
click at [1050, 575] on div "Hadrien Lefèvre Age Under 18 years old 18-24 years old 25-34 years old 35-44 ye…" at bounding box center [716, 362] width 753 height 497
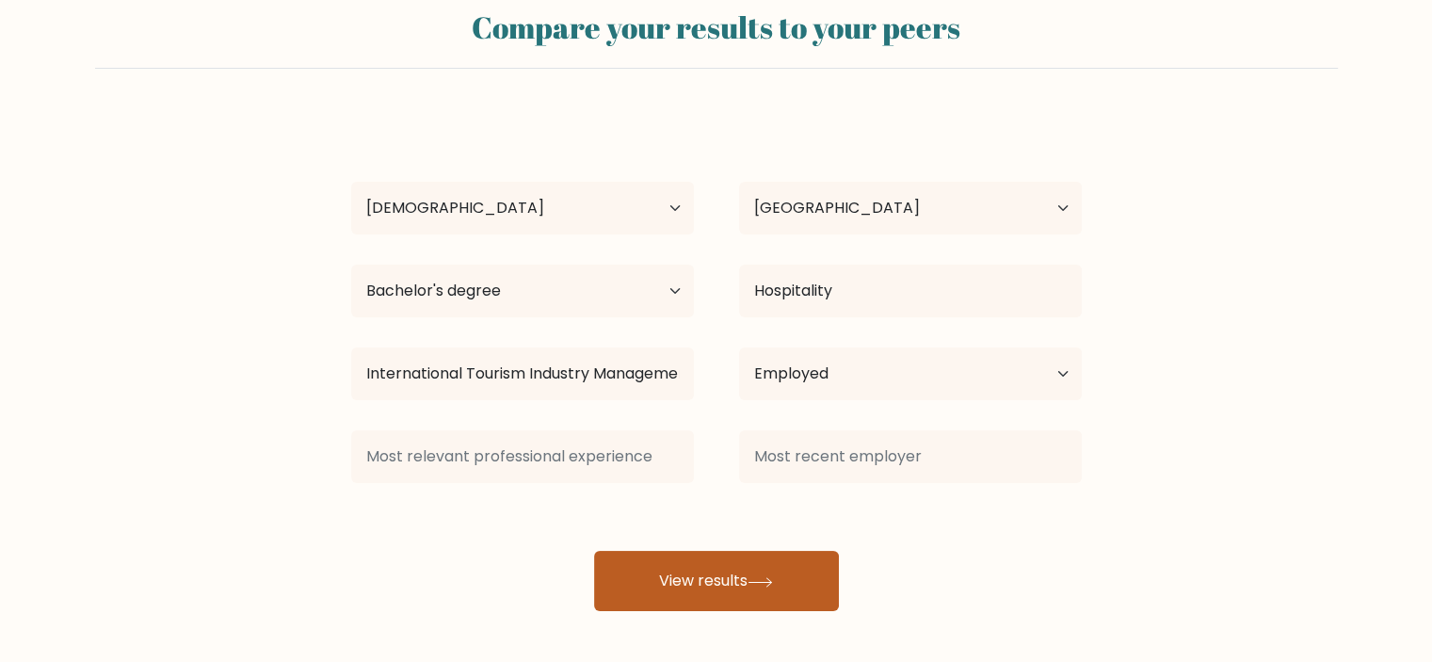
click at [778, 575] on button "View results" at bounding box center [716, 581] width 245 height 60
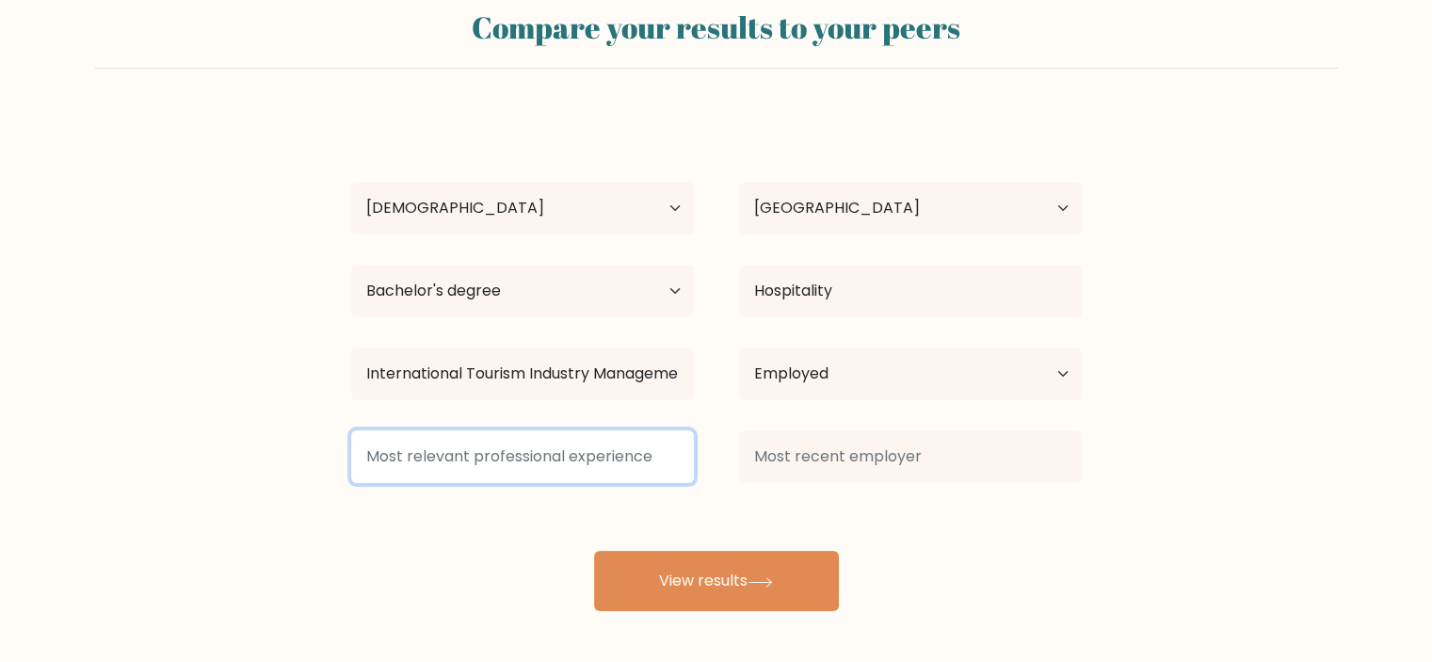
click at [582, 458] on input at bounding box center [522, 456] width 343 height 53
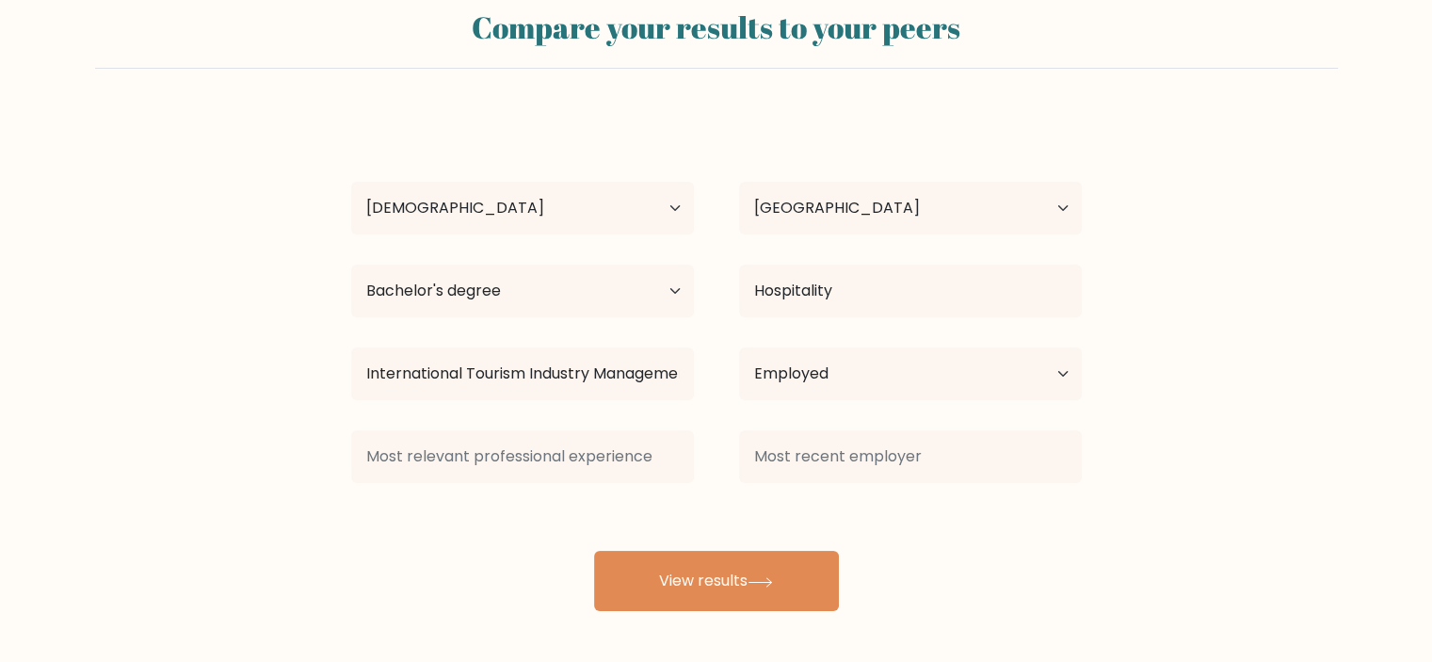
click at [975, 567] on div "Hadrien Lefèvre Age Under 18 years old 18-24 years old 25-34 years old 35-44 ye…" at bounding box center [716, 362] width 753 height 497
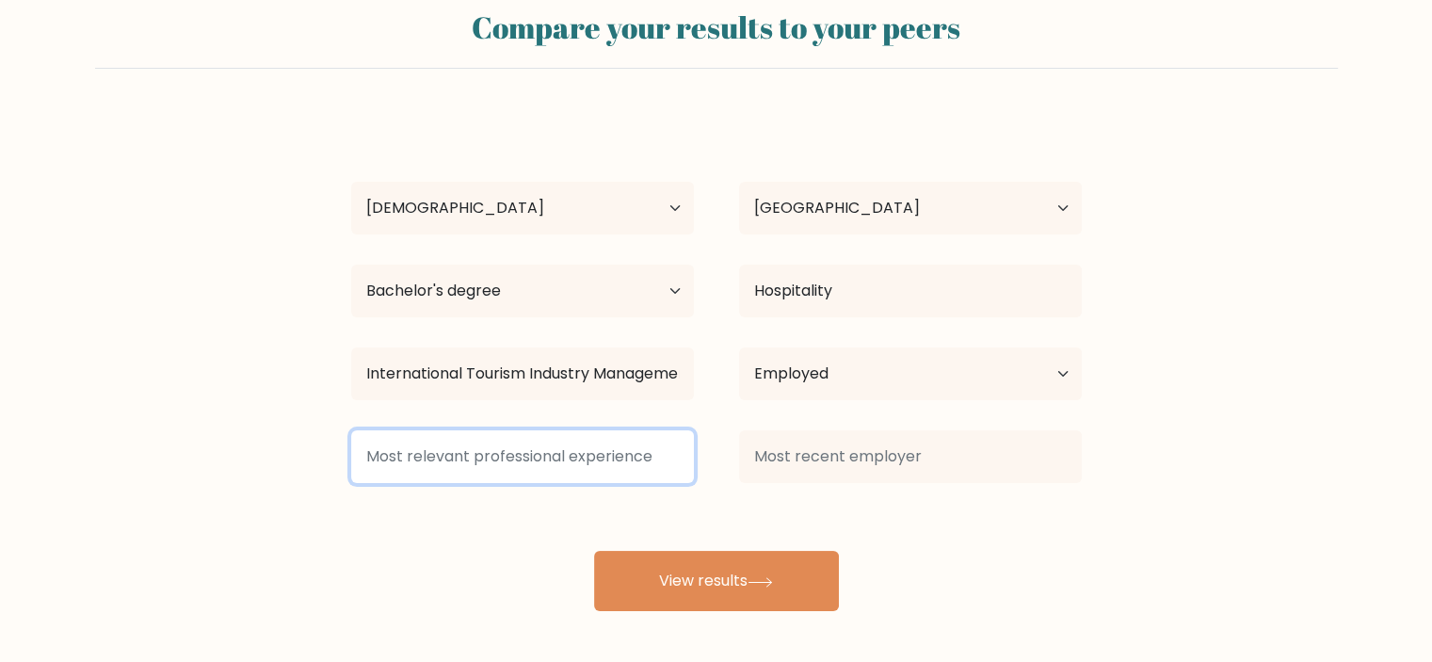
click at [516, 470] on input at bounding box center [522, 456] width 343 height 53
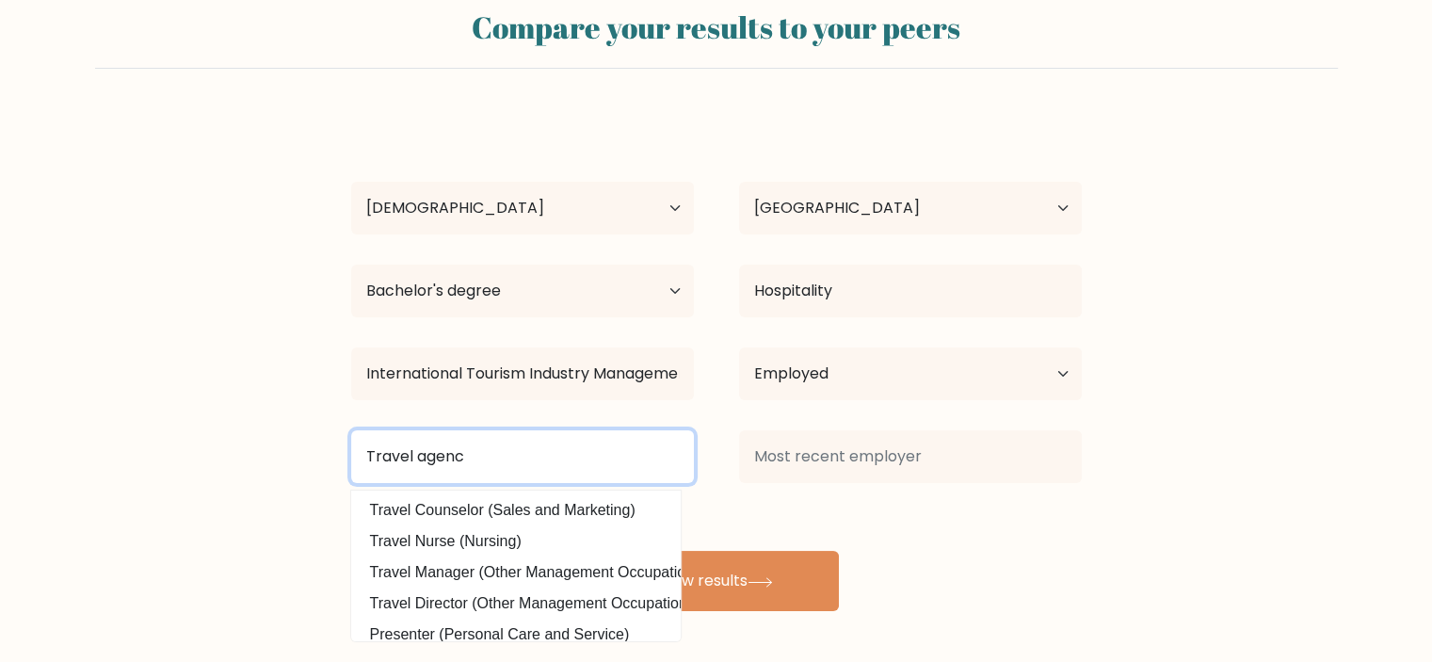
type input "Travel agency"
type input "C"
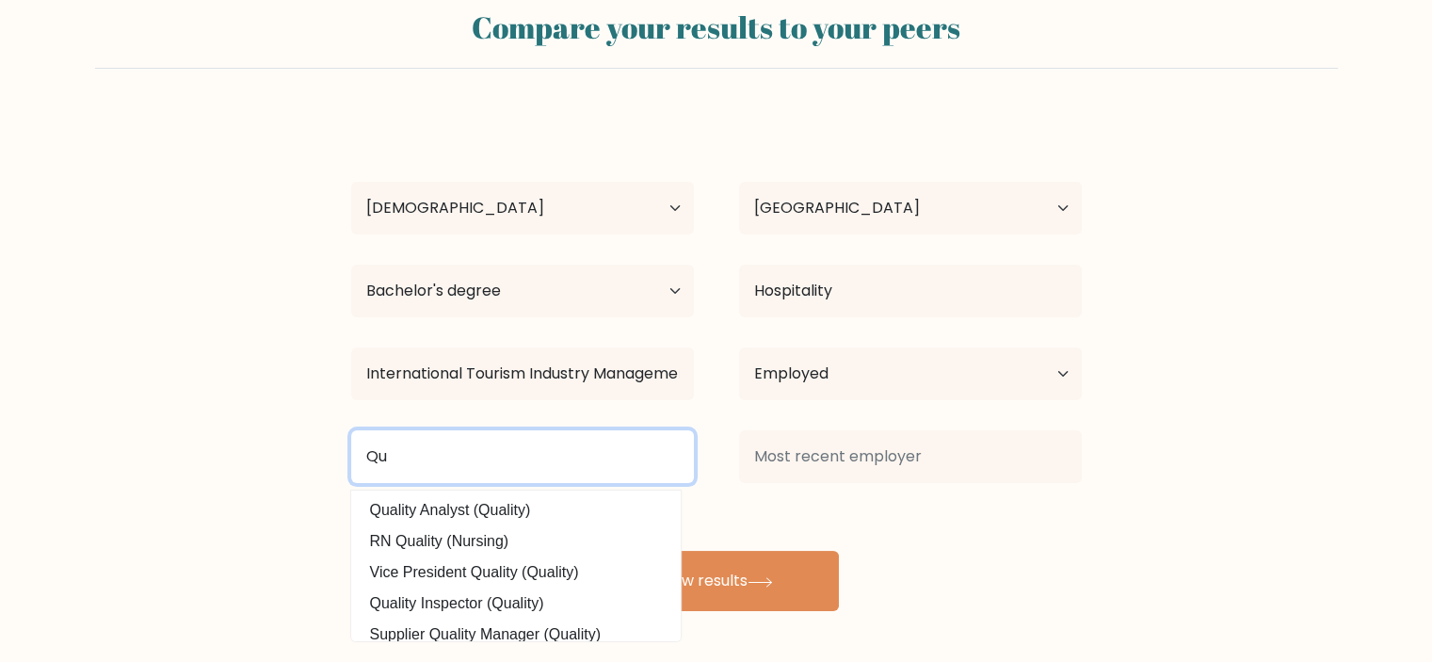
type input "Q"
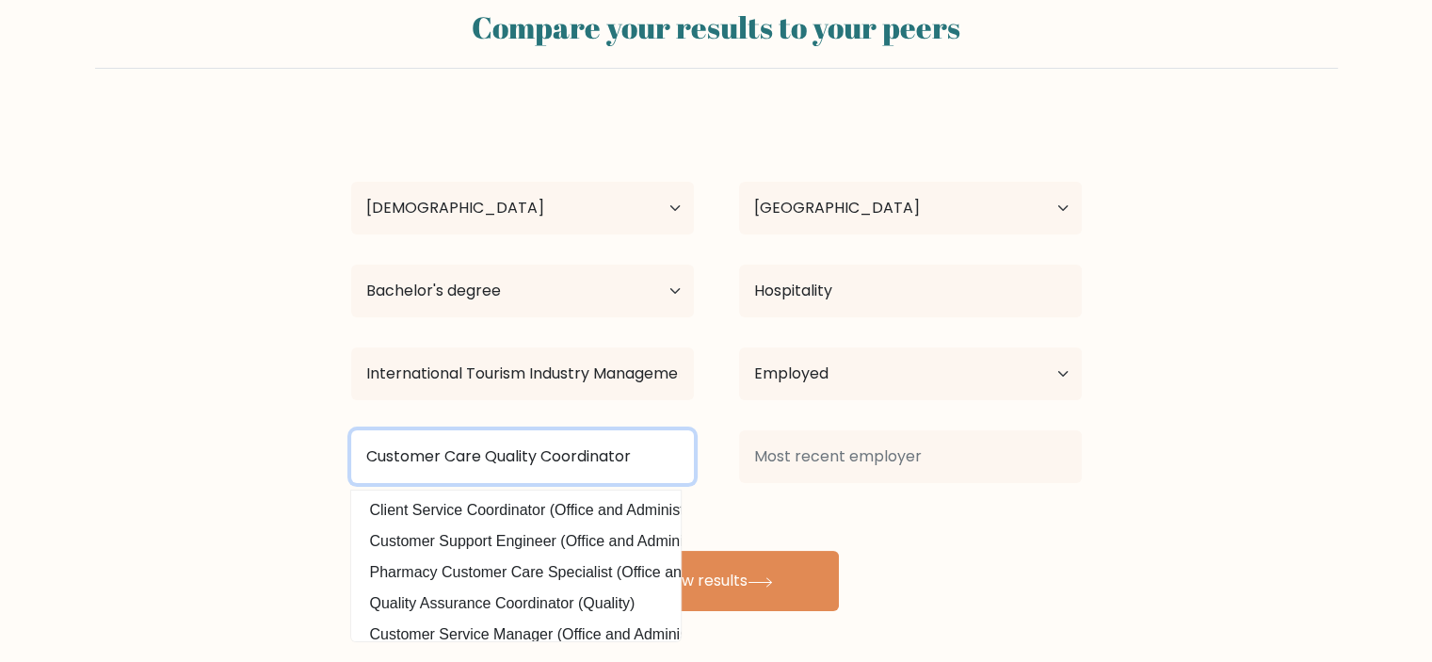
type input "Customer Care Quality Coordinator"
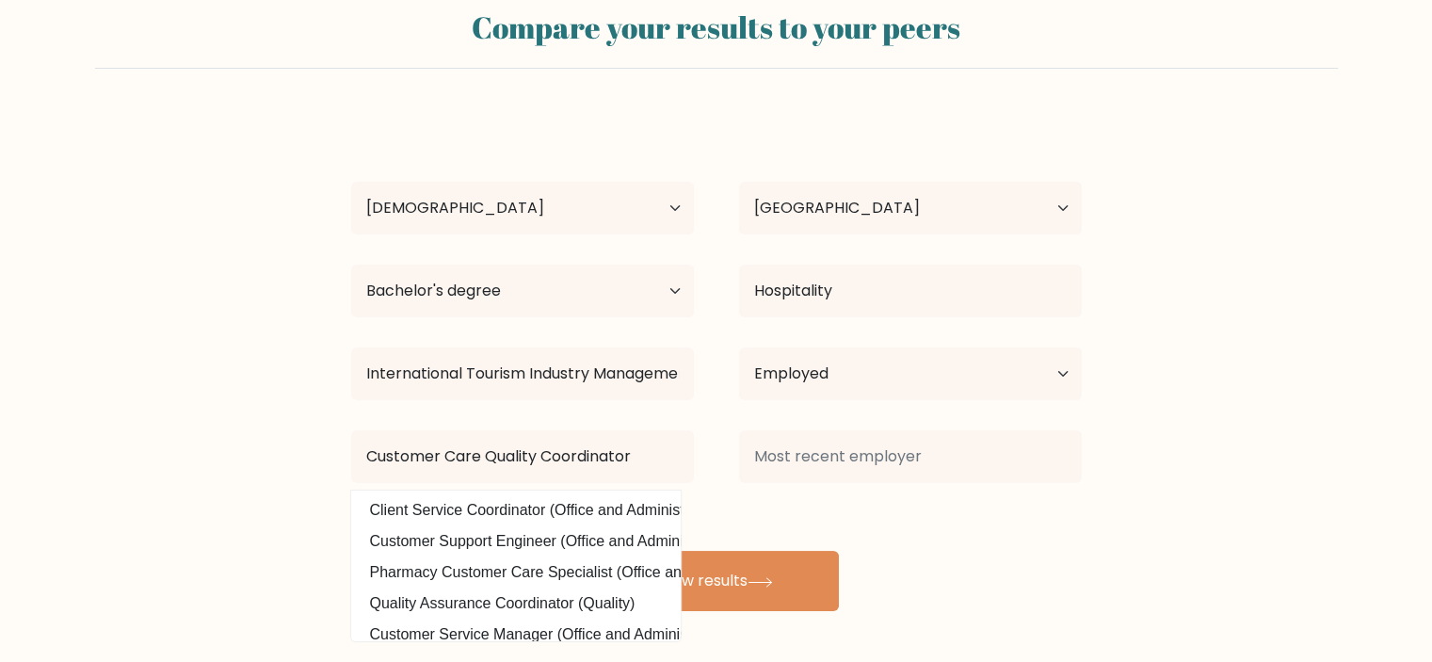
click at [1004, 514] on div "Hadrien Lefèvre Age Under 18 years old 18-24 years old 25-34 years old 35-44 ye…" at bounding box center [716, 362] width 753 height 497
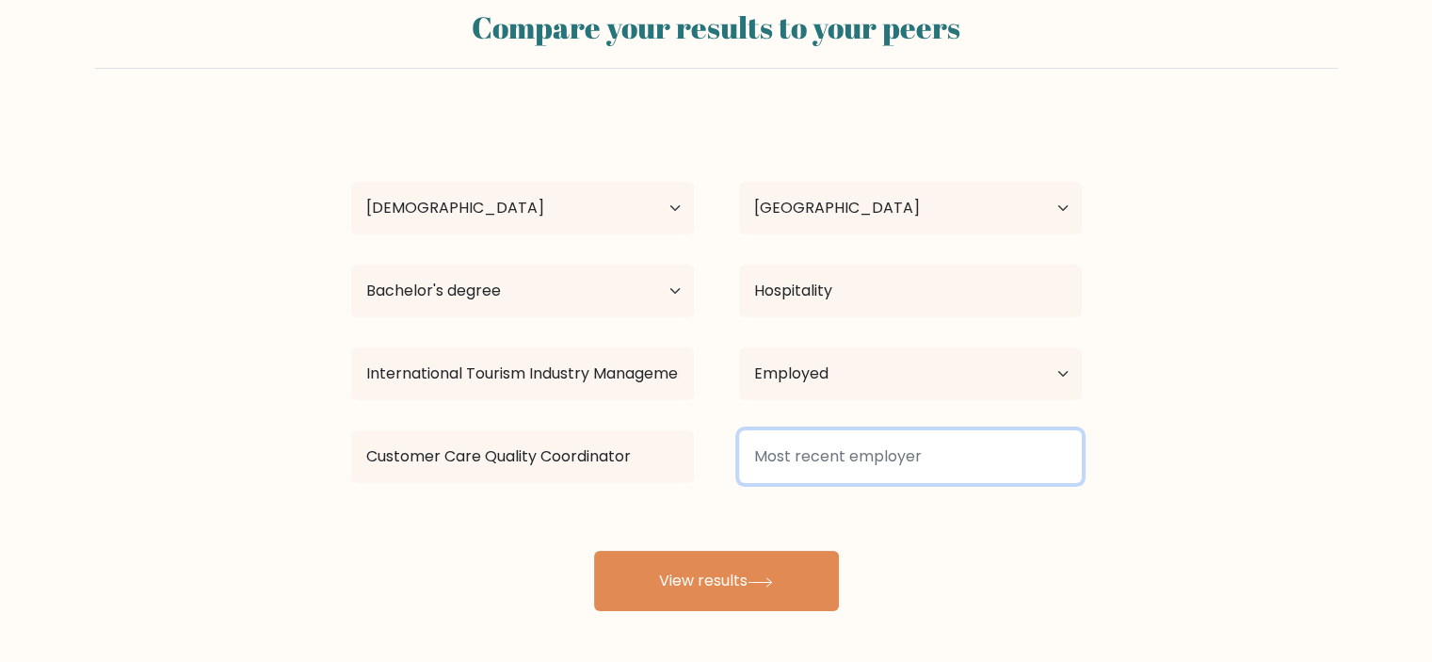
click at [968, 463] on input at bounding box center [910, 456] width 343 height 53
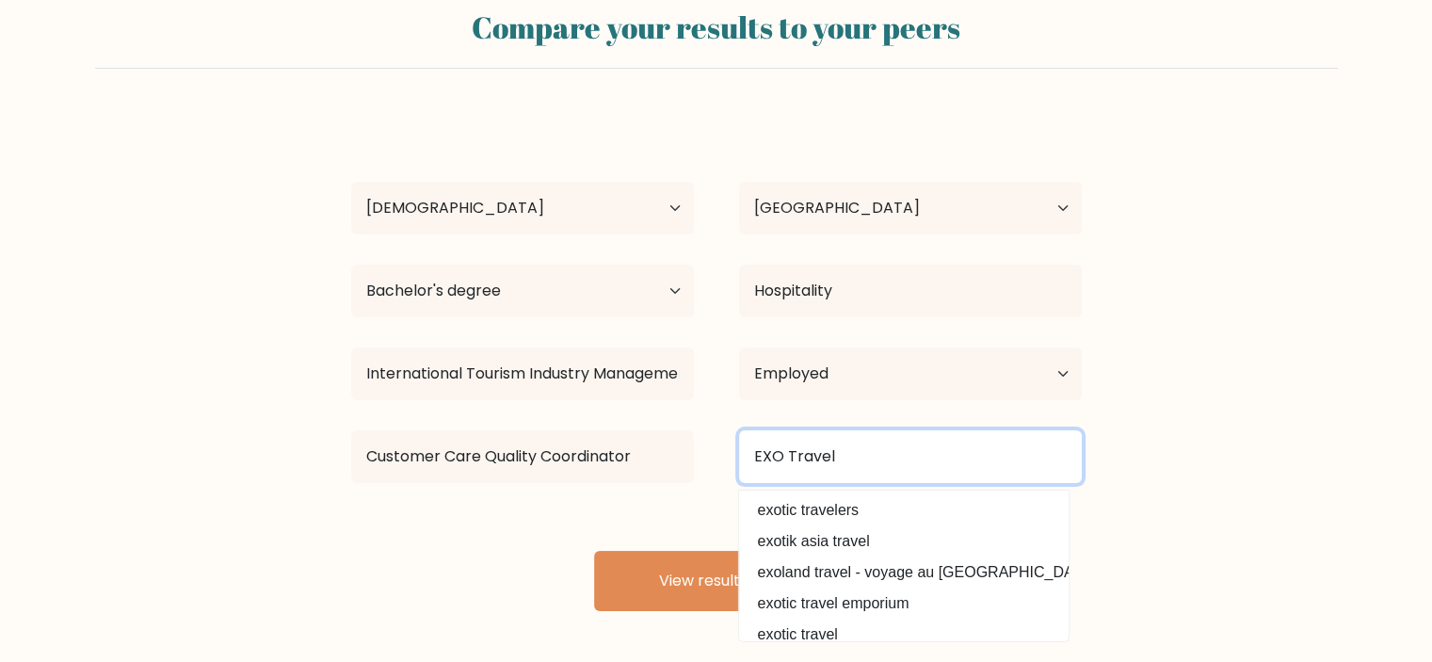
type input "EXO Travel"
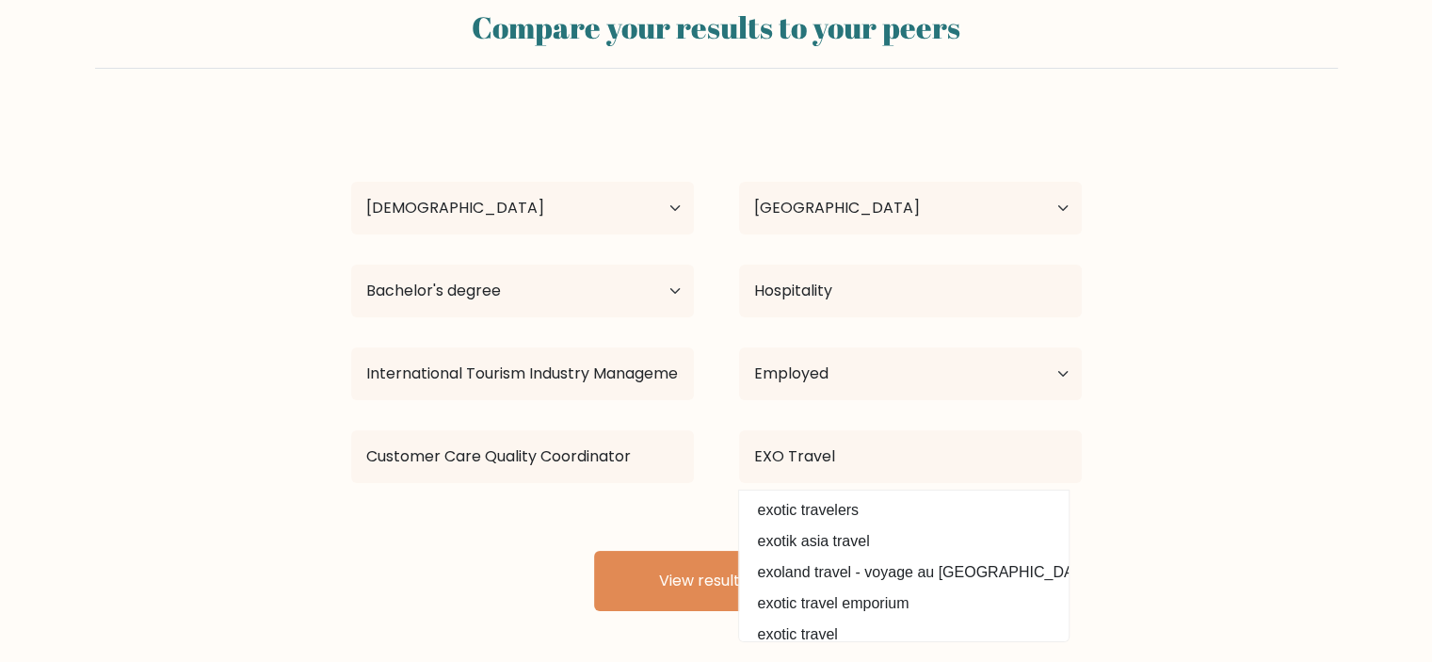
click at [1356, 477] on form "Compare your results to your peers Hadrien Lefèvre Age Under 18 years old 18-24…" at bounding box center [716, 302] width 1432 height 618
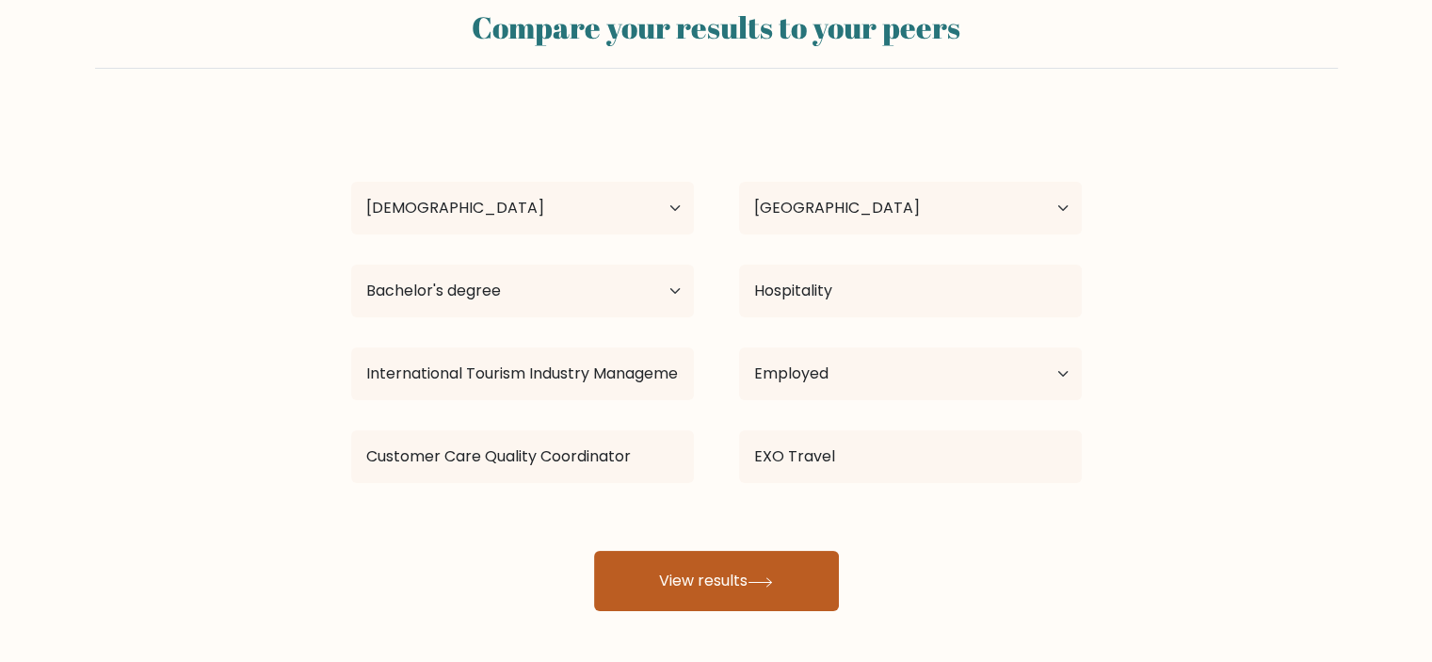
click at [717, 598] on button "View results" at bounding box center [716, 581] width 245 height 60
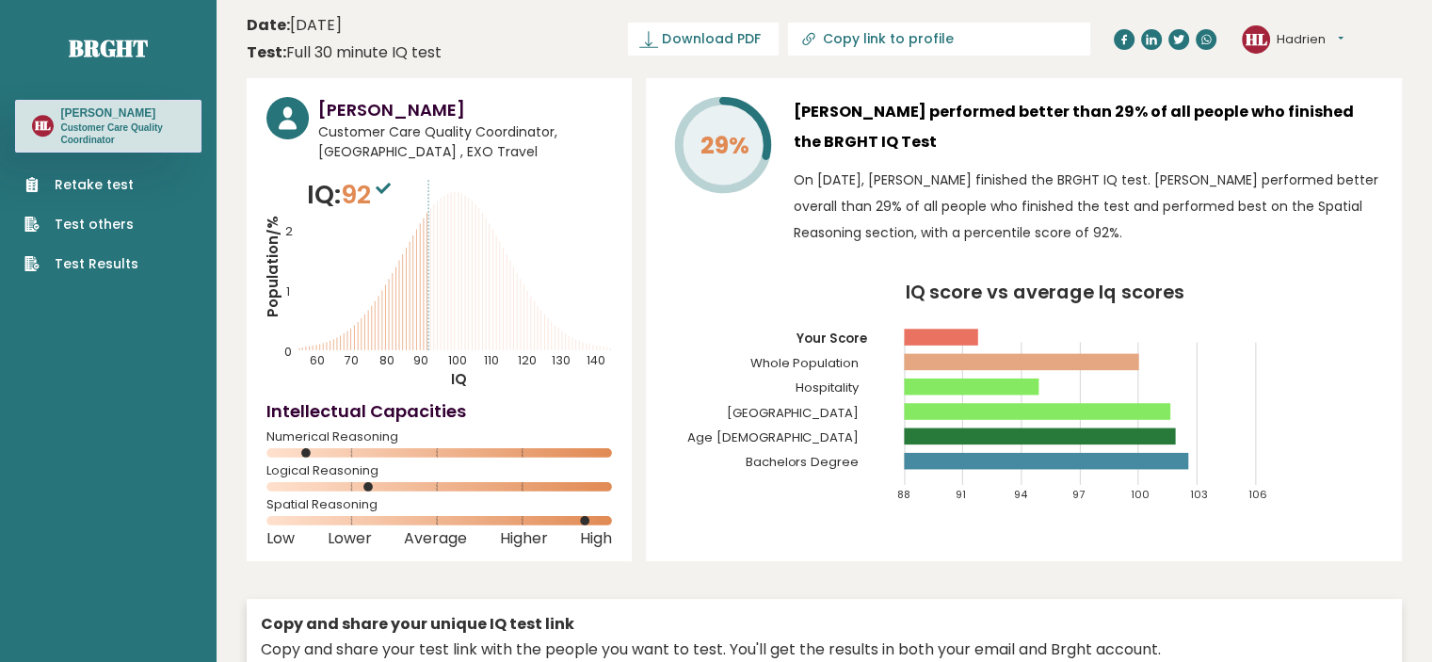
click at [667, 293] on icon "IQ score vs average Iq scores 88 91 94 97 100 103 106 Your Score Whole Populati…" at bounding box center [1024, 400] width 716 height 235
click at [108, 184] on link "Retake test" at bounding box center [81, 185] width 114 height 20
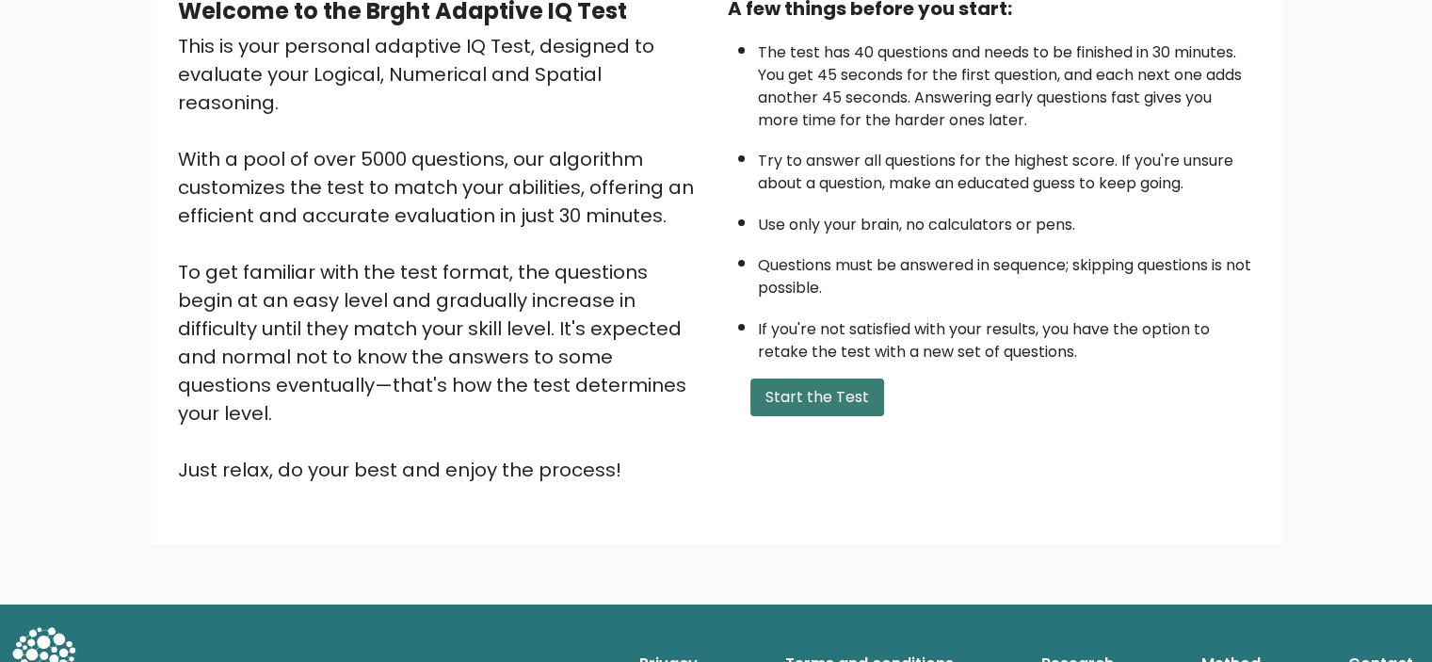
scroll to position [11, 0]
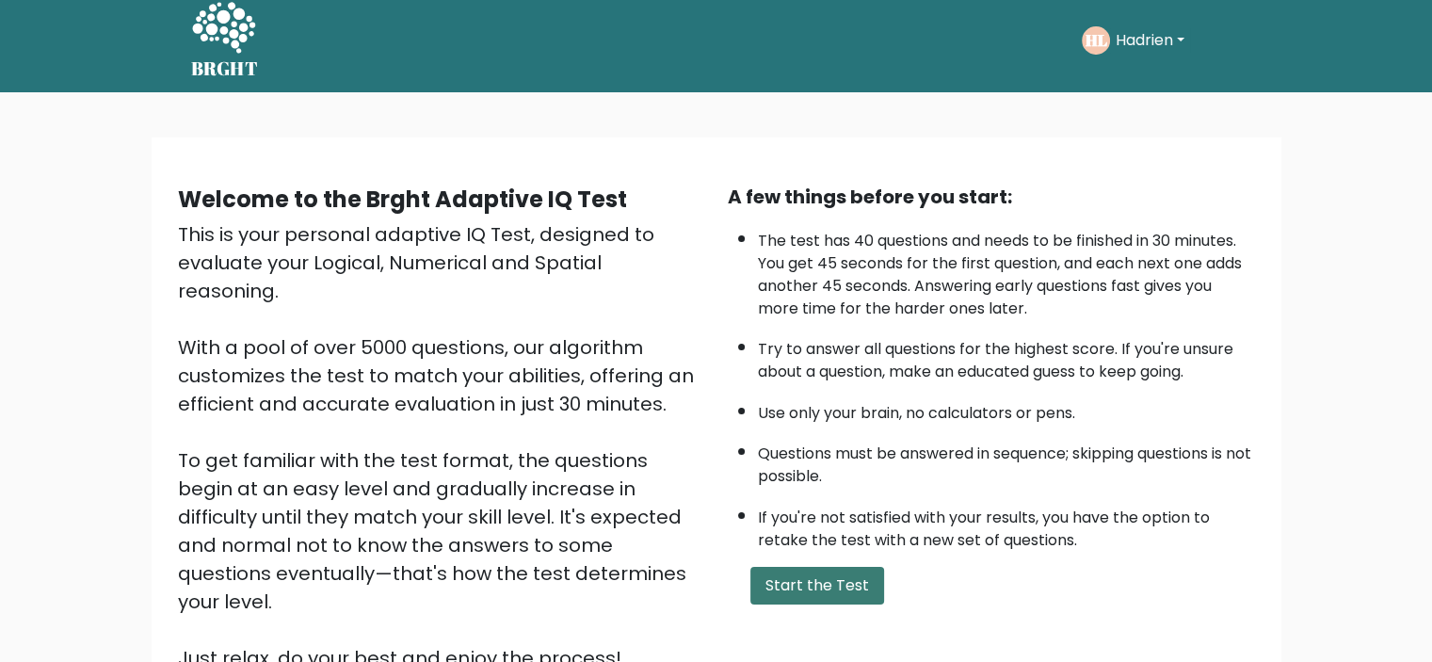
click at [798, 576] on button "Start the Test" at bounding box center [817, 586] width 134 height 38
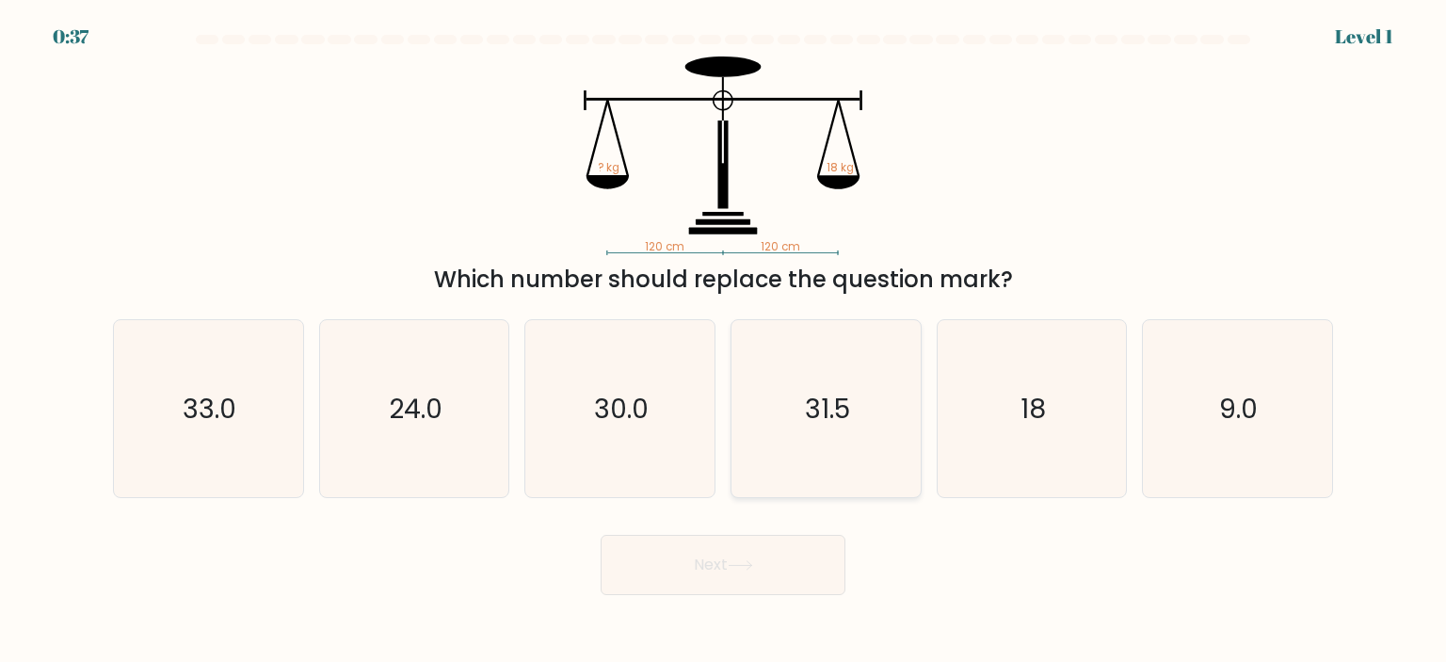
drag, startPoint x: 983, startPoint y: 356, endPoint x: 859, endPoint y: 496, distance: 187.4
click at [983, 357] on icon "18" at bounding box center [1031, 408] width 177 height 177
click at [724, 341] on input "e. 18" at bounding box center [723, 335] width 1 height 9
radio input "true"
click at [795, 551] on button "Next" at bounding box center [723, 565] width 245 height 60
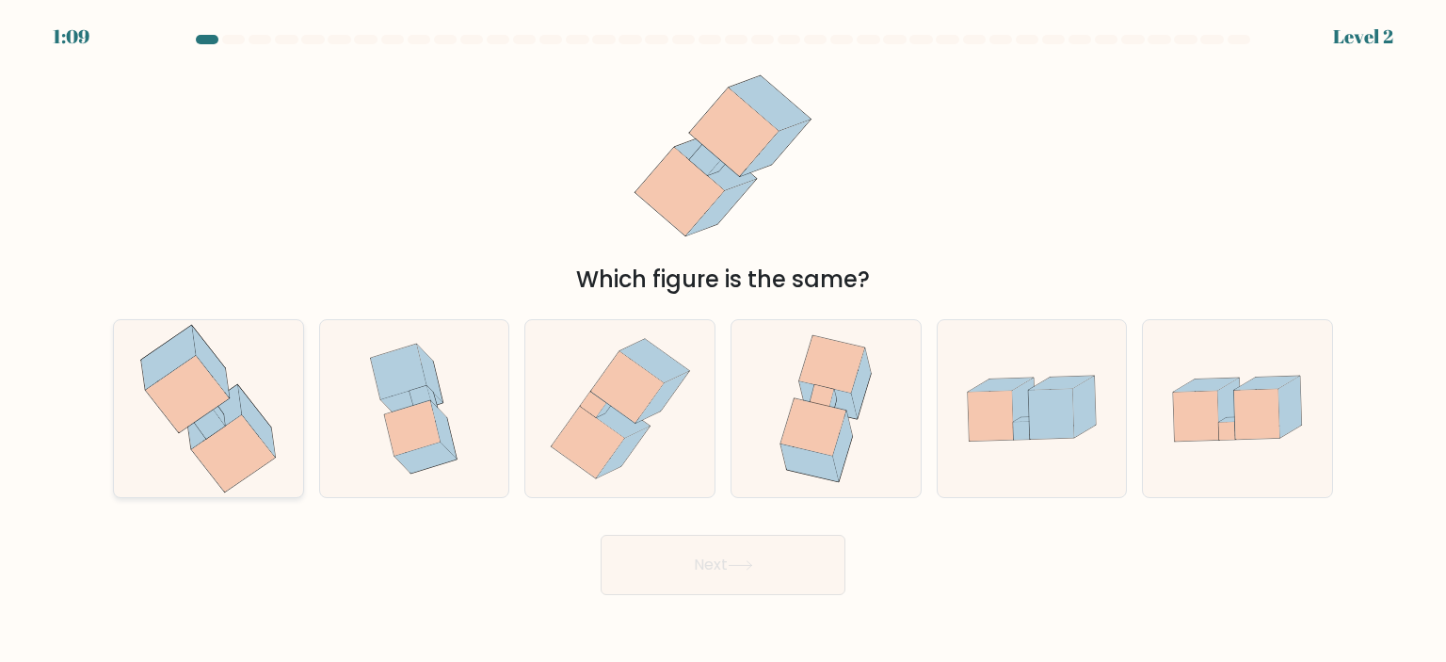
click at [235, 392] on icon at bounding box center [214, 417] width 55 height 64
click at [723, 341] on input "a." at bounding box center [723, 335] width 1 height 9
radio input "true"
click at [637, 554] on button "Next" at bounding box center [723, 565] width 245 height 60
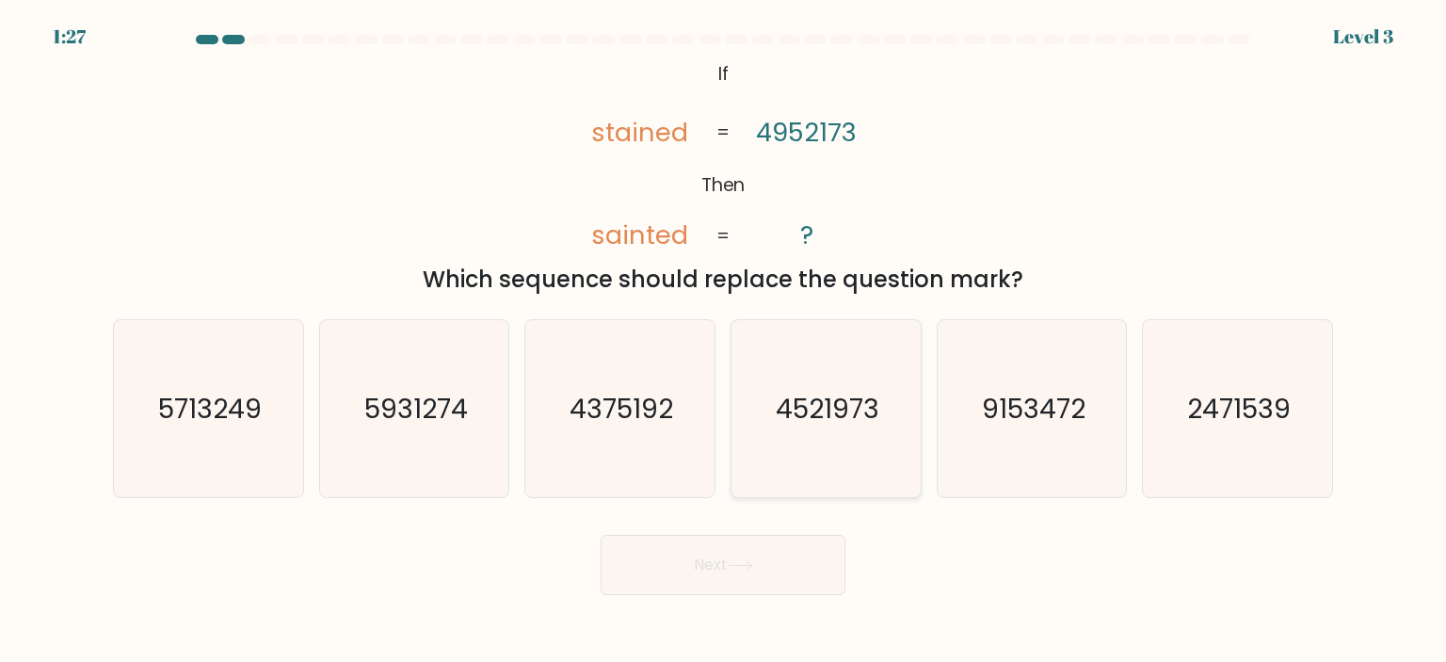
click at [813, 472] on icon "4521973" at bounding box center [825, 408] width 177 height 177
click at [724, 341] on input "d. 4521973" at bounding box center [723, 335] width 1 height 9
radio input "true"
click at [787, 551] on button "Next" at bounding box center [723, 565] width 245 height 60
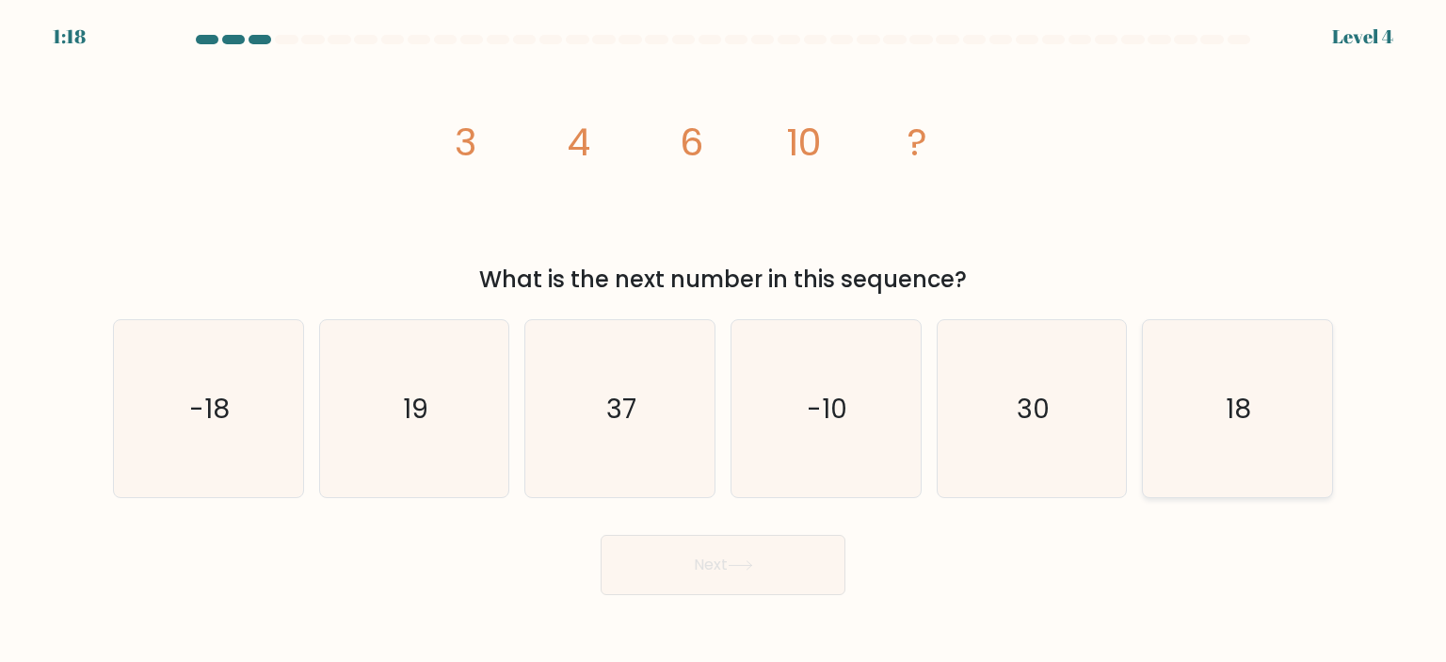
click at [1202, 349] on icon "18" at bounding box center [1236, 408] width 177 height 177
click at [724, 341] on input "f. 18" at bounding box center [723, 335] width 1 height 9
radio input "true"
click at [742, 568] on icon at bounding box center [740, 565] width 25 height 10
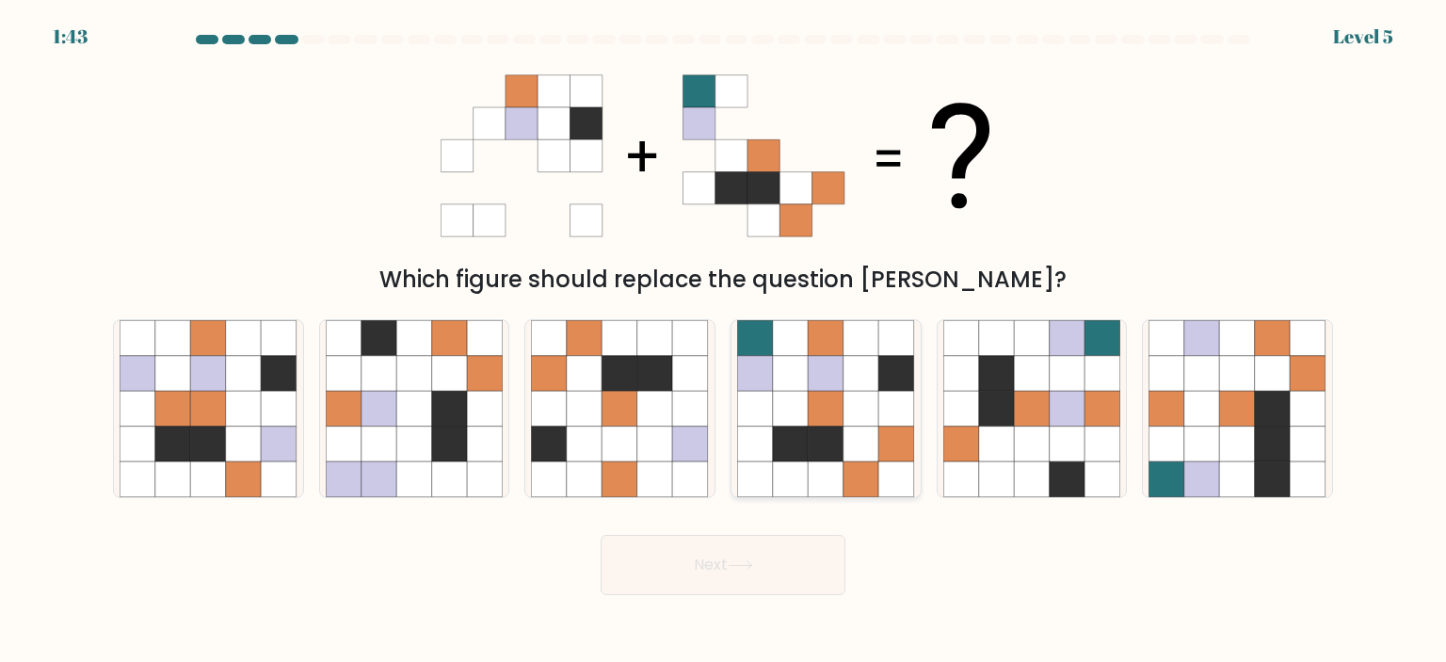
click at [749, 364] on icon at bounding box center [755, 374] width 36 height 36
click at [724, 341] on input "d." at bounding box center [723, 335] width 1 height 9
radio input "true"
click at [764, 553] on button "Next" at bounding box center [723, 565] width 245 height 60
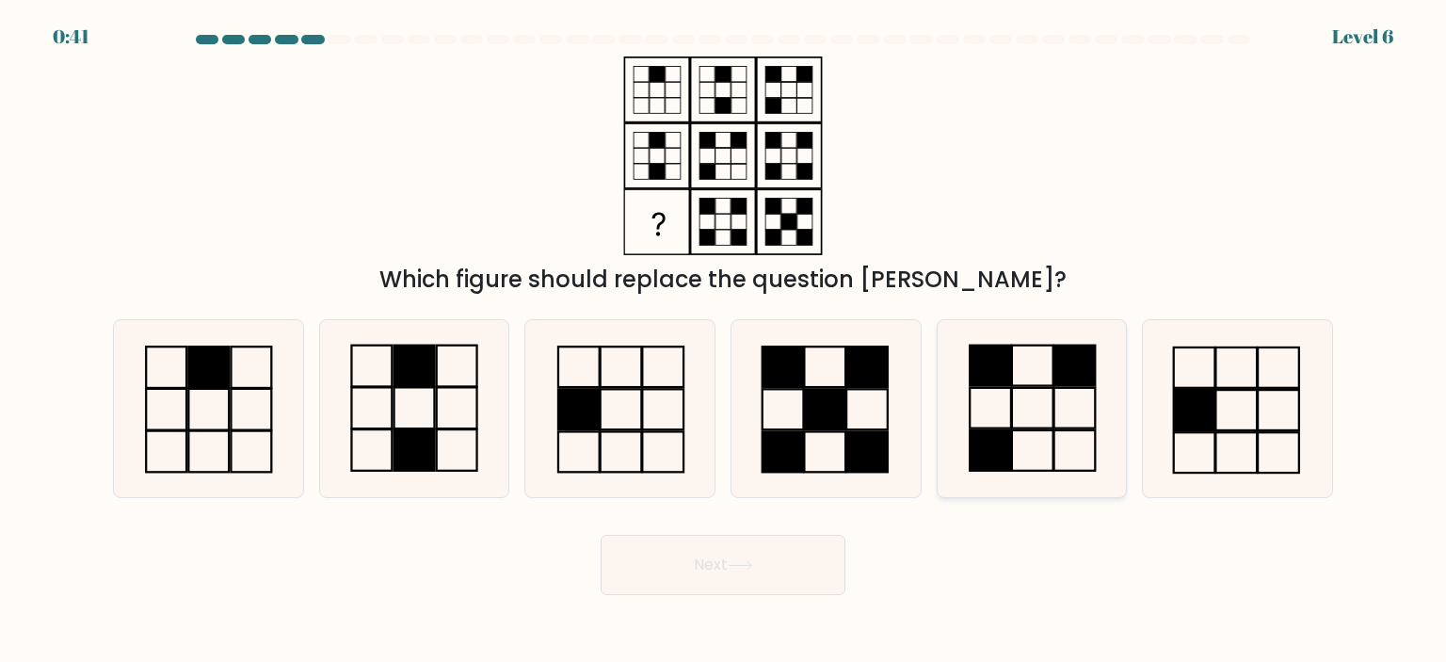
click at [1005, 417] on icon at bounding box center [1031, 408] width 177 height 177
click at [724, 341] on input "e." at bounding box center [723, 335] width 1 height 9
radio input "true"
click at [743, 536] on button "Next" at bounding box center [723, 565] width 245 height 60
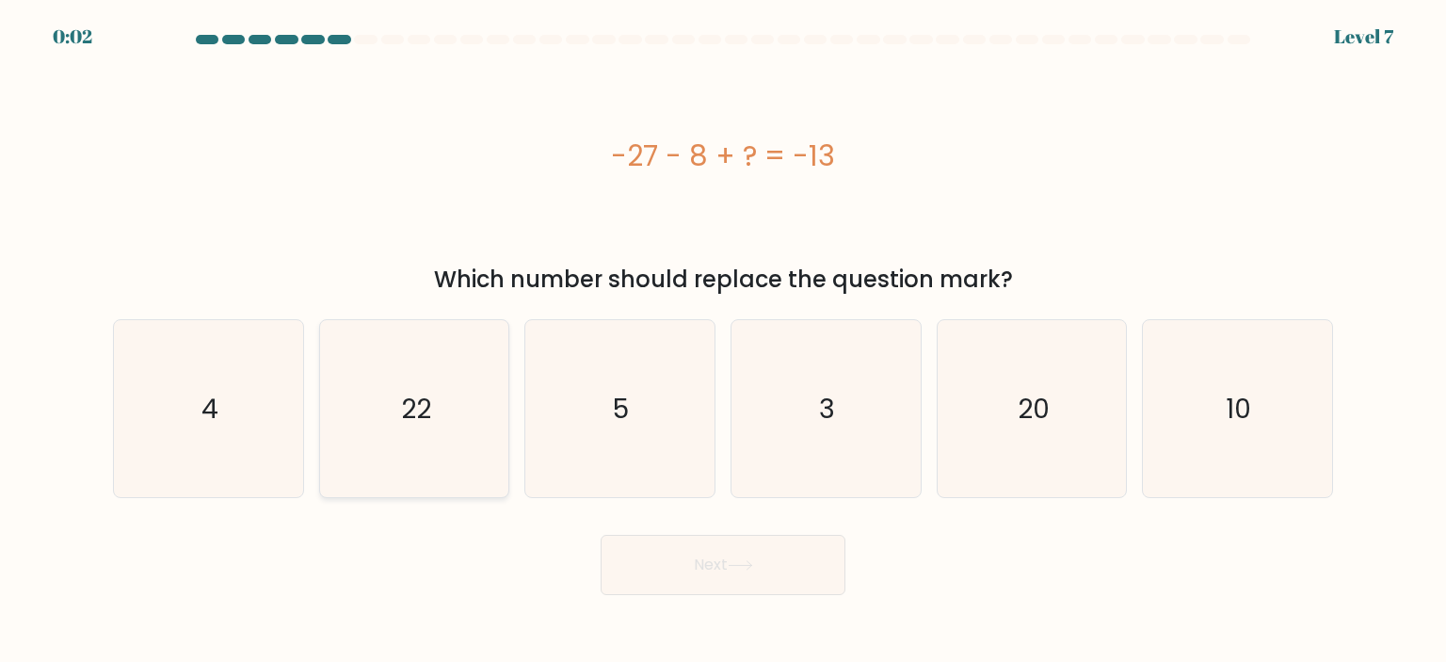
click at [434, 420] on icon "22" at bounding box center [414, 408] width 177 height 177
click at [723, 341] on input "b. 22" at bounding box center [723, 335] width 1 height 9
radio input "true"
click at [684, 570] on button "Next" at bounding box center [723, 565] width 245 height 60
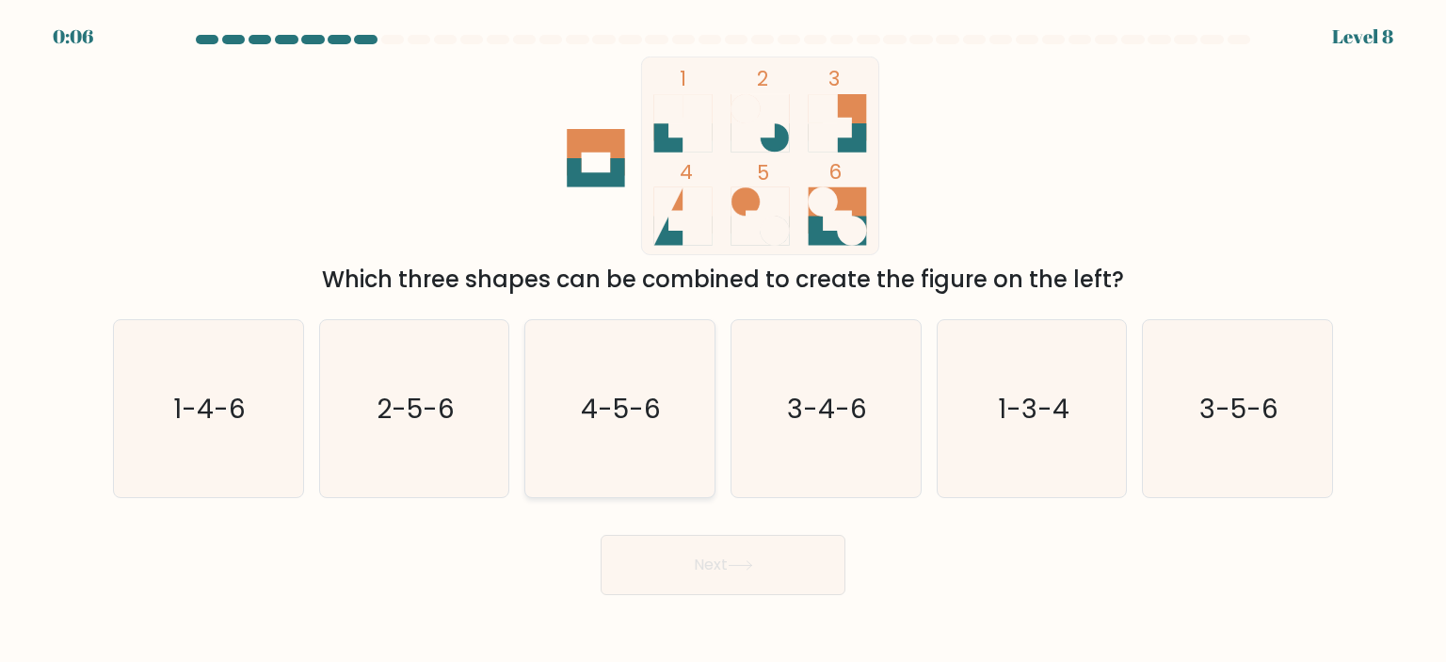
click at [667, 439] on icon "4-5-6" at bounding box center [619, 408] width 177 height 177
click at [723, 341] on input "c. 4-5-6" at bounding box center [723, 335] width 1 height 9
radio input "true"
click at [485, 441] on icon "2-5-6" at bounding box center [414, 408] width 177 height 177
click at [723, 341] on input "b. 2-5-6" at bounding box center [723, 335] width 1 height 9
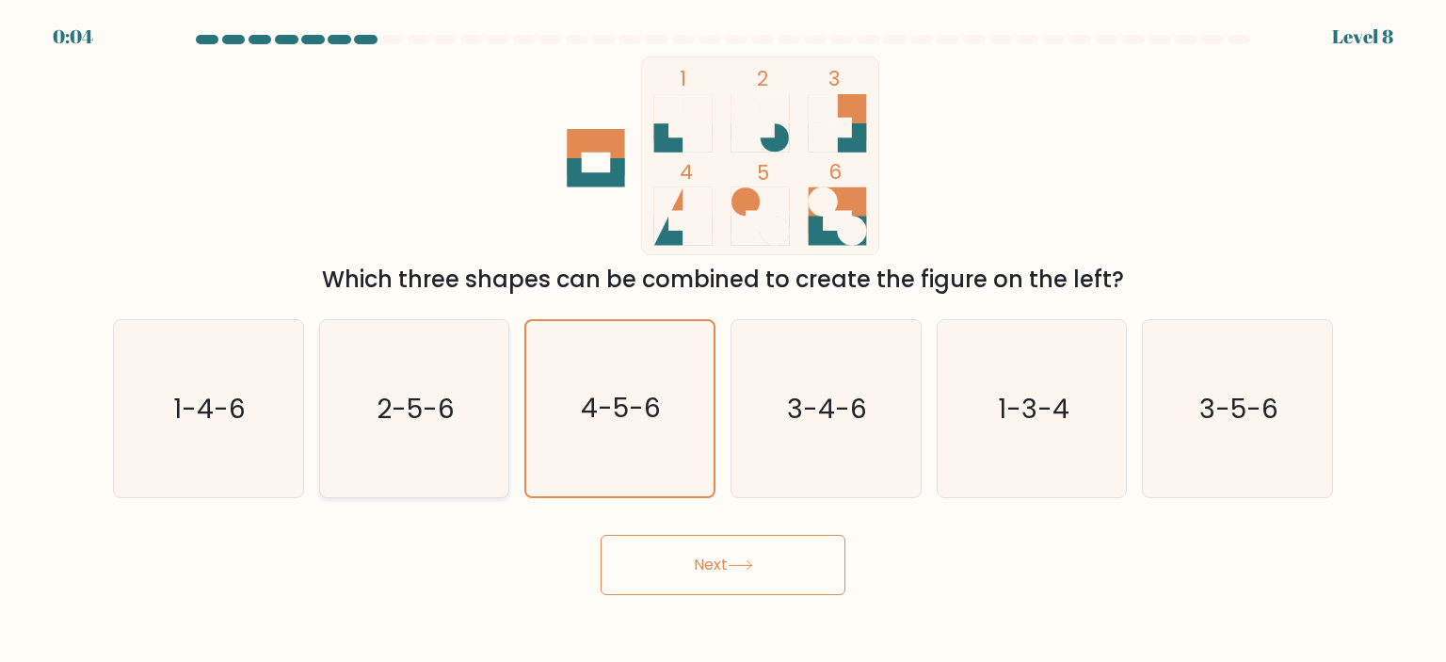
radio input "true"
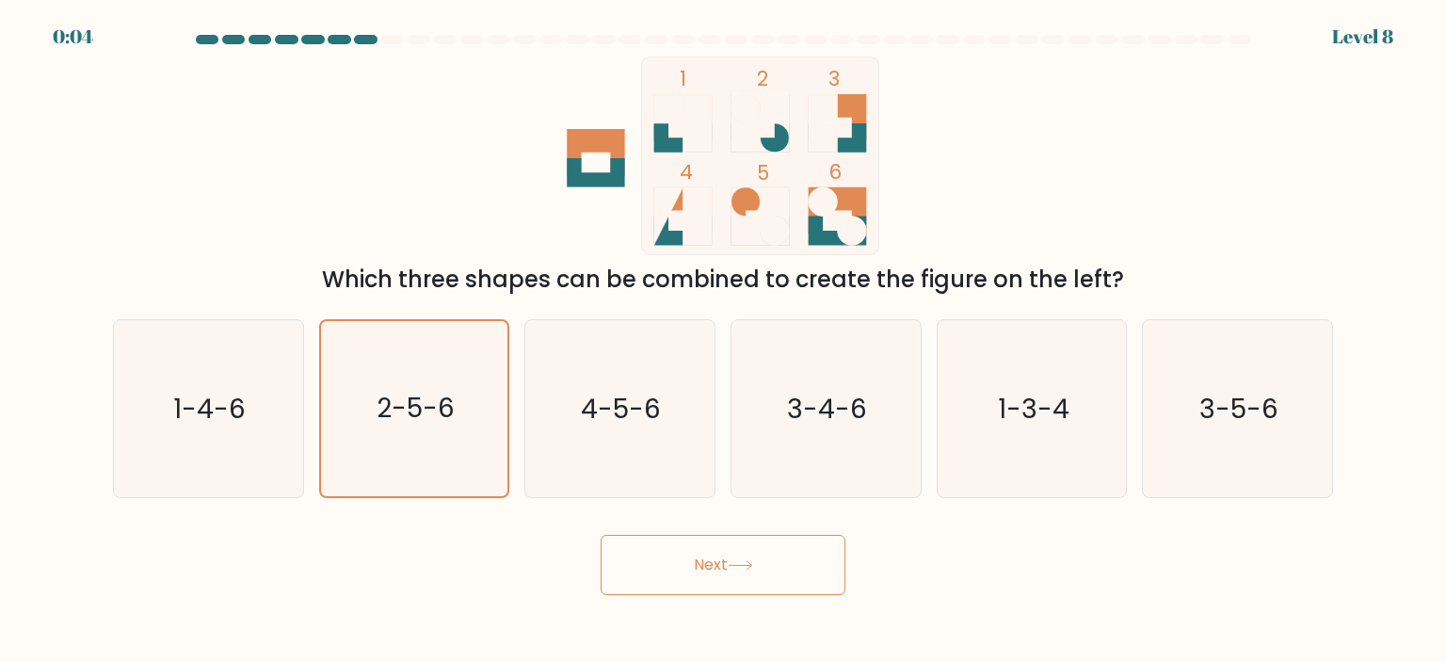
click at [678, 576] on button "Next" at bounding box center [723, 565] width 245 height 60
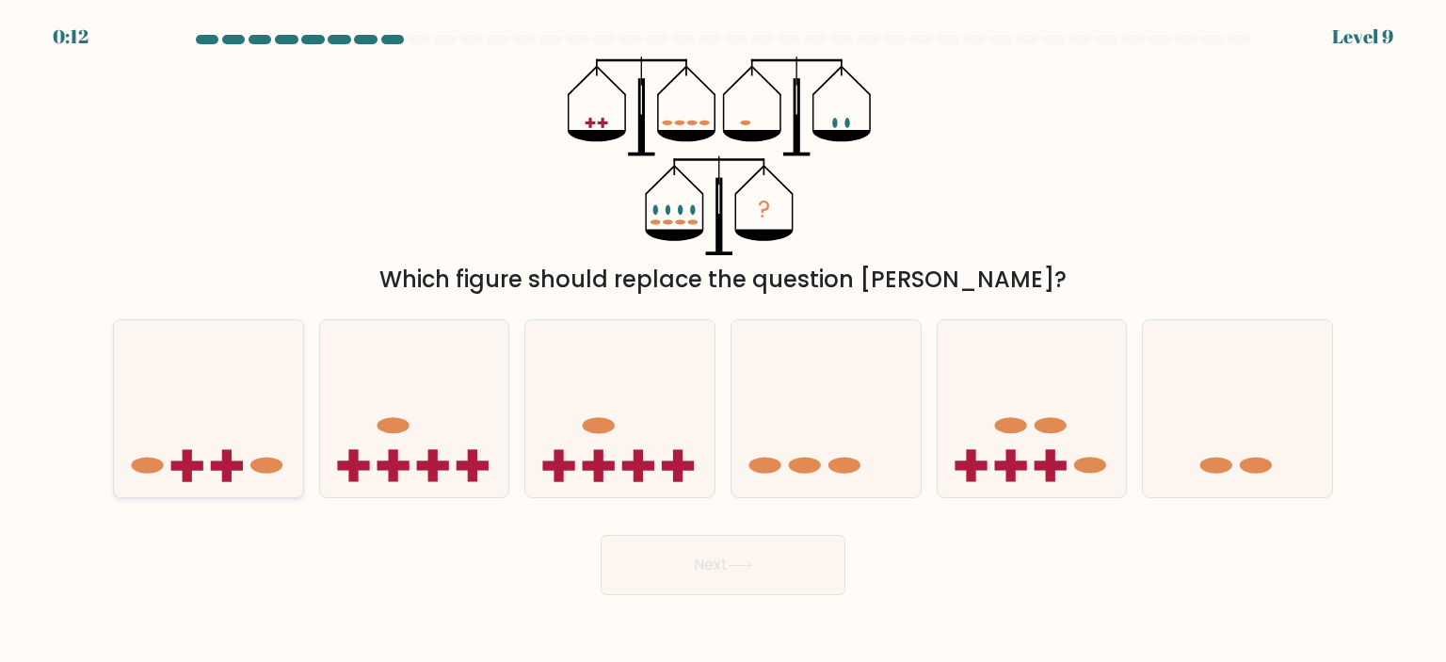
click at [206, 451] on icon at bounding box center [208, 408] width 189 height 156
click at [723, 341] on input "a." at bounding box center [723, 335] width 1 height 9
radio input "true"
click at [788, 555] on button "Next" at bounding box center [723, 565] width 245 height 60
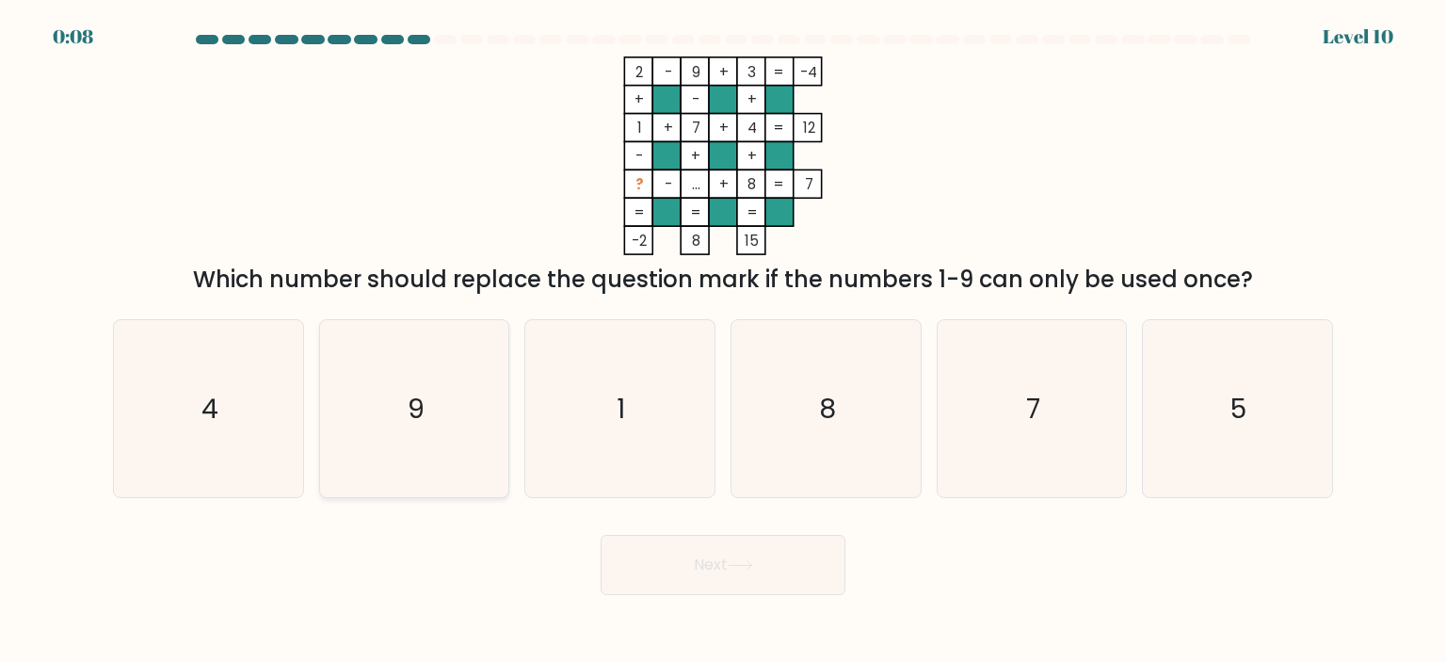
click at [461, 394] on icon "9" at bounding box center [414, 408] width 177 height 177
click at [723, 341] on input "b. 9" at bounding box center [723, 335] width 1 height 9
radio input "true"
click at [702, 575] on button "Next" at bounding box center [723, 565] width 245 height 60
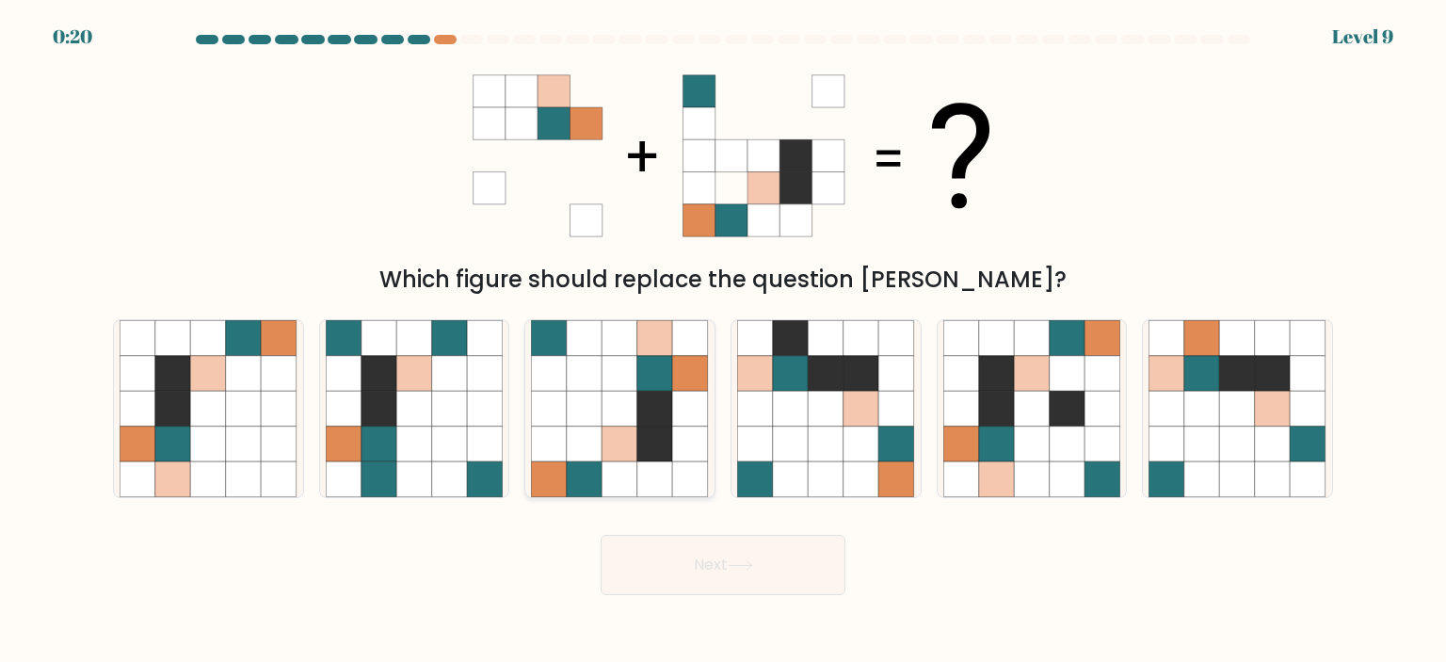
click at [643, 383] on icon at bounding box center [655, 374] width 36 height 36
click at [723, 341] on input "c." at bounding box center [723, 335] width 1 height 9
radio input "true"
click at [792, 552] on button "Next" at bounding box center [723, 565] width 245 height 60
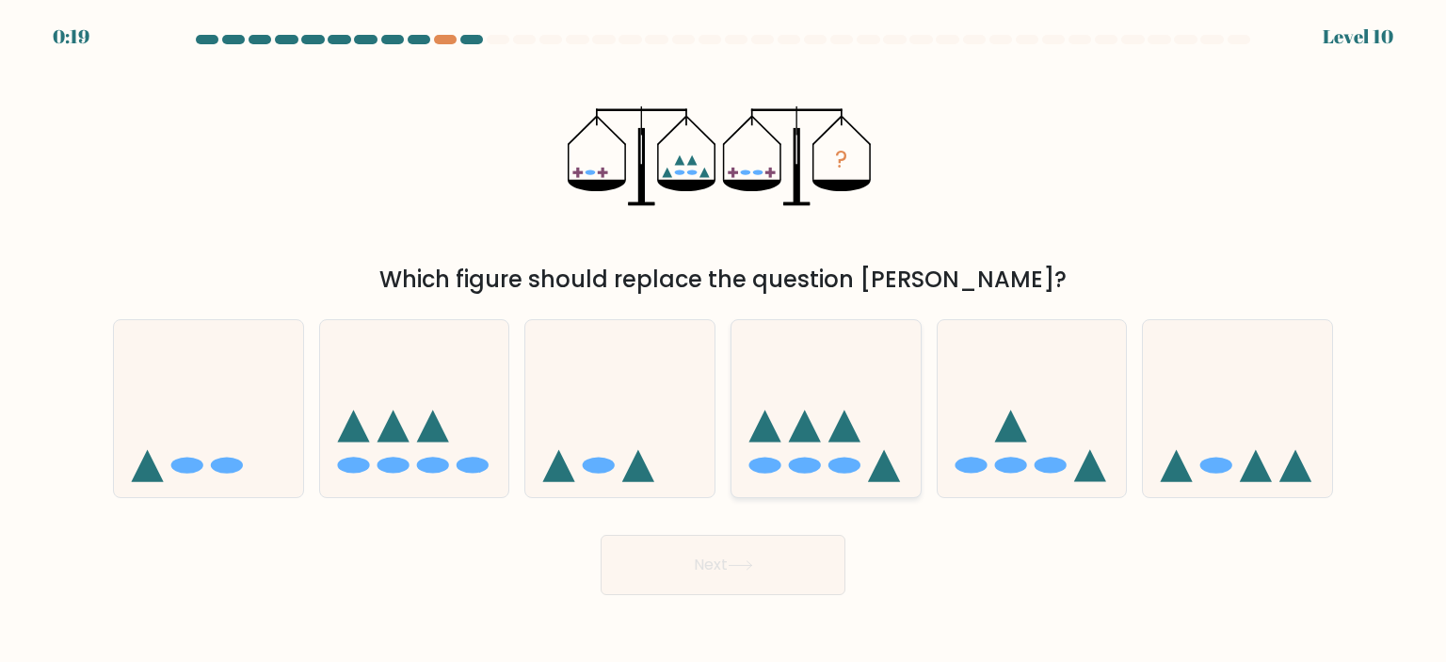
click at [820, 466] on ellipse at bounding box center [805, 466] width 32 height 16
click at [724, 341] on input "d." at bounding box center [723, 335] width 1 height 9
radio input "true"
click at [799, 562] on button "Next" at bounding box center [723, 565] width 245 height 60
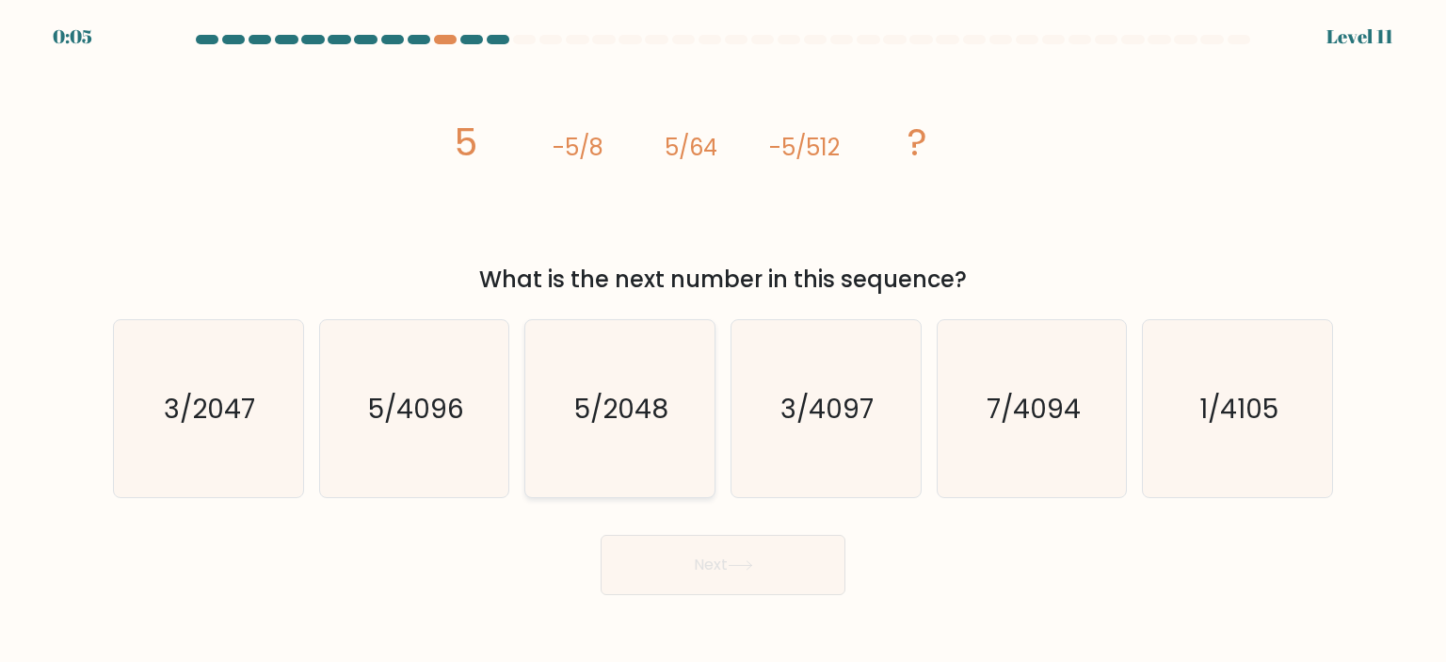
click at [618, 420] on text "5/2048" at bounding box center [622, 409] width 94 height 38
click at [723, 341] on input "c. 5/2048" at bounding box center [723, 335] width 1 height 9
radio input "true"
click at [620, 561] on button "Next" at bounding box center [723, 565] width 245 height 60
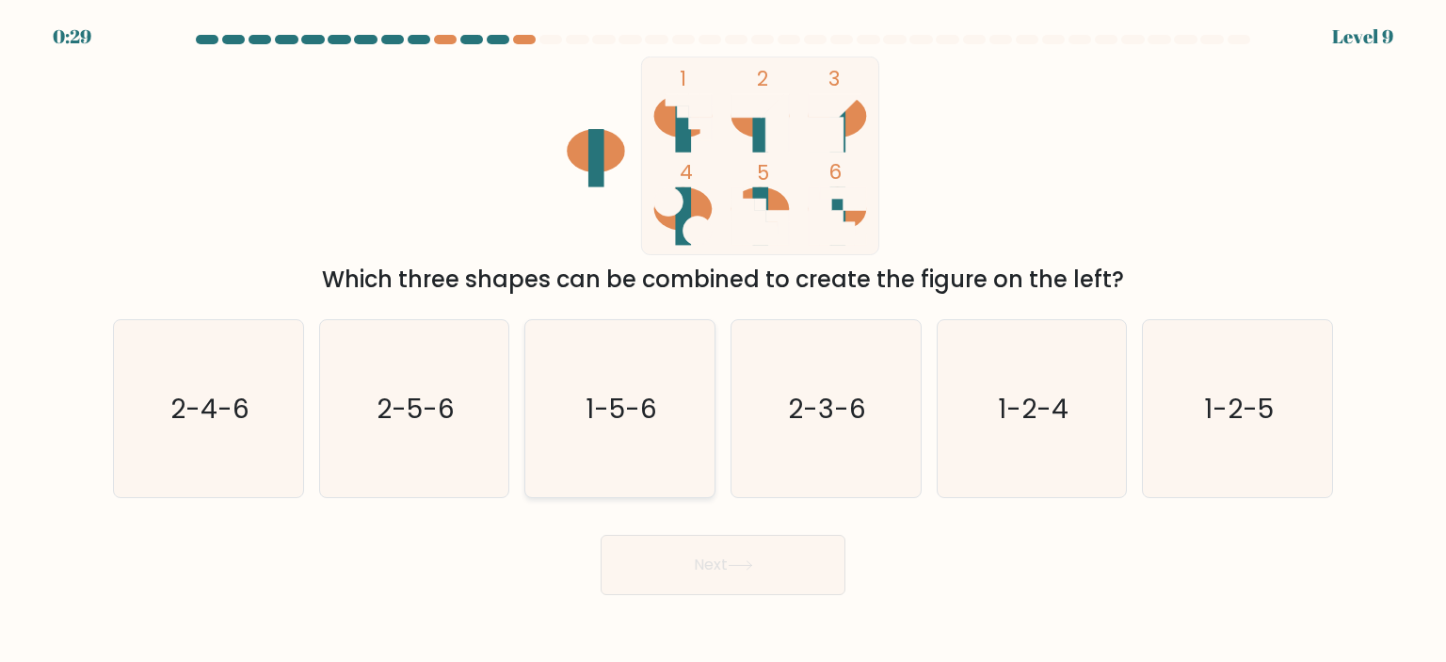
click at [653, 408] on text "1-5-6" at bounding box center [622, 409] width 72 height 38
click at [723, 341] on input "c. 1-5-6" at bounding box center [723, 335] width 1 height 9
radio input "true"
click at [671, 535] on button "Next" at bounding box center [723, 565] width 245 height 60
click at [674, 555] on button "Next" at bounding box center [723, 565] width 245 height 60
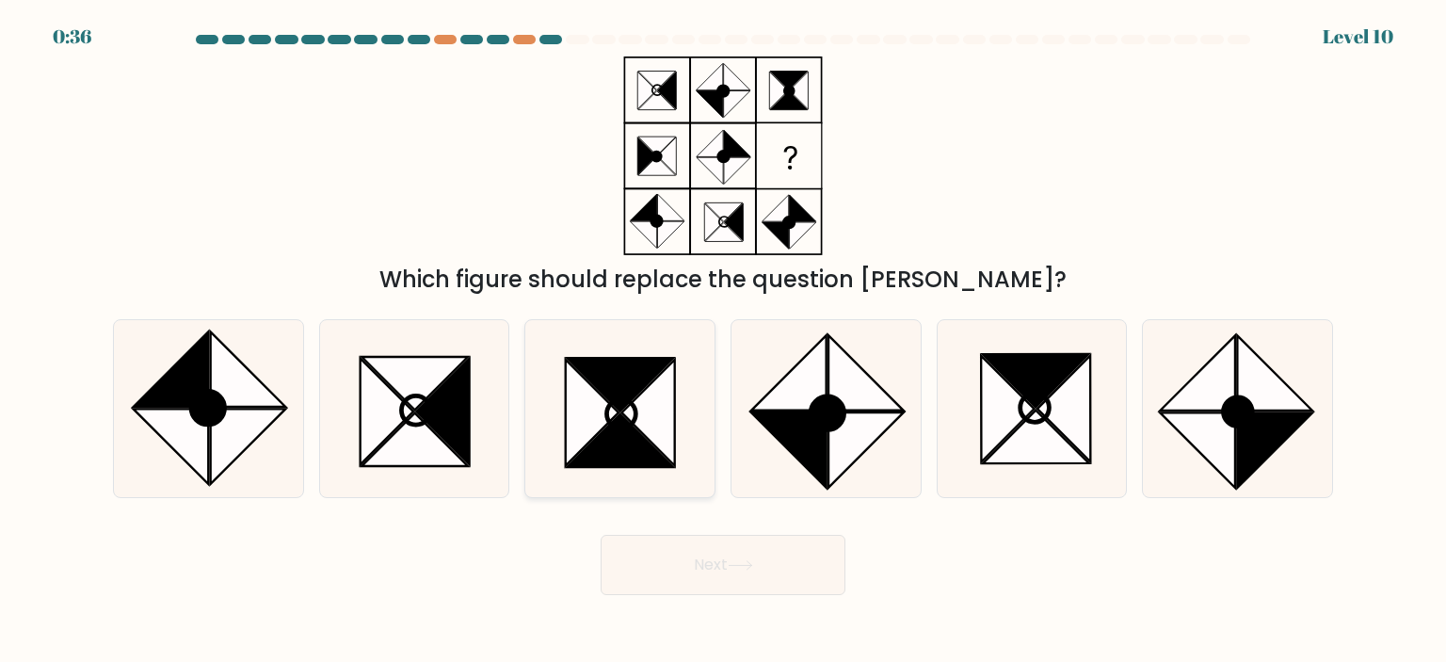
click at [628, 419] on icon at bounding box center [648, 413] width 53 height 106
click at [723, 341] on input "c." at bounding box center [723, 335] width 1 height 9
radio input "true"
click at [709, 570] on button "Next" at bounding box center [723, 565] width 245 height 60
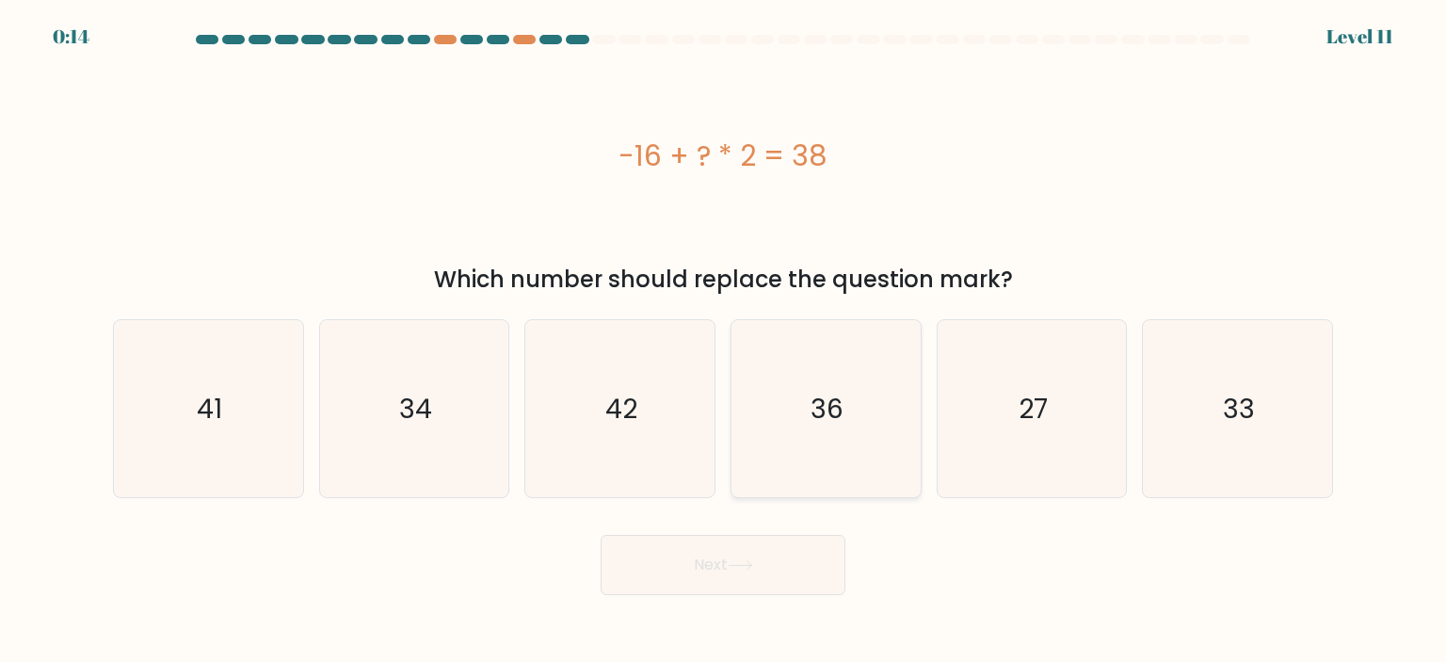
click at [779, 414] on icon "36" at bounding box center [825, 408] width 177 height 177
click at [724, 341] on input "d. 36" at bounding box center [723, 335] width 1 height 9
radio input "true"
click at [722, 562] on button "Next" at bounding box center [723, 565] width 245 height 60
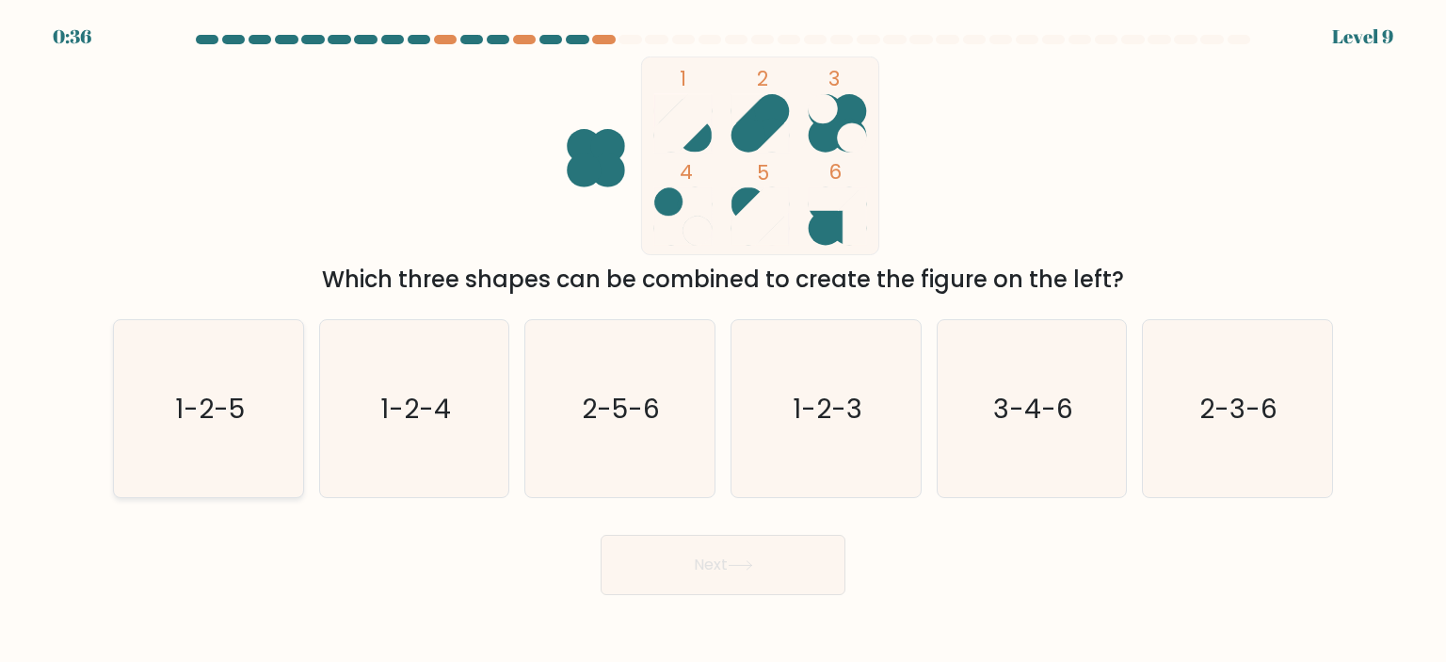
click at [287, 432] on icon "1-2-5" at bounding box center [208, 408] width 177 height 177
click at [723, 341] on input "a. 1-2-5" at bounding box center [723, 335] width 1 height 9
radio input "true"
click at [787, 583] on button "Next" at bounding box center [723, 565] width 245 height 60
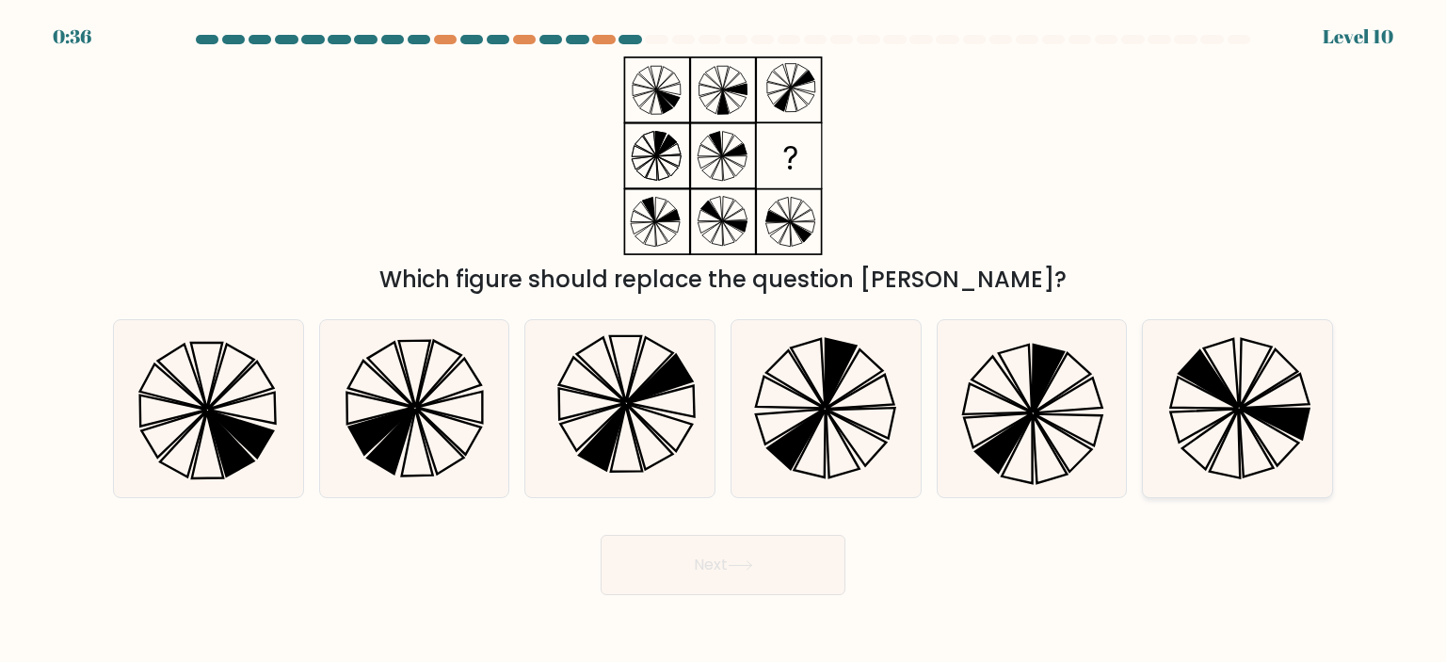
click at [1260, 401] on icon at bounding box center [1236, 408] width 177 height 177
click at [724, 341] on input "f." at bounding box center [723, 335] width 1 height 9
radio input "true"
click at [842, 594] on button "Next" at bounding box center [723, 565] width 245 height 60
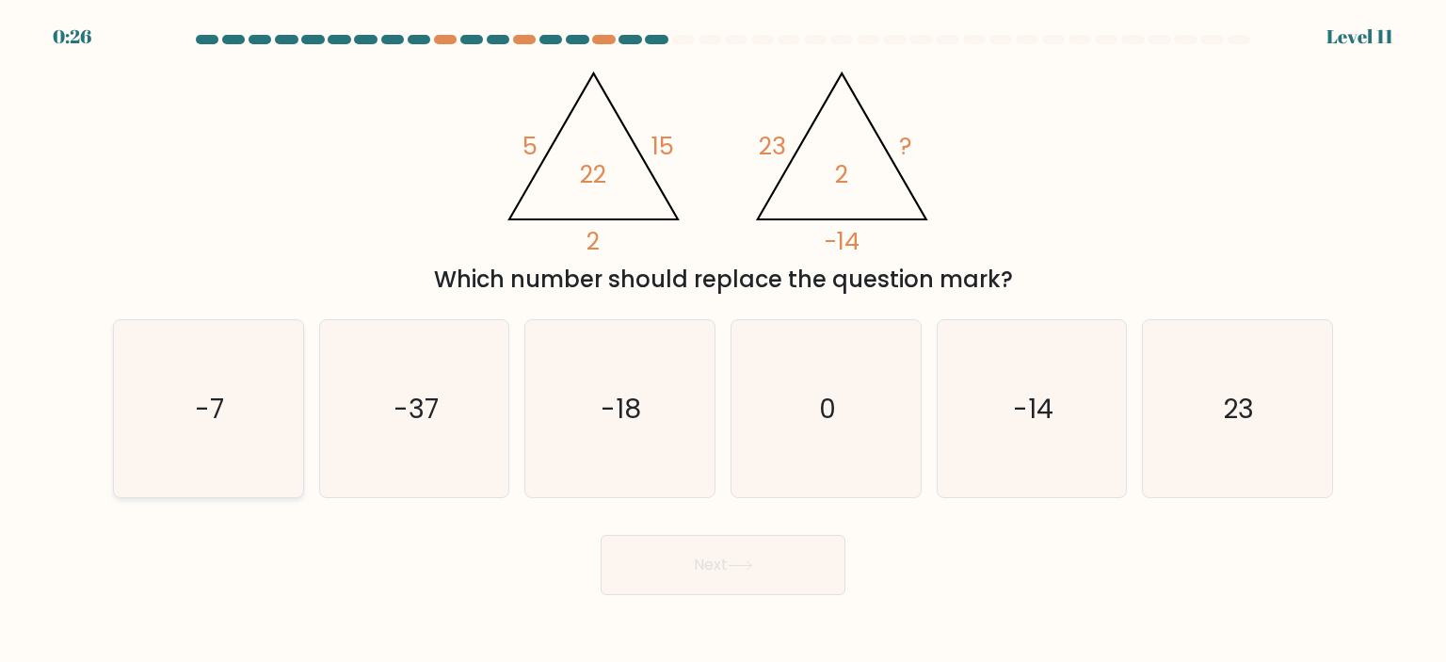
click at [162, 391] on icon "-7" at bounding box center [208, 408] width 177 height 177
click at [723, 341] on input "a. -7" at bounding box center [723, 335] width 1 height 9
radio input "true"
click at [651, 570] on button "Next" at bounding box center [723, 565] width 245 height 60
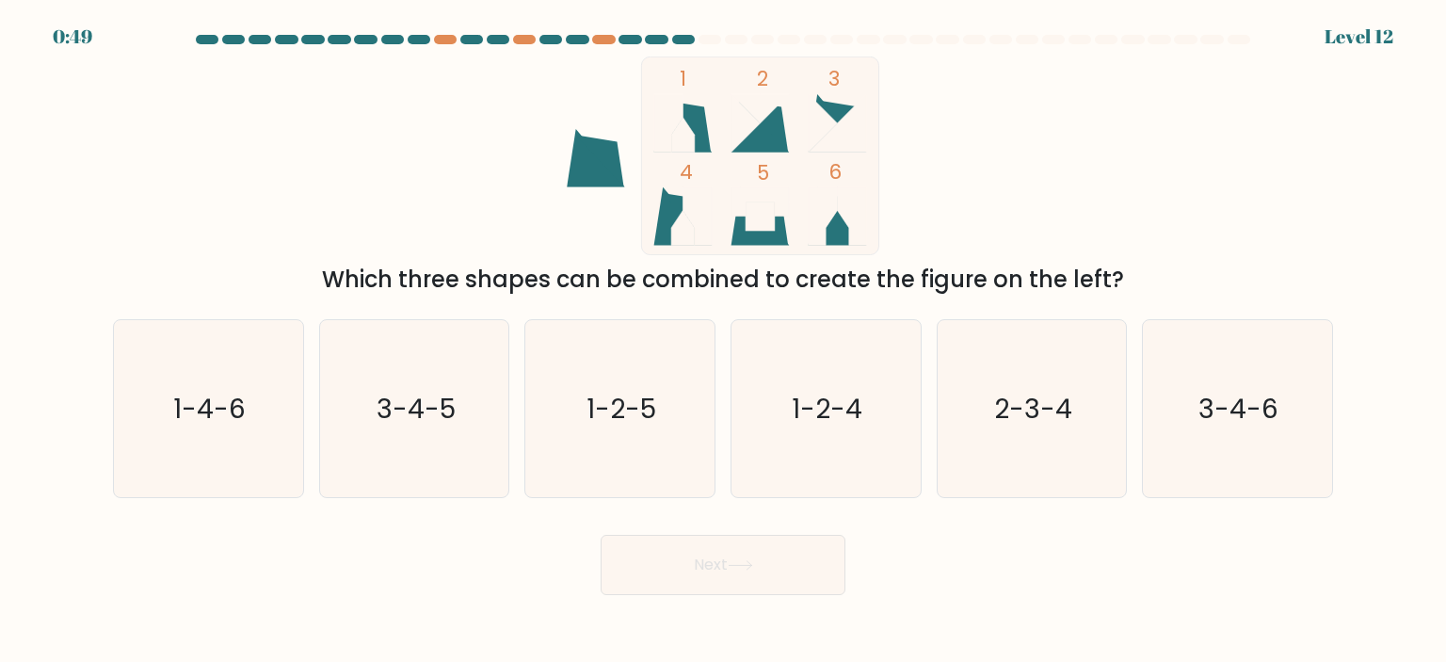
drag, startPoint x: 217, startPoint y: 424, endPoint x: 569, endPoint y: 505, distance: 360.3
click at [217, 425] on text "1-4-6" at bounding box center [210, 409] width 72 height 38
click at [723, 341] on input "a. 1-4-6" at bounding box center [723, 335] width 1 height 9
radio input "true"
click at [658, 562] on button "Next" at bounding box center [723, 565] width 245 height 60
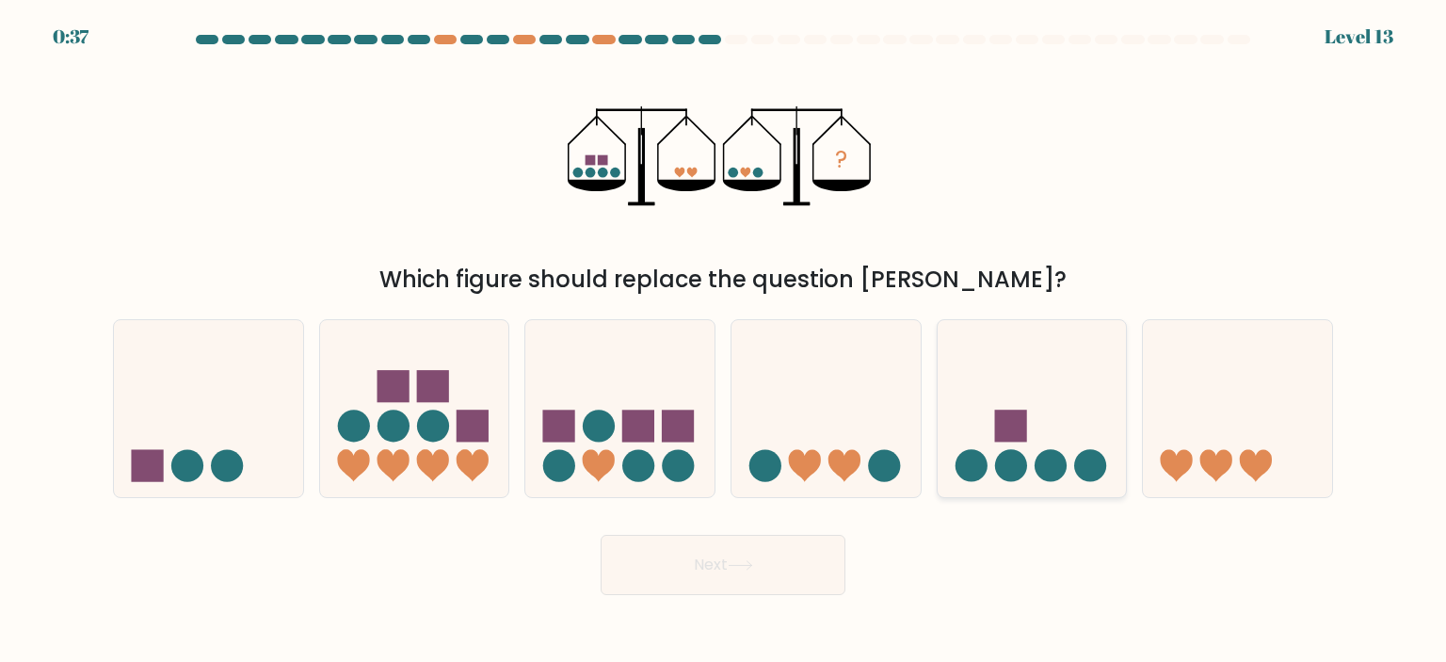
click at [1033, 466] on icon at bounding box center [1032, 408] width 189 height 156
click at [724, 341] on input "e." at bounding box center [723, 335] width 1 height 9
radio input "true"
click at [776, 577] on button "Next" at bounding box center [723, 565] width 245 height 60
click at [799, 554] on button "Next" at bounding box center [723, 565] width 245 height 60
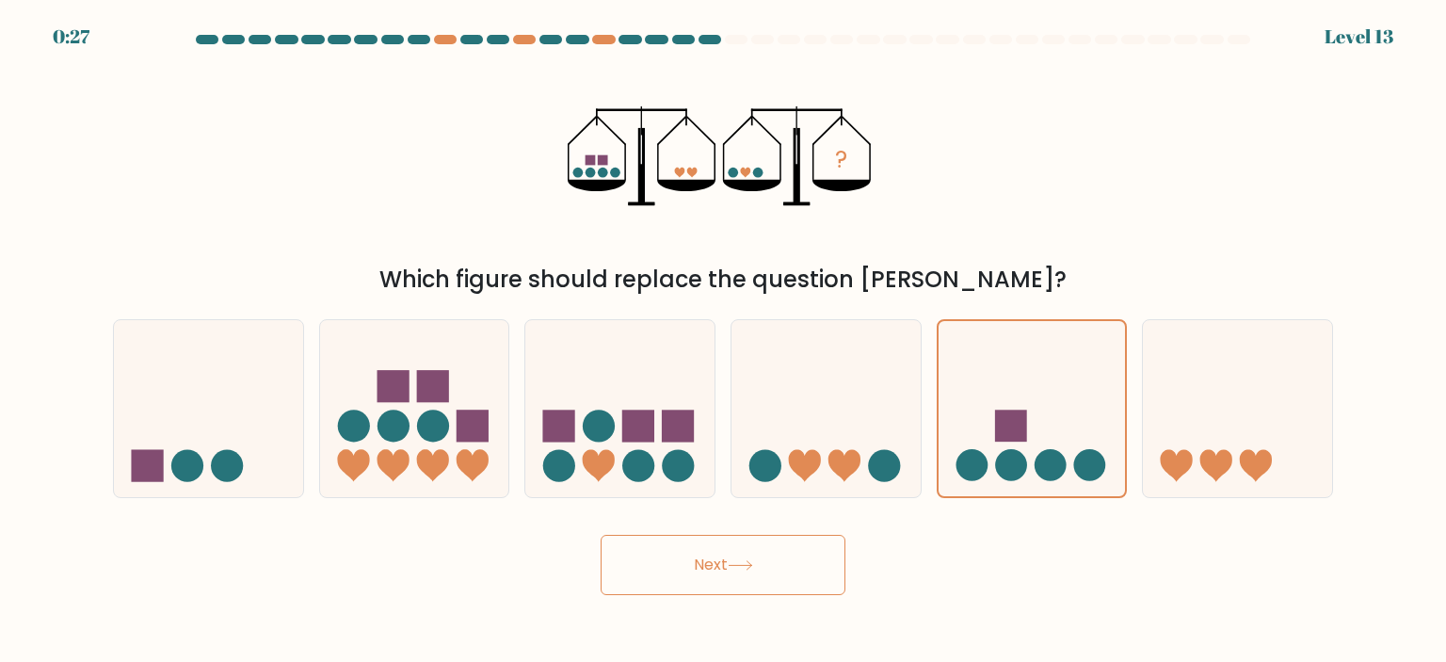
click at [987, 155] on div "? Which figure should replace the question mark?" at bounding box center [723, 176] width 1243 height 240
click at [889, 394] on icon at bounding box center [825, 408] width 189 height 156
click at [724, 341] on input "d." at bounding box center [723, 335] width 1 height 9
radio input "true"
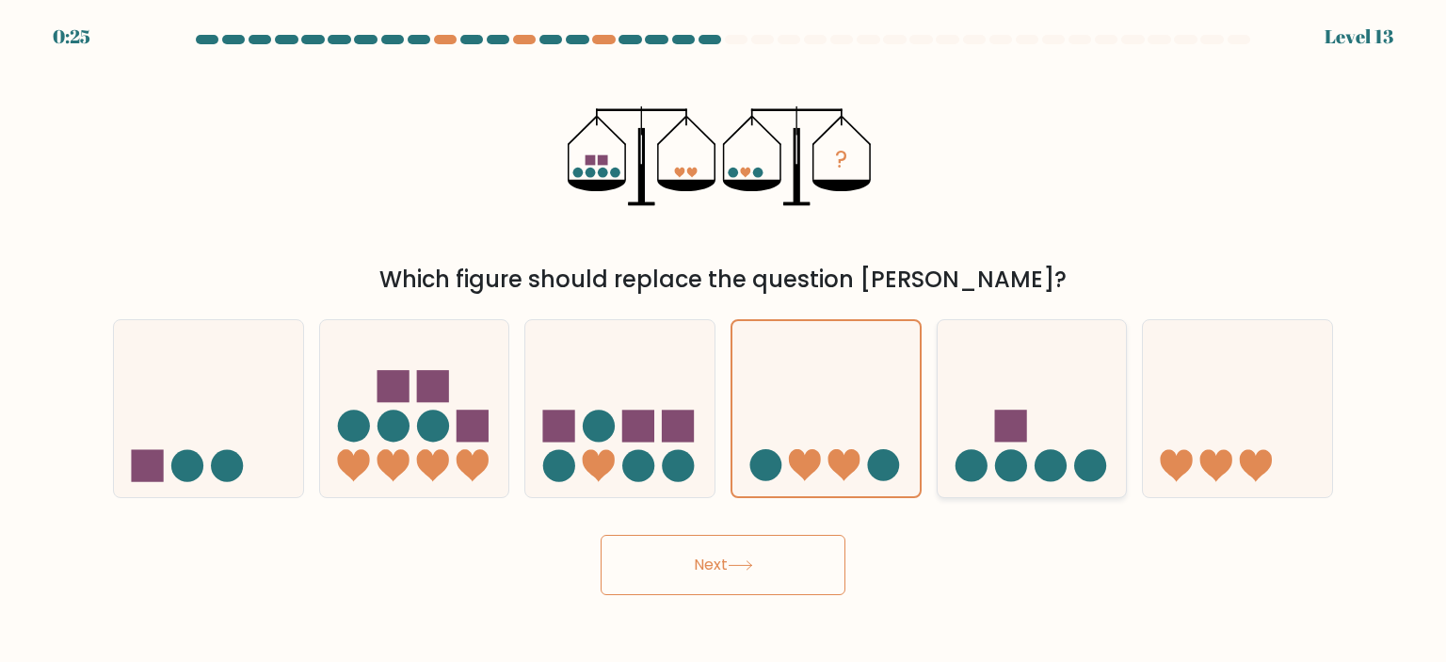
click at [1001, 407] on icon at bounding box center [1032, 408] width 189 height 156
click at [724, 341] on input "e." at bounding box center [723, 335] width 1 height 9
radio input "true"
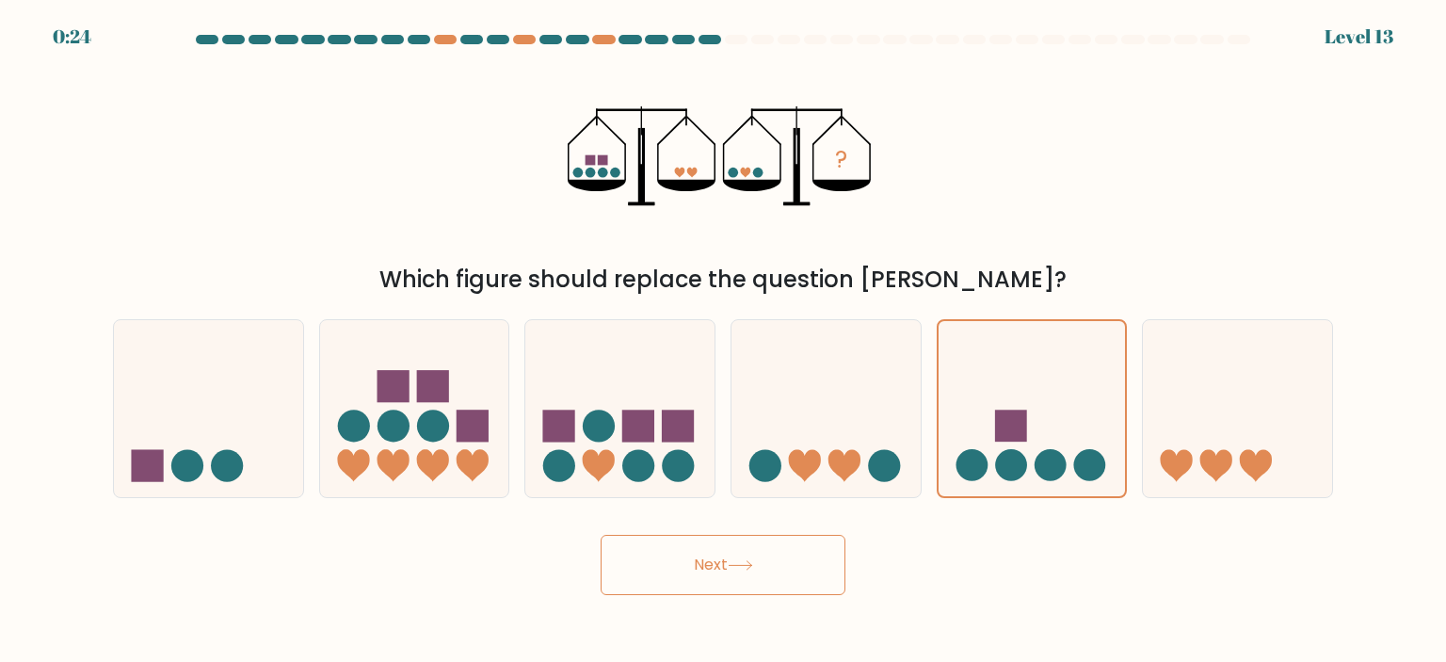
click at [741, 561] on icon at bounding box center [740, 565] width 25 height 10
click at [717, 561] on button "Next" at bounding box center [723, 565] width 245 height 60
click at [930, 581] on div "Next" at bounding box center [723, 558] width 1243 height 74
click at [951, 349] on icon at bounding box center [1032, 408] width 187 height 155
click at [724, 341] on input "e." at bounding box center [723, 335] width 1 height 9
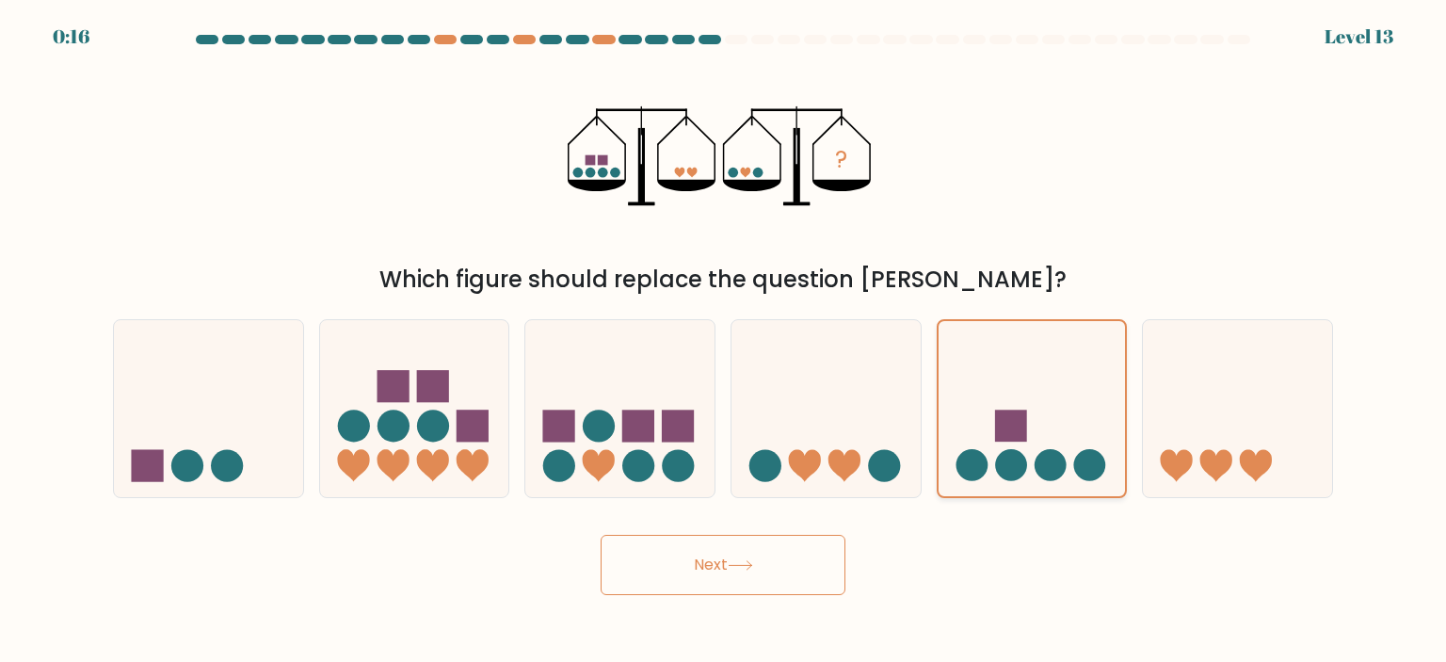
click at [979, 359] on icon at bounding box center [1032, 408] width 187 height 155
click at [724, 341] on input "e." at bounding box center [723, 335] width 1 height 9
click at [979, 359] on icon at bounding box center [1032, 408] width 187 height 155
click at [724, 341] on input "e." at bounding box center [723, 335] width 1 height 9
click at [1105, 241] on div "? Which figure should replace the question mark?" at bounding box center [723, 176] width 1243 height 240
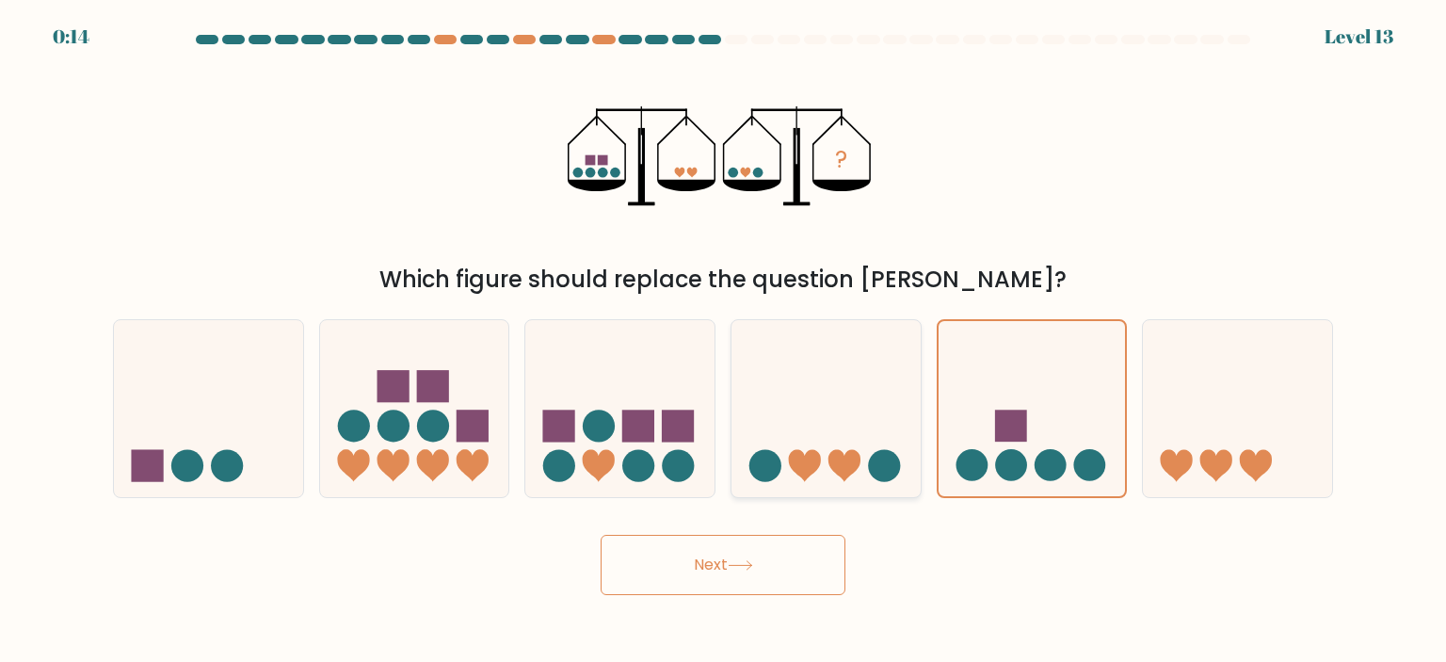
click at [842, 397] on icon at bounding box center [825, 408] width 189 height 156
click at [724, 341] on input "d." at bounding box center [723, 335] width 1 height 9
radio input "true"
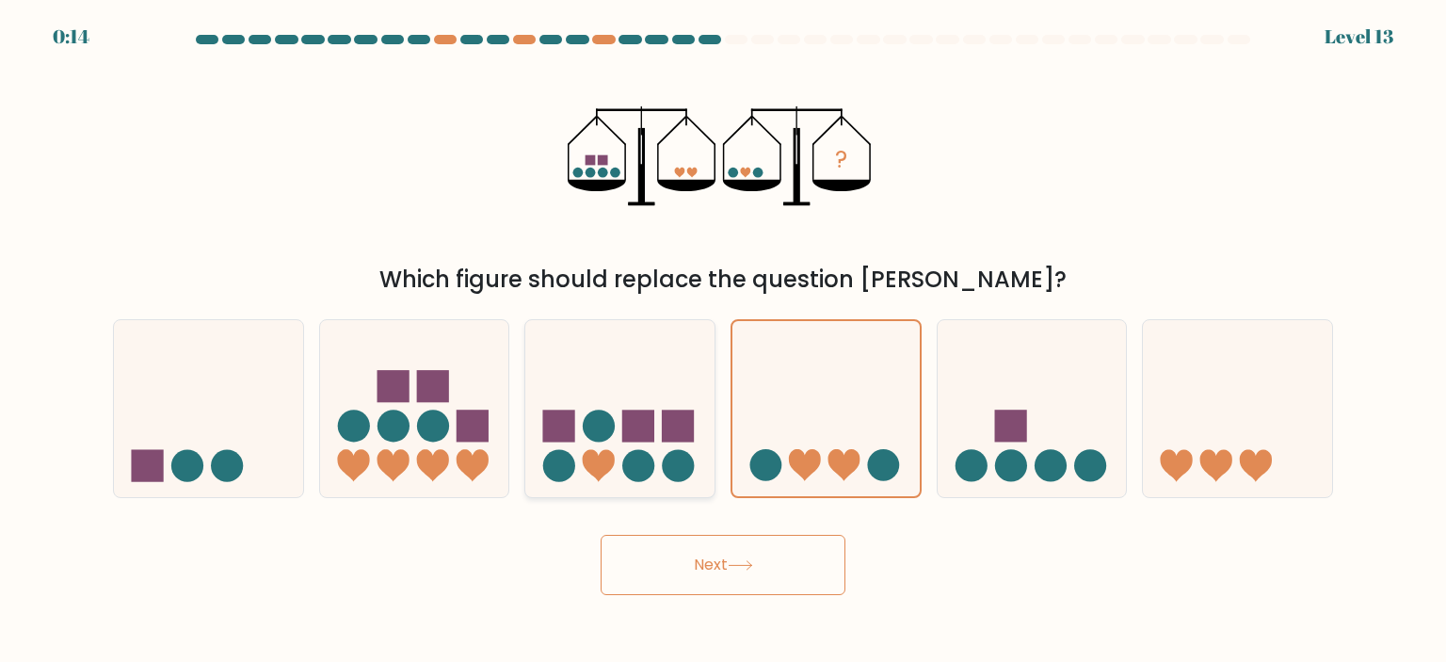
click at [681, 425] on rect at bounding box center [679, 425] width 32 height 32
click at [723, 341] on input "c." at bounding box center [723, 335] width 1 height 9
radio input "true"
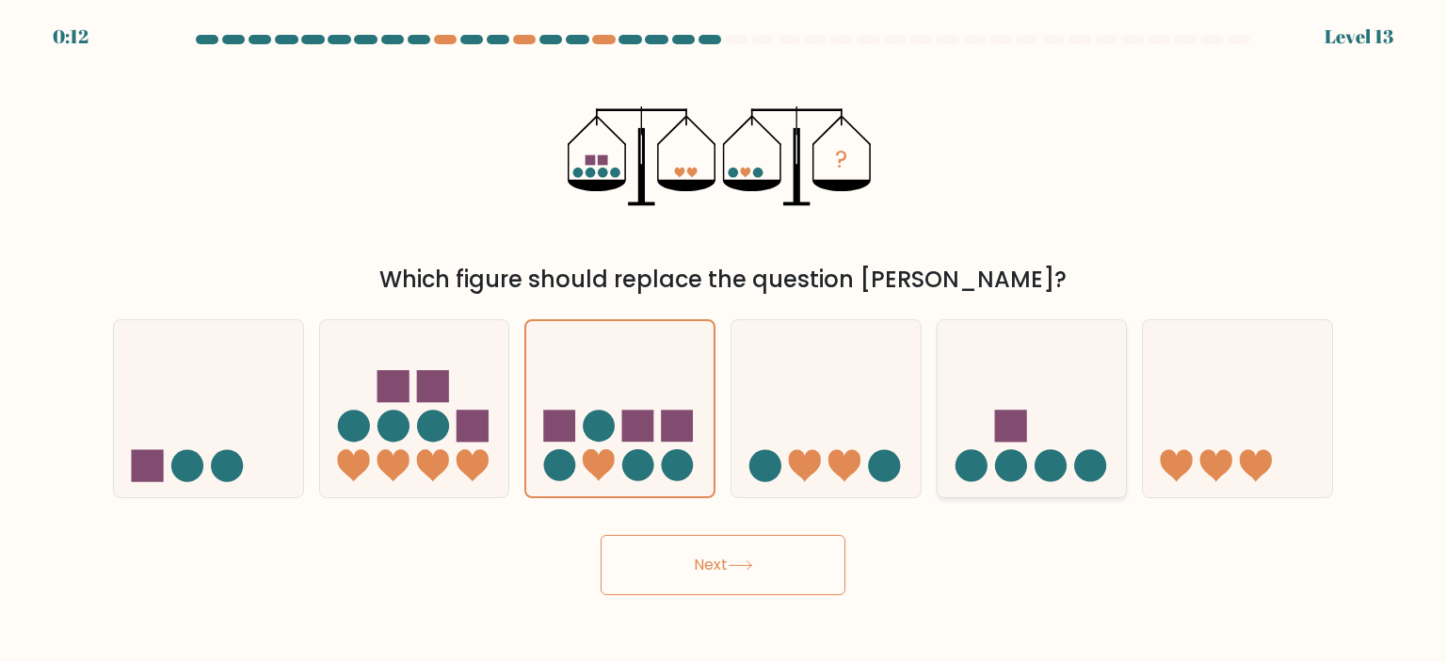
click at [1014, 418] on rect at bounding box center [1010, 425] width 32 height 32
click at [724, 341] on input "e." at bounding box center [723, 335] width 1 height 9
radio input "true"
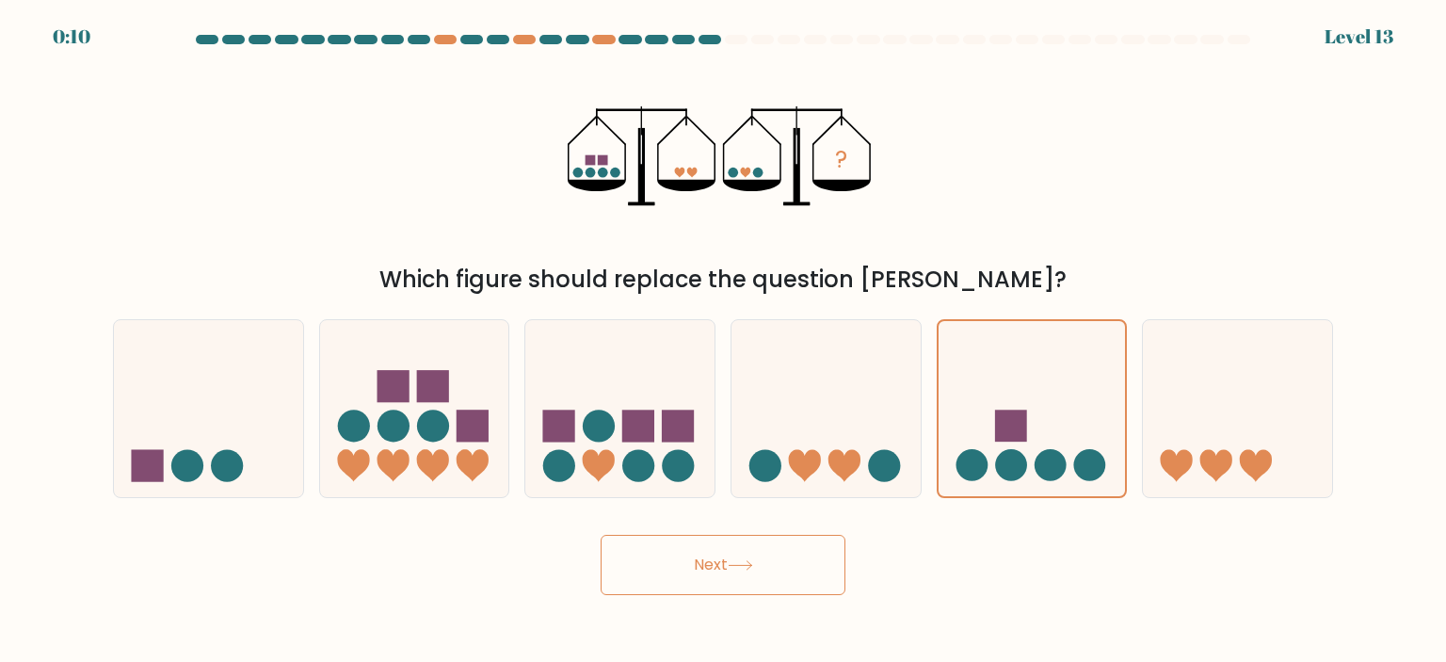
click at [668, 578] on button "Next" at bounding box center [723, 565] width 245 height 60
click at [669, 577] on button "Next" at bounding box center [723, 565] width 245 height 60
click at [666, 578] on button "Next" at bounding box center [723, 565] width 245 height 60
click at [663, 586] on button "Next" at bounding box center [723, 565] width 245 height 60
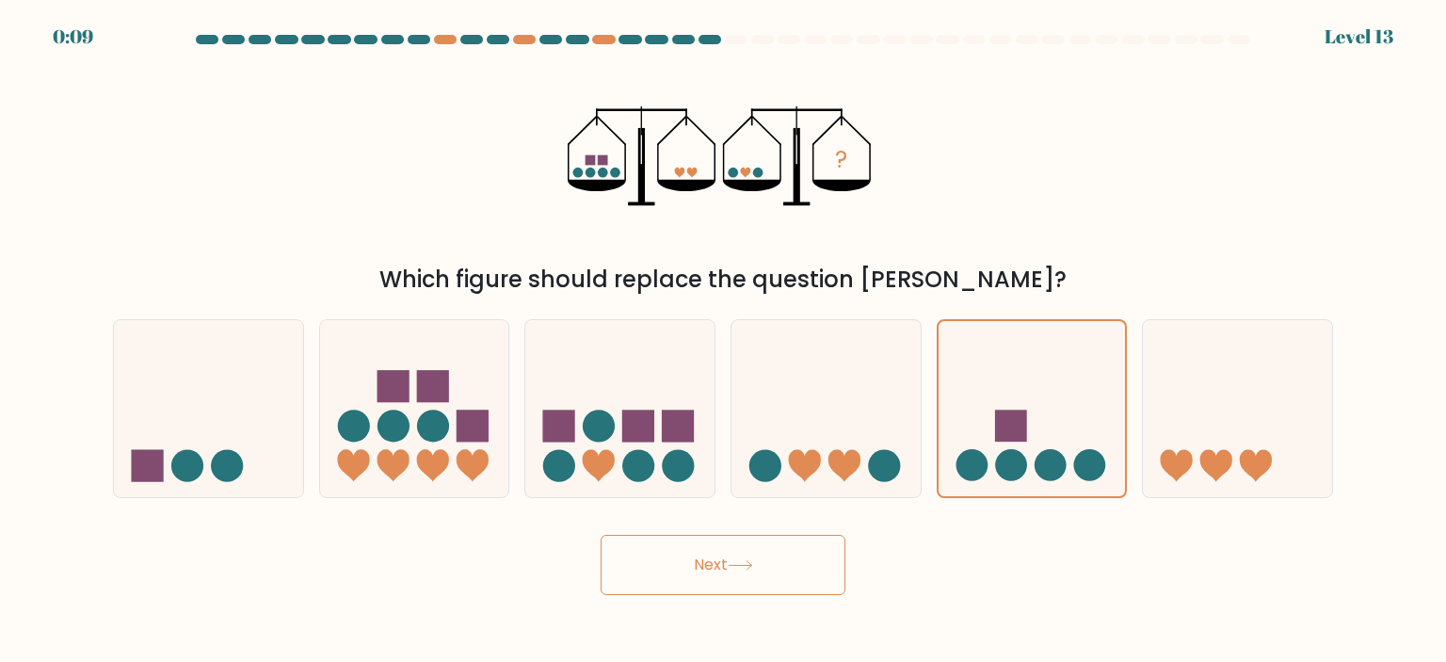
click at [662, 586] on button "Next" at bounding box center [723, 565] width 245 height 60
click at [777, 547] on button "Next" at bounding box center [723, 565] width 245 height 60
click at [774, 549] on button "Next" at bounding box center [723, 565] width 245 height 60
click at [773, 552] on button "Next" at bounding box center [723, 565] width 245 height 60
click at [774, 570] on button "Next" at bounding box center [723, 565] width 245 height 60
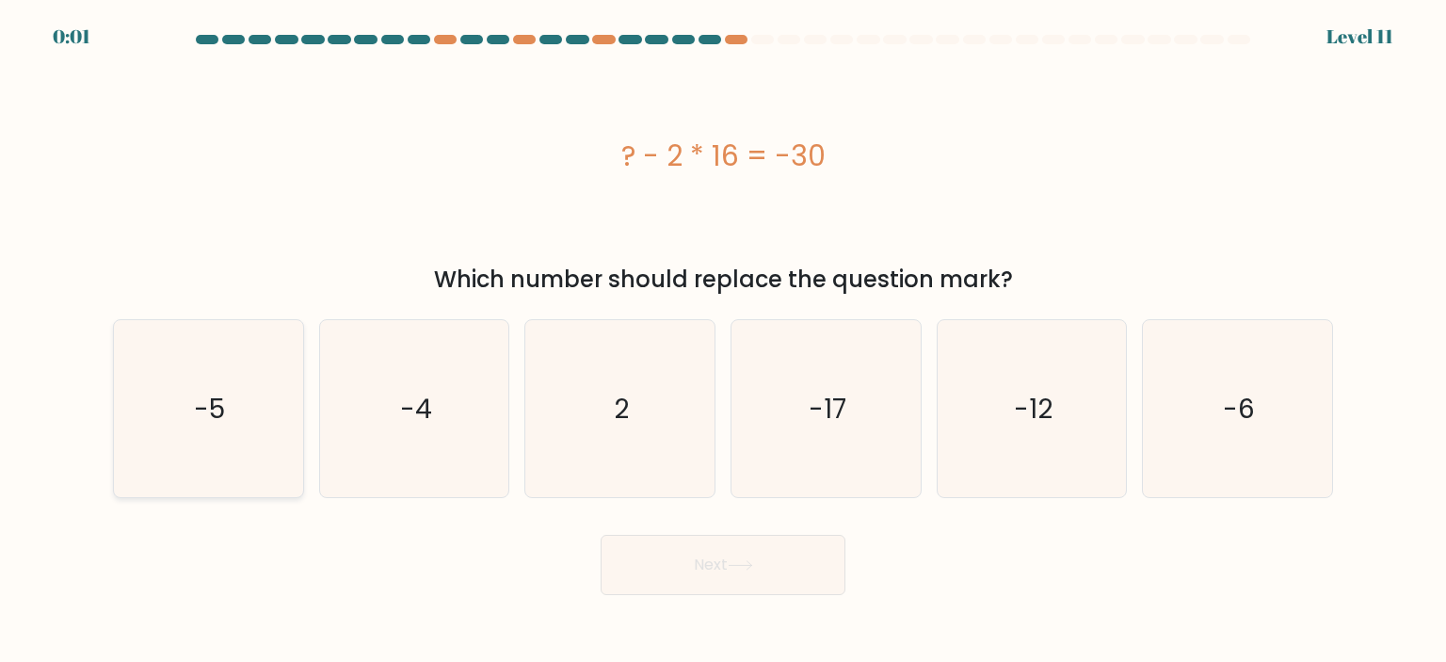
click at [288, 442] on icon "-5" at bounding box center [208, 408] width 177 height 177
click at [723, 341] on input "a. -5" at bounding box center [723, 335] width 1 height 9
radio input "true"
click at [695, 578] on button "Next" at bounding box center [723, 565] width 245 height 60
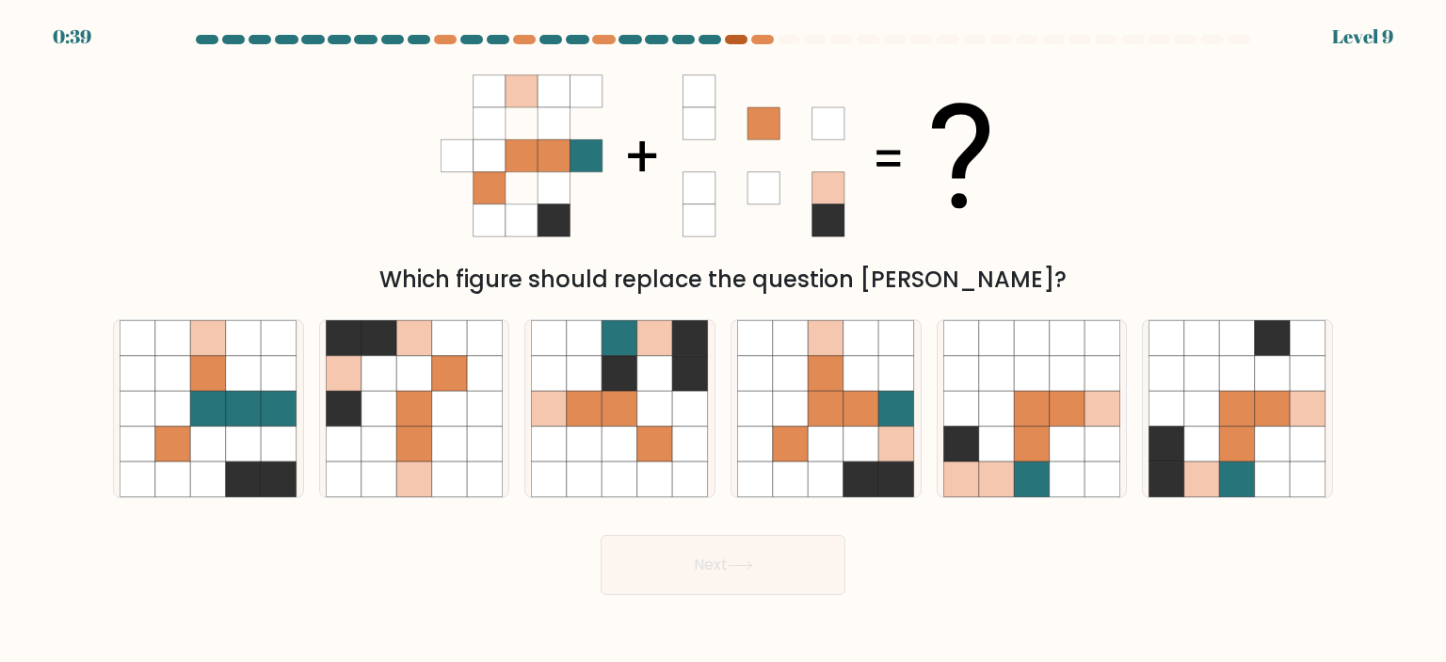
click at [745, 40] on div at bounding box center [736, 39] width 23 height 9
click at [842, 456] on icon at bounding box center [827, 444] width 36 height 36
click at [724, 341] on input "d." at bounding box center [723, 335] width 1 height 9
radio input "true"
click at [721, 570] on button "Next" at bounding box center [723, 565] width 245 height 60
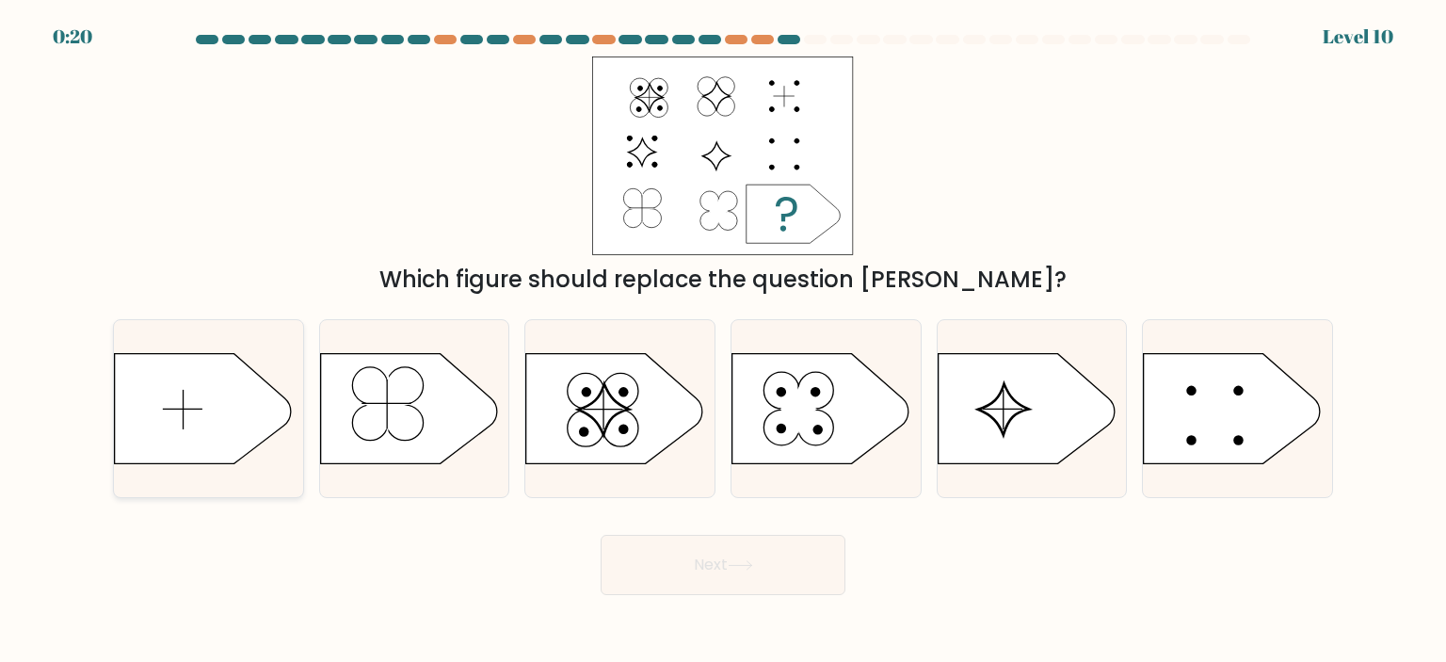
click at [262, 400] on icon at bounding box center [203, 408] width 177 height 110
click at [723, 341] on input "a." at bounding box center [723, 335] width 1 height 9
radio input "true"
click at [701, 566] on button "Next" at bounding box center [723, 565] width 245 height 60
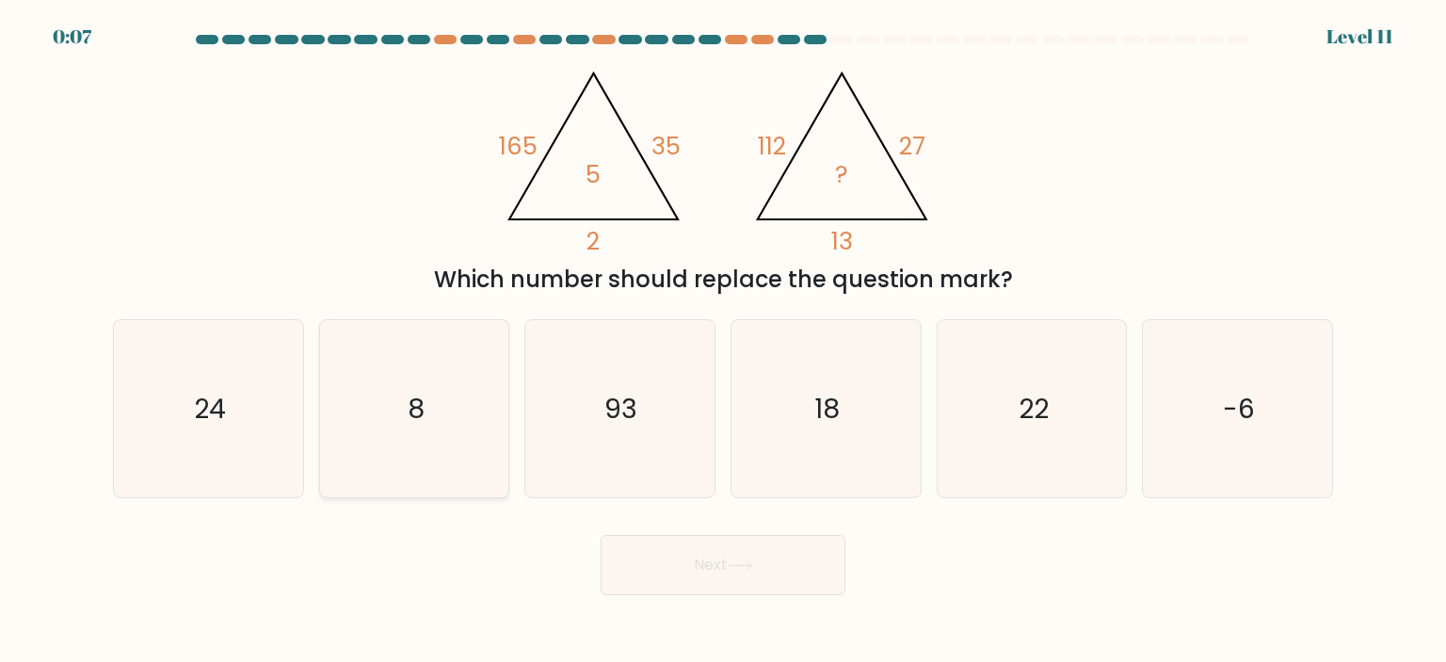
click at [449, 398] on icon "8" at bounding box center [414, 408] width 177 height 177
click at [723, 341] on input "b. 8" at bounding box center [723, 335] width 1 height 9
radio input "true"
click at [740, 574] on button "Next" at bounding box center [723, 565] width 245 height 60
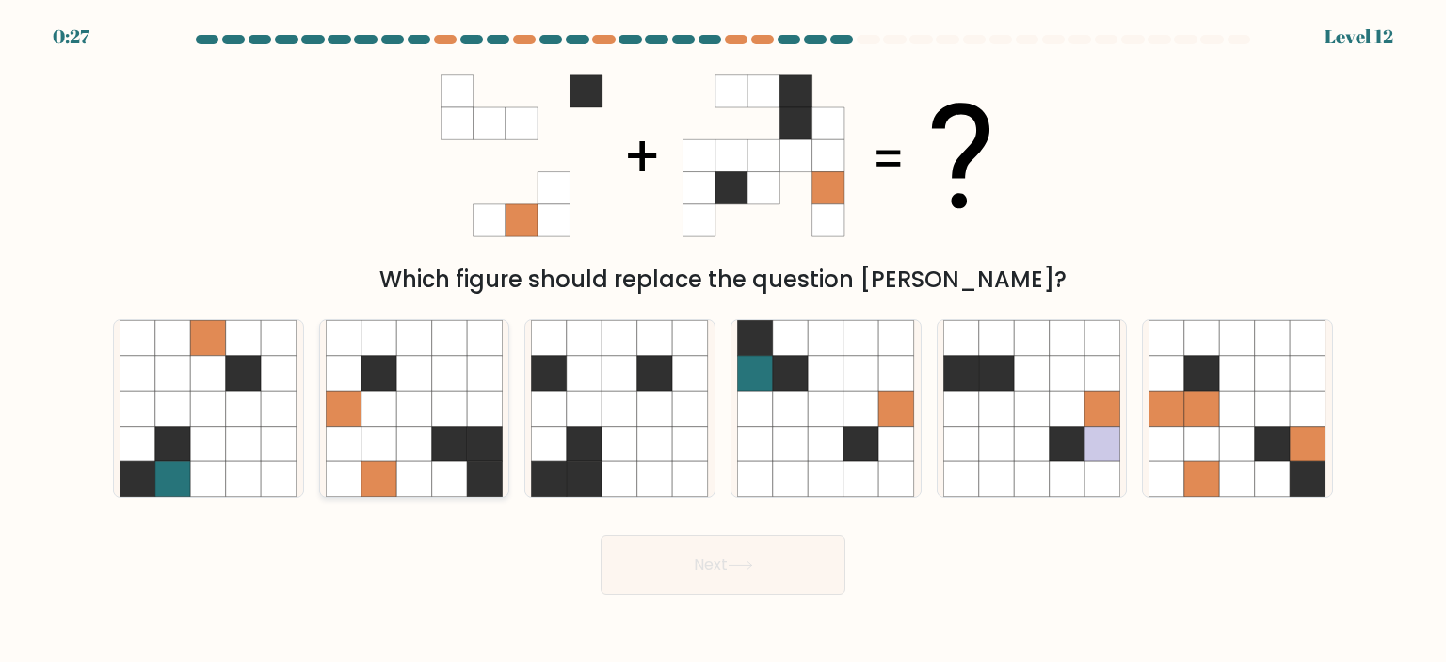
click at [481, 409] on icon at bounding box center [485, 409] width 36 height 36
click at [723, 341] on input "b." at bounding box center [723, 335] width 1 height 9
radio input "true"
click at [667, 551] on button "Next" at bounding box center [723, 565] width 245 height 60
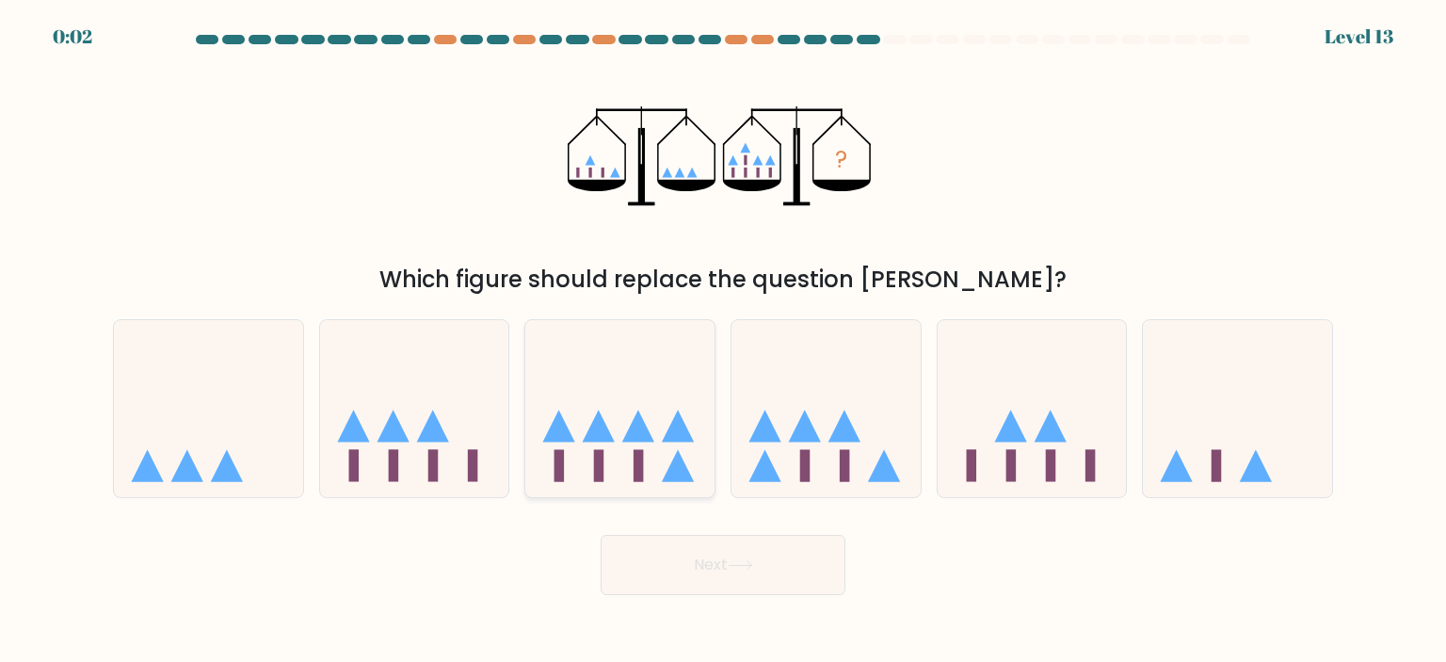
click at [660, 470] on icon at bounding box center [619, 408] width 189 height 156
click at [723, 341] on input "c." at bounding box center [723, 335] width 1 height 9
radio input "true"
click at [648, 570] on button "Next" at bounding box center [723, 565] width 245 height 60
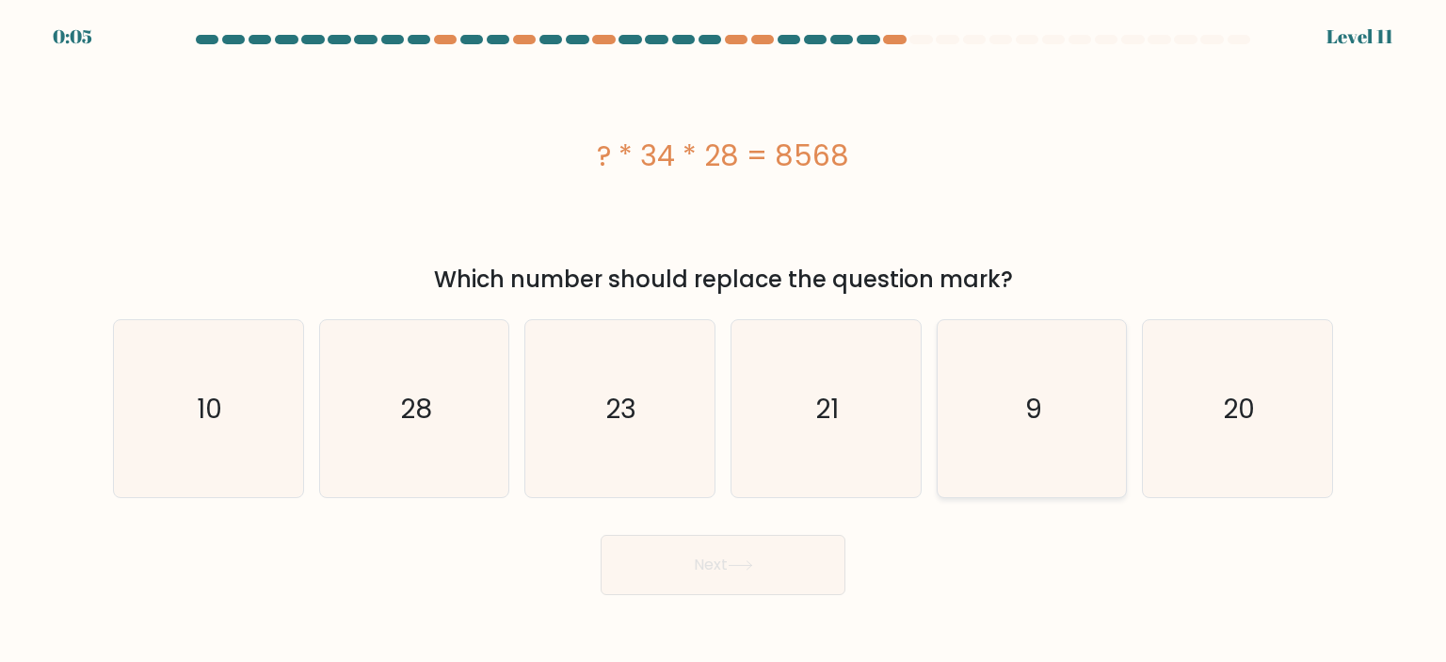
click at [1049, 432] on icon "9" at bounding box center [1031, 408] width 177 height 177
click at [724, 341] on input "e. 9" at bounding box center [723, 335] width 1 height 9
radio input "true"
click at [729, 560] on button "Next" at bounding box center [723, 565] width 245 height 60
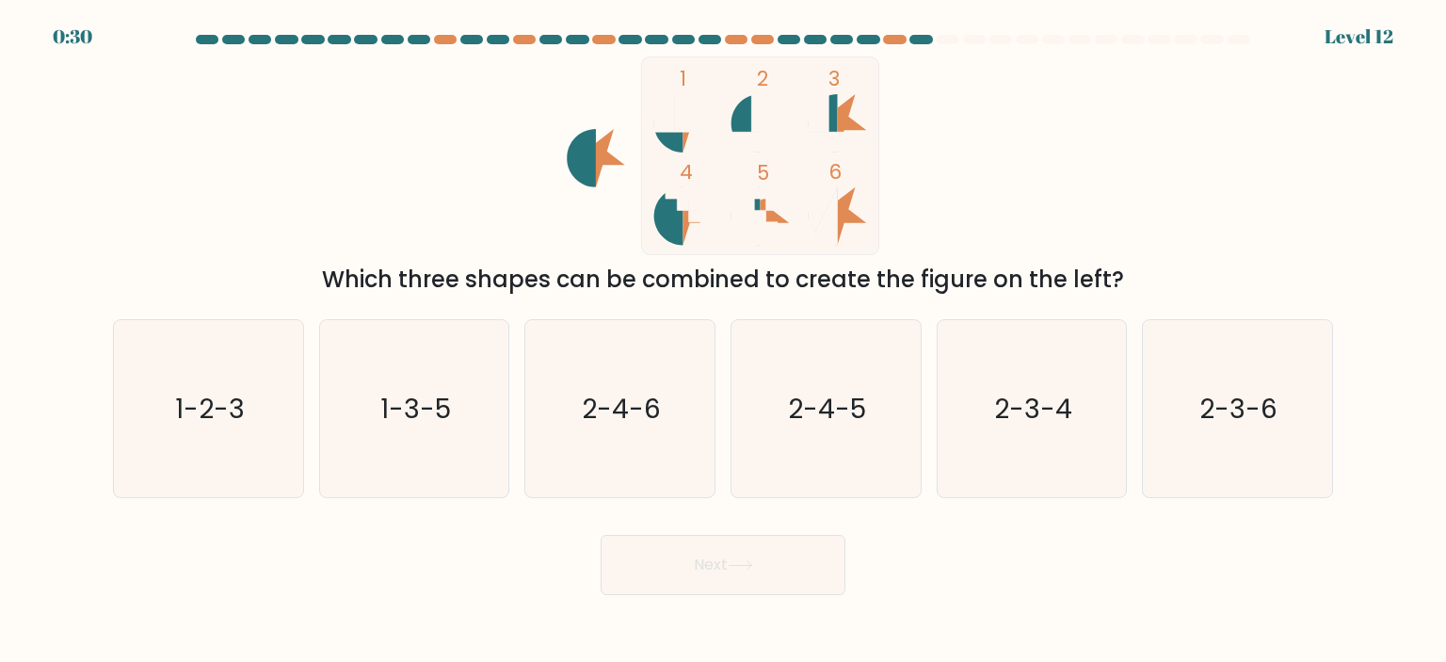
click at [306, 455] on div "a. 1-2-3" at bounding box center [208, 408] width 206 height 179
click at [234, 444] on icon "1-2-3" at bounding box center [208, 408] width 177 height 177
click at [723, 341] on input "a. 1-2-3" at bounding box center [723, 335] width 1 height 9
radio input "true"
click at [648, 579] on button "Next" at bounding box center [723, 565] width 245 height 60
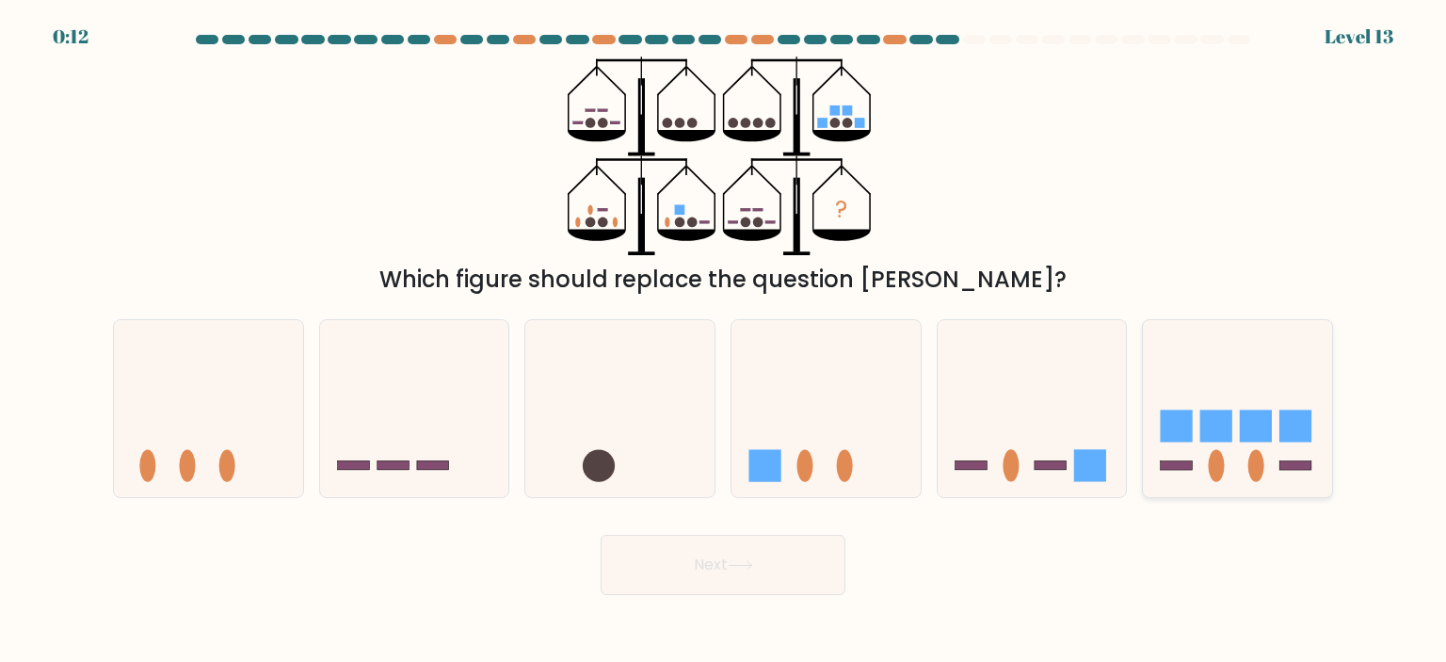
click at [1216, 411] on rect at bounding box center [1216, 425] width 32 height 32
click at [724, 341] on input "f." at bounding box center [723, 335] width 1 height 9
radio input "true"
click at [788, 568] on button "Next" at bounding box center [723, 565] width 245 height 60
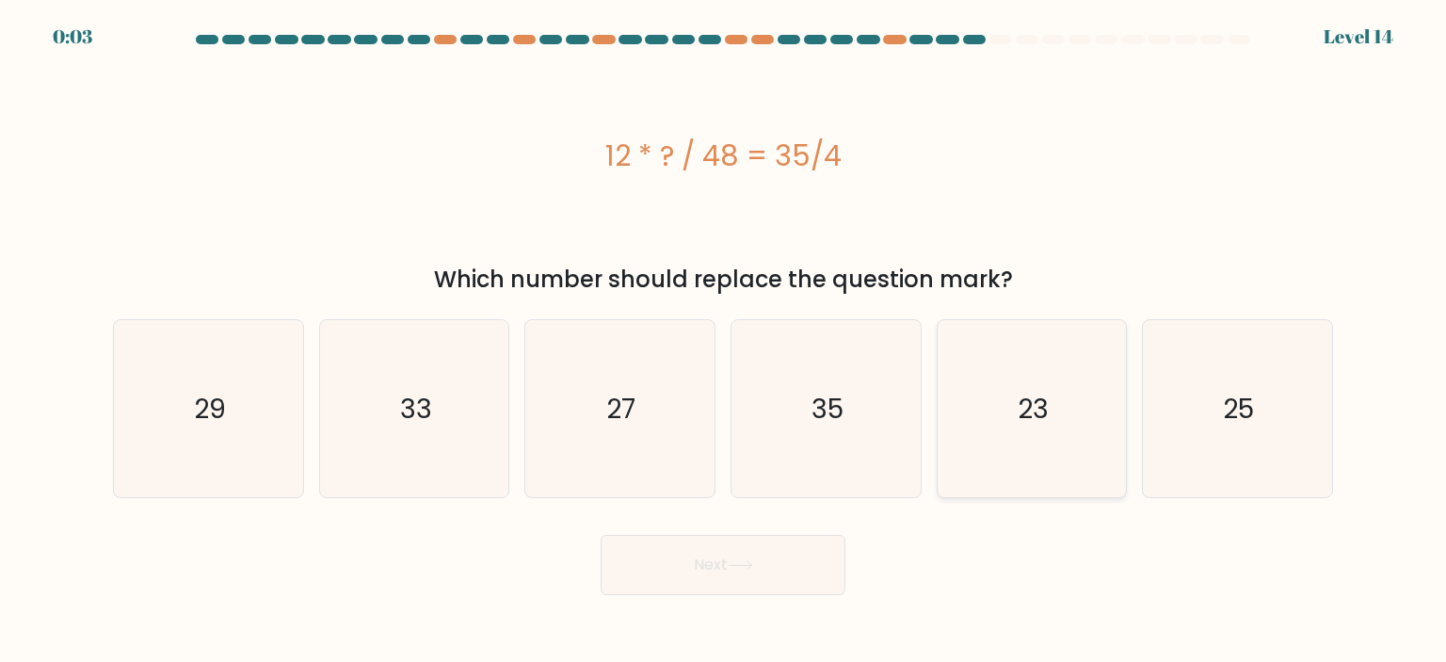
click at [1043, 419] on text "23" at bounding box center [1033, 409] width 31 height 38
click at [724, 341] on input "e. 23" at bounding box center [723, 335] width 1 height 9
radio input "true"
click at [675, 567] on button "Next" at bounding box center [723, 565] width 245 height 60
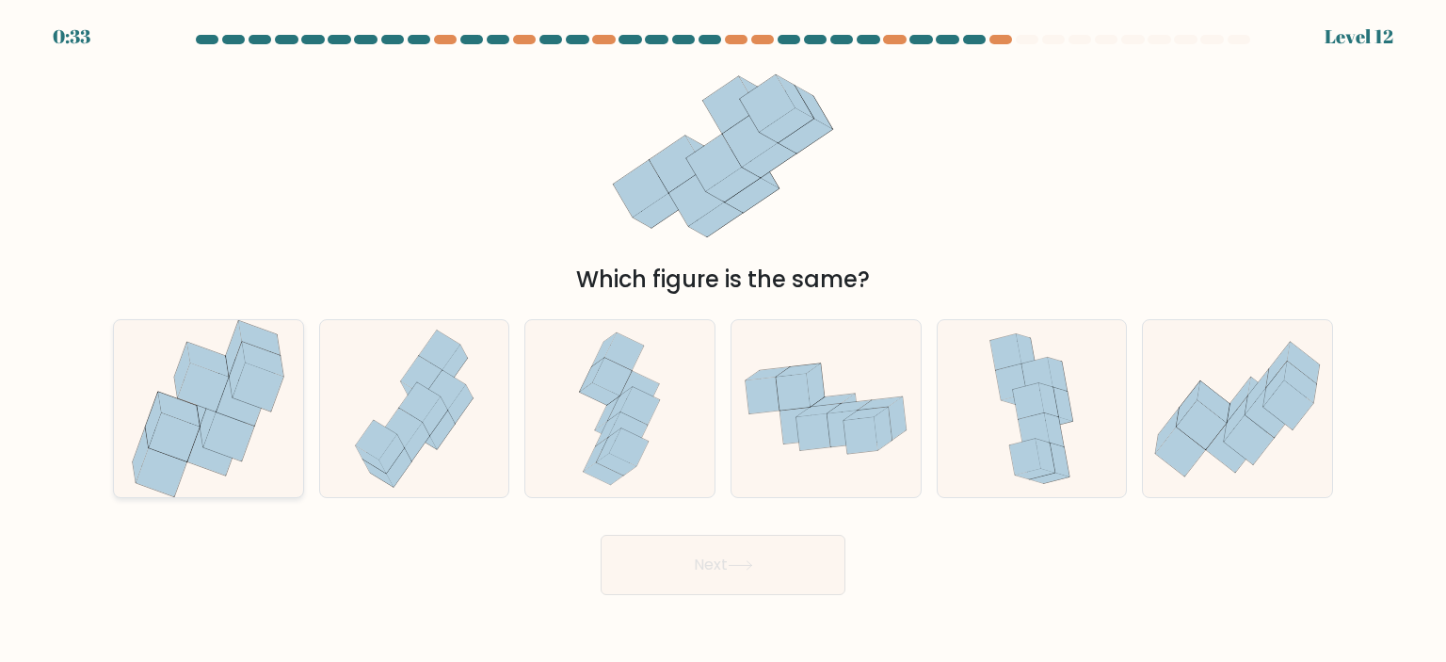
click at [201, 406] on icon at bounding box center [203, 387] width 51 height 49
click at [723, 341] on input "a." at bounding box center [723, 335] width 1 height 9
radio input "true"
click at [649, 548] on button "Next" at bounding box center [723, 565] width 245 height 60
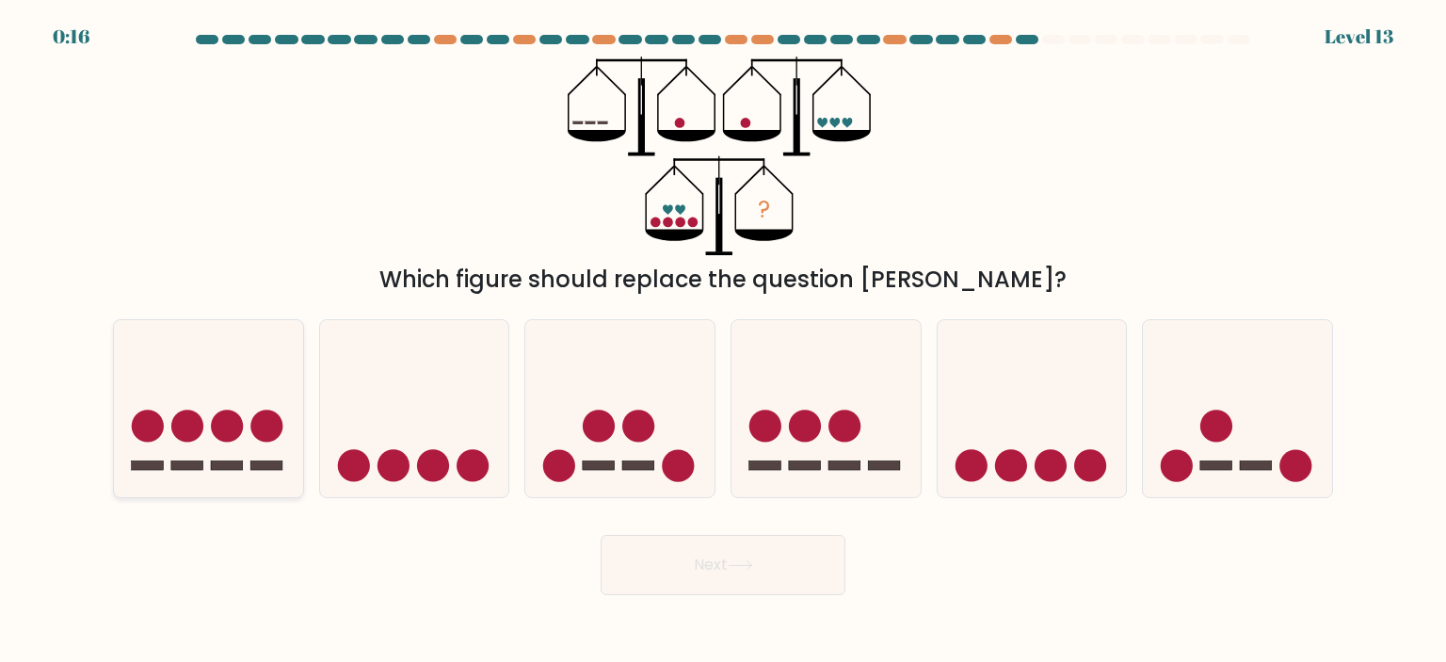
click at [222, 436] on circle at bounding box center [227, 425] width 32 height 32
click at [723, 341] on input "a." at bounding box center [723, 335] width 1 height 9
radio input "true"
click at [753, 570] on icon at bounding box center [740, 565] width 25 height 10
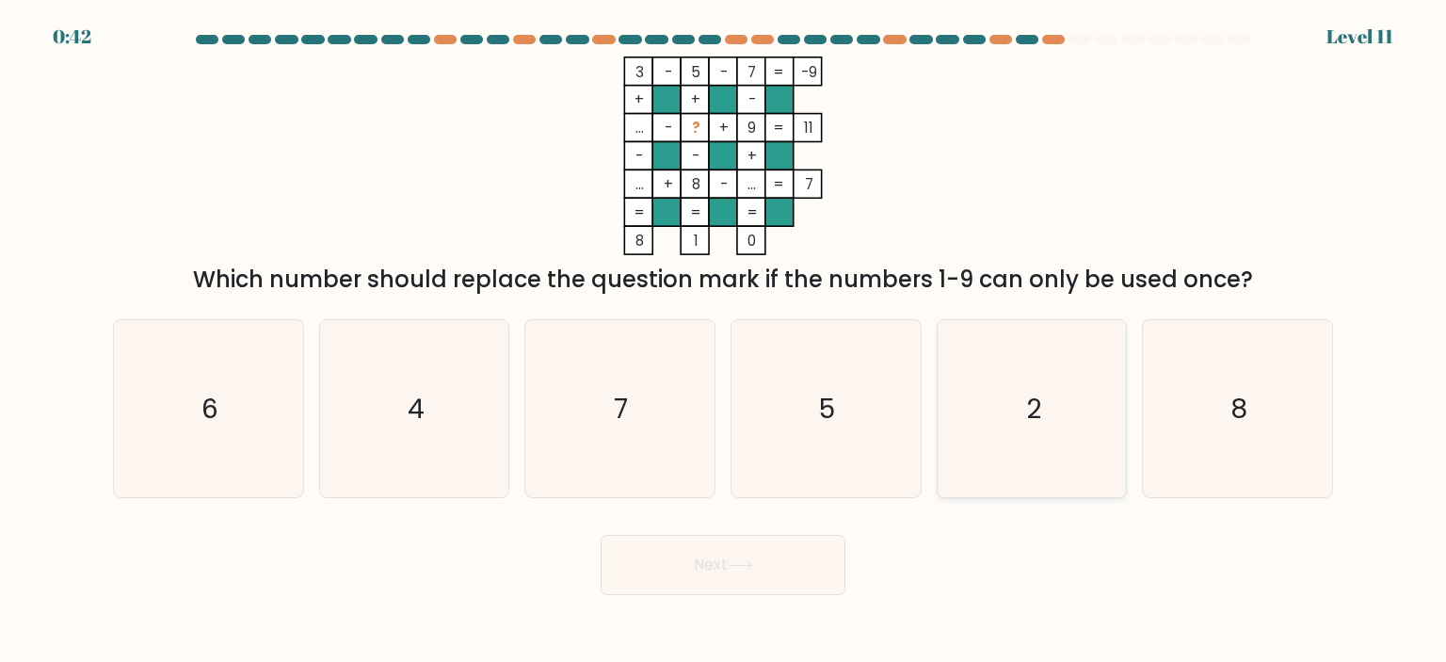
click at [1052, 398] on icon "2" at bounding box center [1031, 408] width 177 height 177
click at [724, 341] on input "e. 2" at bounding box center [723, 335] width 1 height 9
radio input "true"
click at [771, 572] on button "Next" at bounding box center [723, 565] width 245 height 60
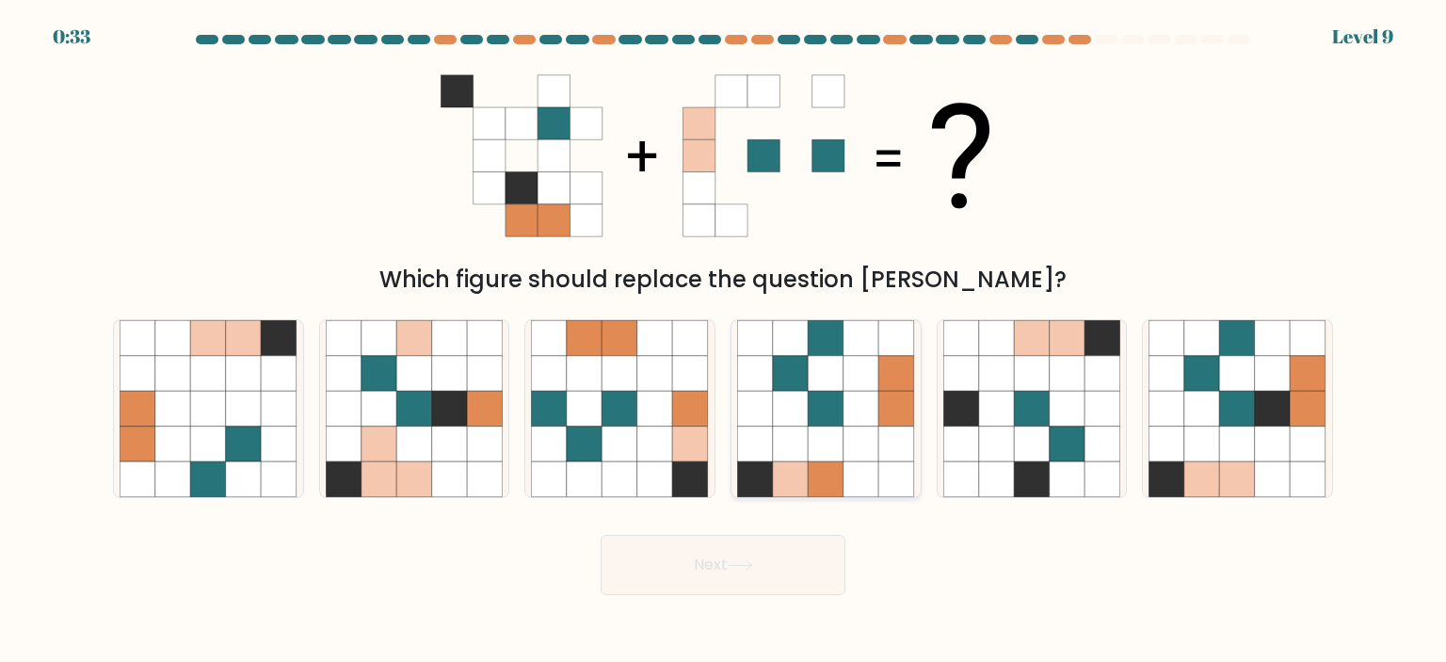
click at [805, 456] on icon at bounding box center [791, 444] width 36 height 36
click at [724, 341] on input "d." at bounding box center [723, 335] width 1 height 9
radio input "true"
click at [737, 554] on button "Next" at bounding box center [723, 565] width 245 height 60
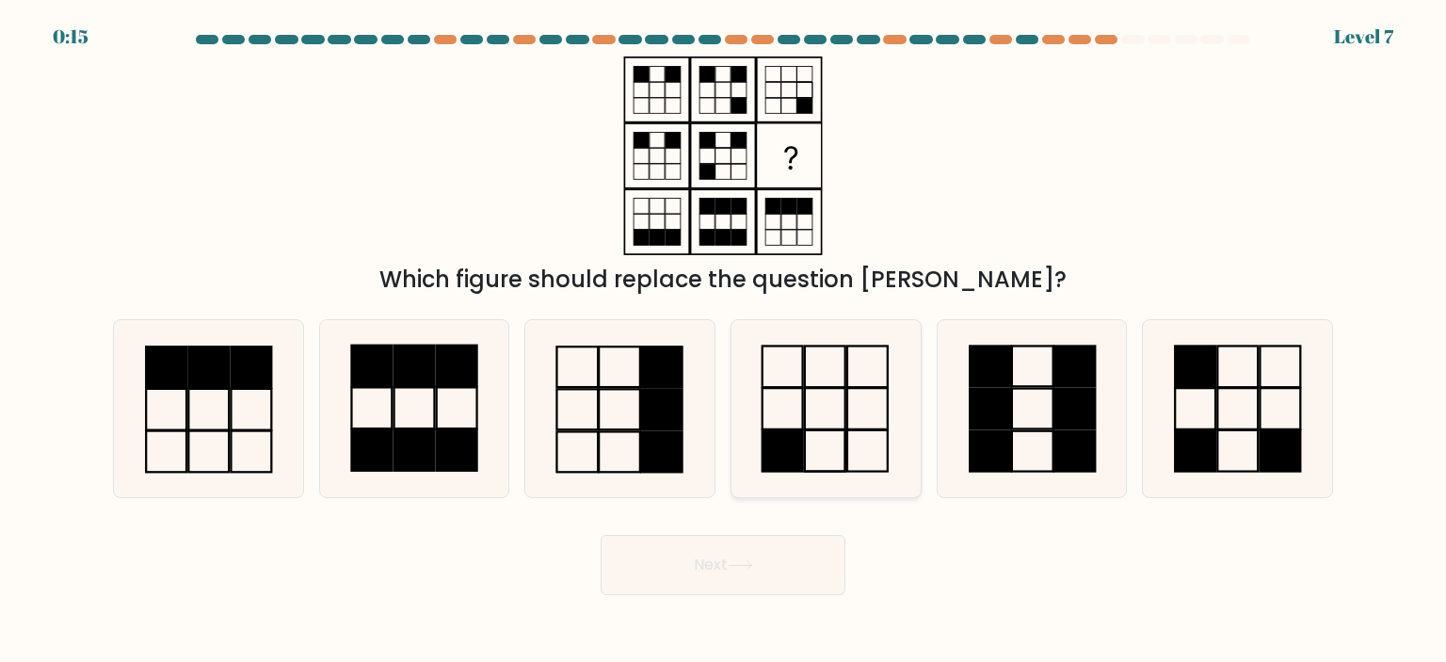
click at [821, 442] on icon at bounding box center [825, 408] width 177 height 177
click at [724, 341] on input "d." at bounding box center [723, 335] width 1 height 9
radio input "true"
click at [761, 558] on button "Next" at bounding box center [723, 565] width 245 height 60
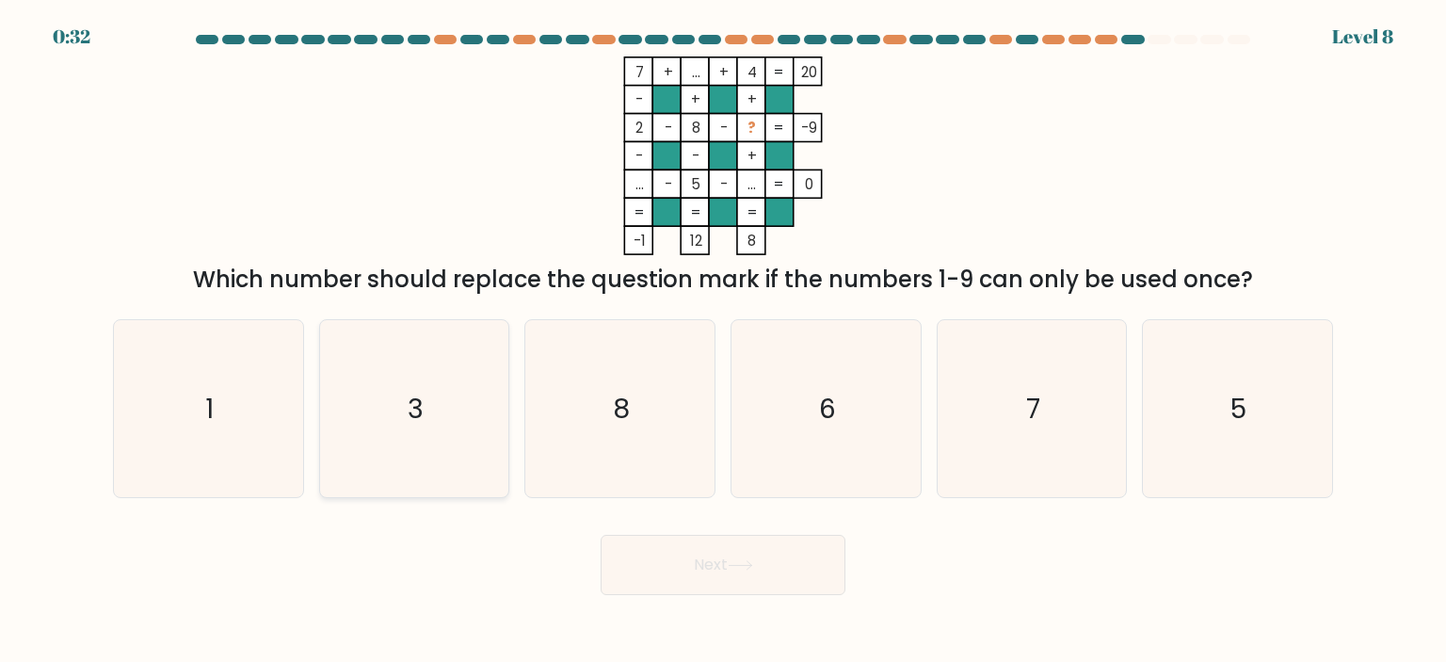
click at [412, 458] on icon "3" at bounding box center [414, 408] width 177 height 177
click at [723, 341] on input "b. 3" at bounding box center [723, 335] width 1 height 9
radio input "true"
click at [750, 552] on button "Next" at bounding box center [723, 565] width 245 height 60
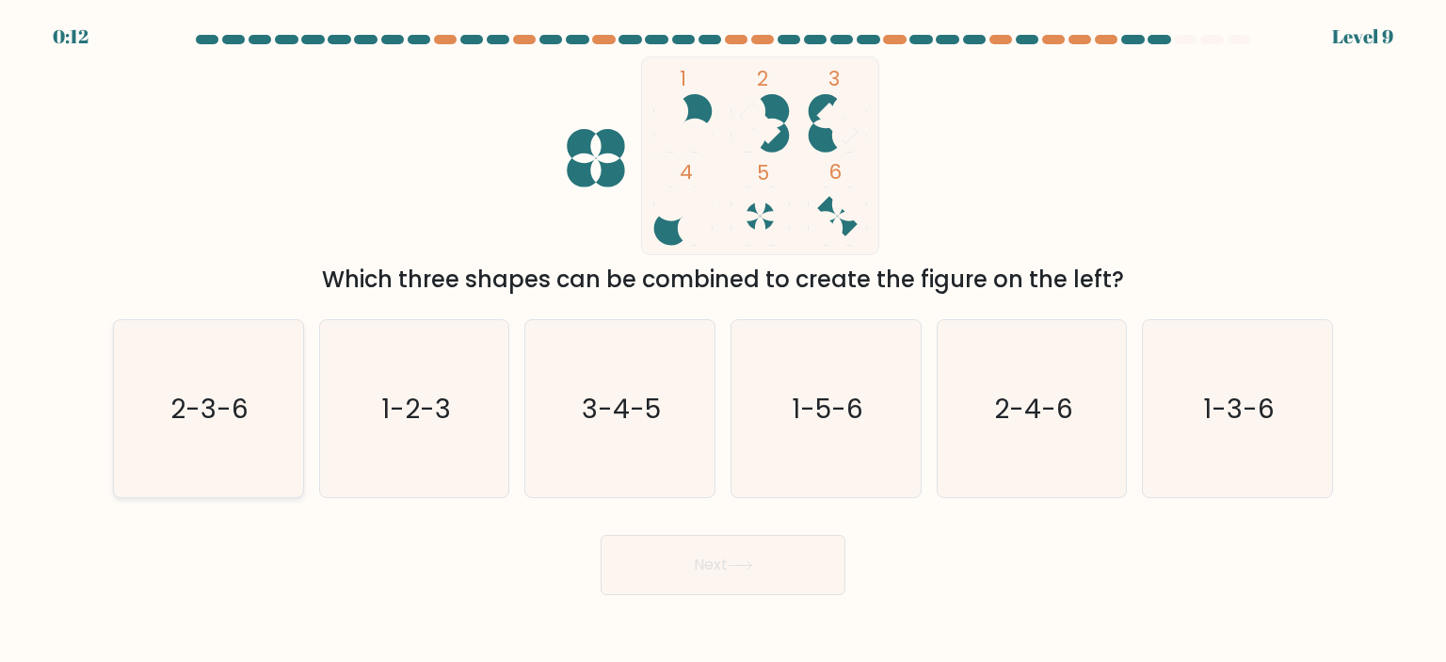
click at [230, 407] on text "2-3-6" at bounding box center [210, 409] width 78 height 38
click at [723, 341] on input "a. 2-3-6" at bounding box center [723, 335] width 1 height 9
radio input "true"
click at [699, 554] on button "Next" at bounding box center [723, 565] width 245 height 60
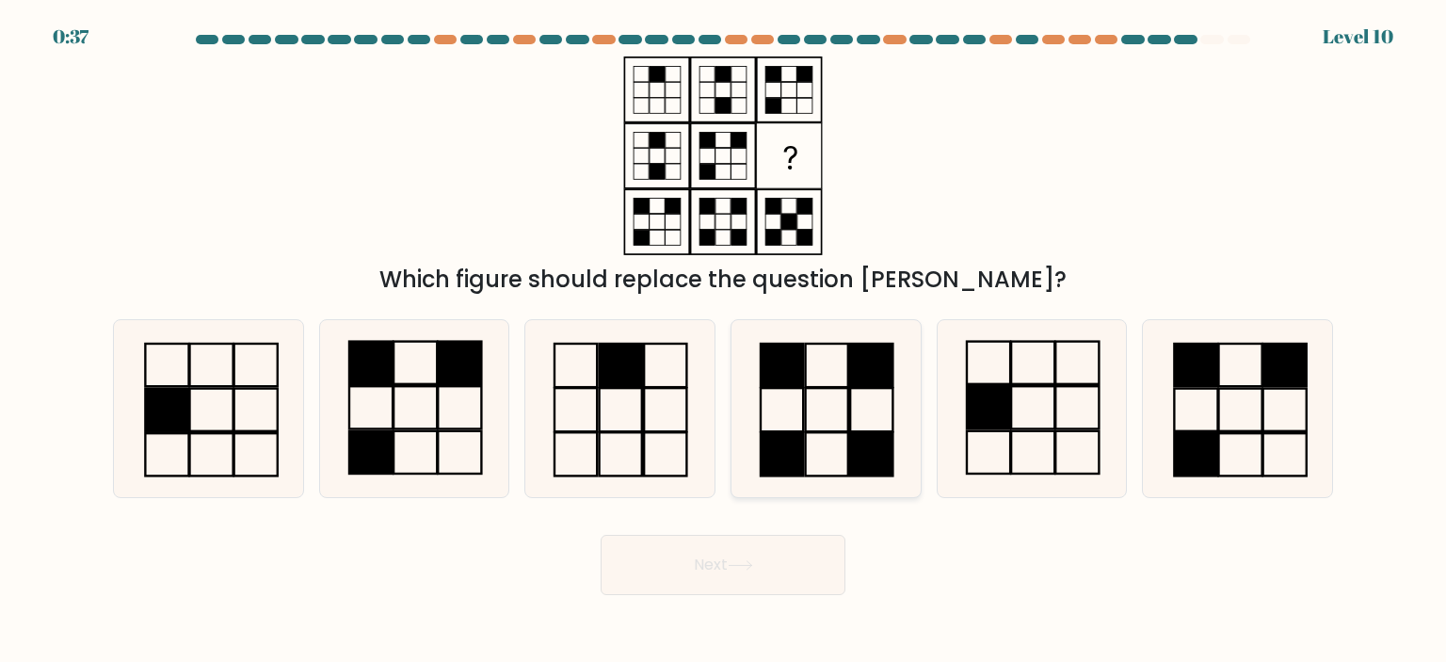
click at [870, 444] on rect at bounding box center [872, 453] width 42 height 43
click at [724, 341] on input "d." at bounding box center [723, 335] width 1 height 9
radio input "true"
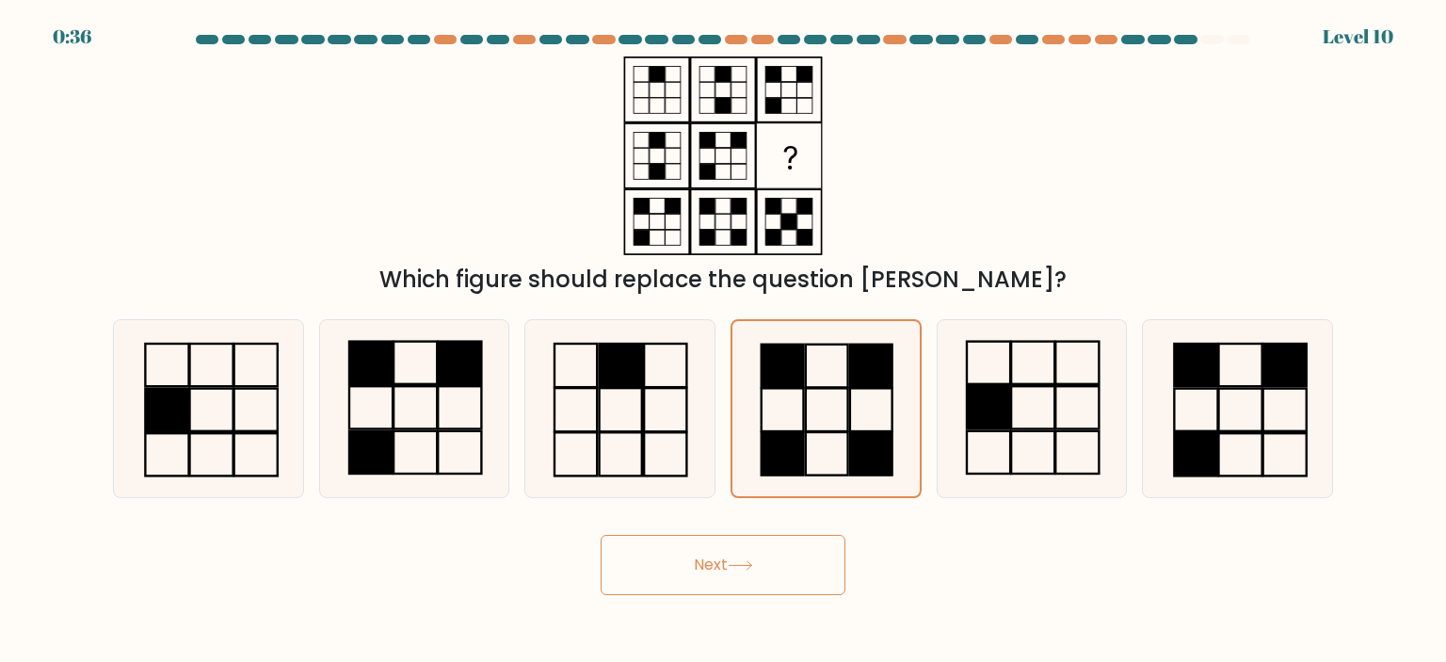
click at [820, 567] on button "Next" at bounding box center [723, 565] width 245 height 60
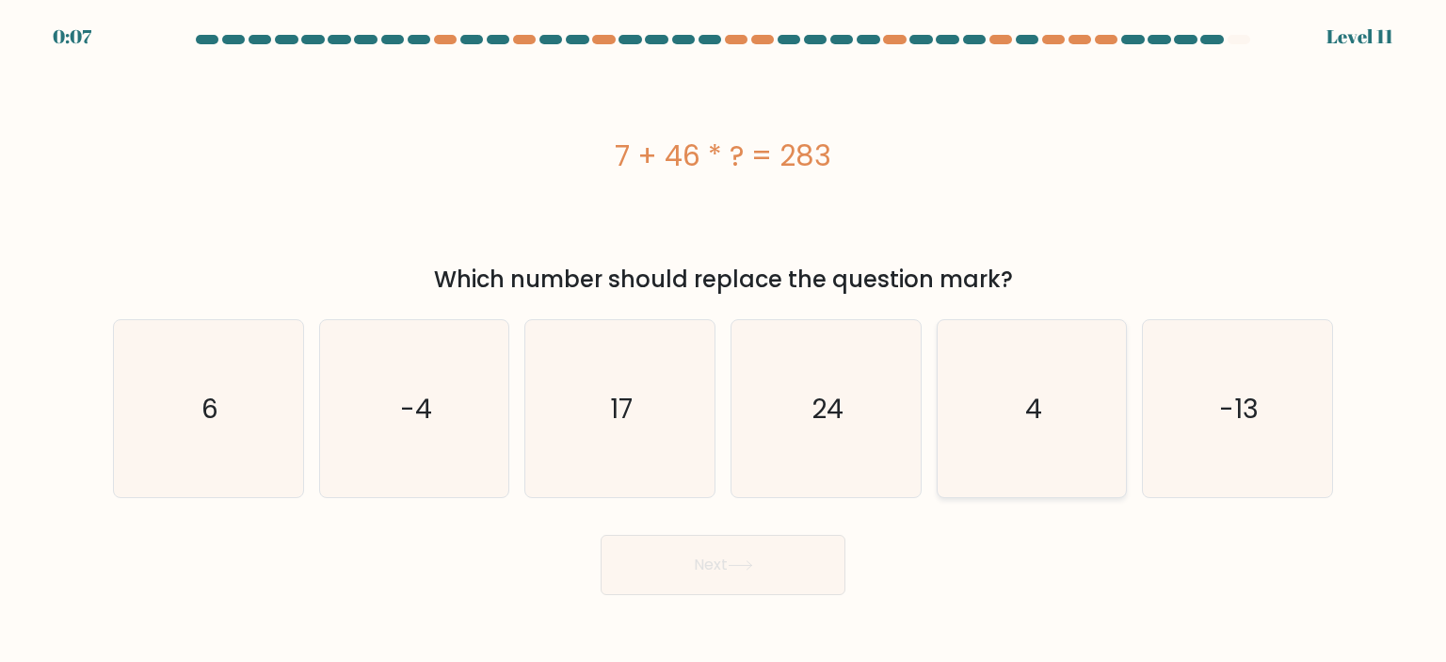
click at [968, 443] on icon "4" at bounding box center [1031, 408] width 177 height 177
click at [724, 341] on input "e. 4" at bounding box center [723, 335] width 1 height 9
radio input "true"
click at [781, 568] on button "Next" at bounding box center [723, 565] width 245 height 60
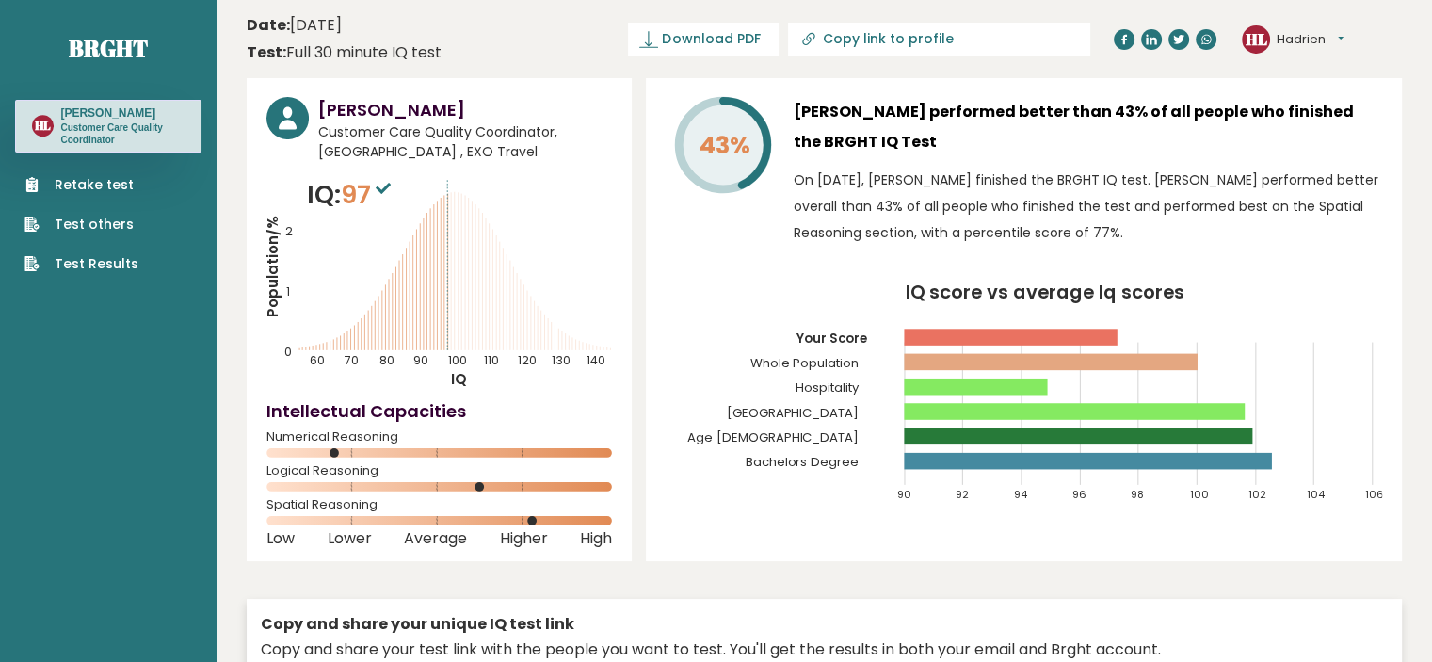
click at [693, 16] on header "Date: [DATE] Test: Full 30 minute IQ test Download PDF Downloading... Downloadi…" at bounding box center [824, 38] width 1155 height 59
